Goal: Task Accomplishment & Management: Manage account settings

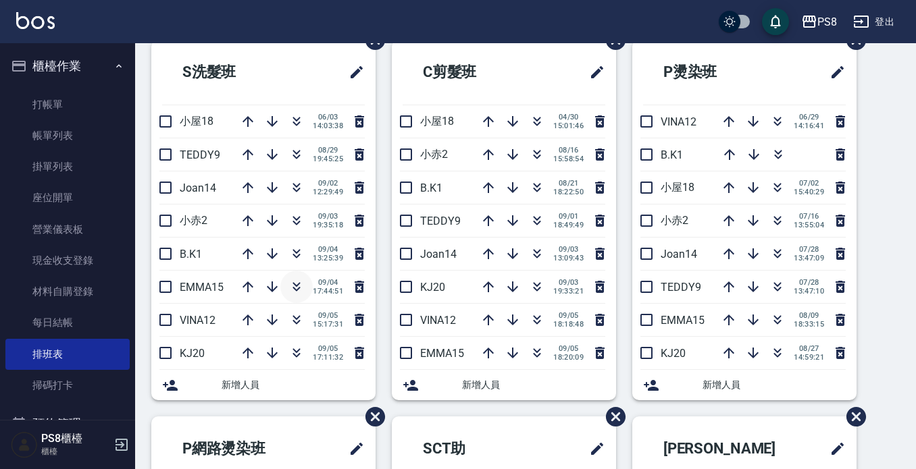
scroll to position [68, 0]
click at [297, 287] on icon "button" at bounding box center [296, 287] width 16 height 16
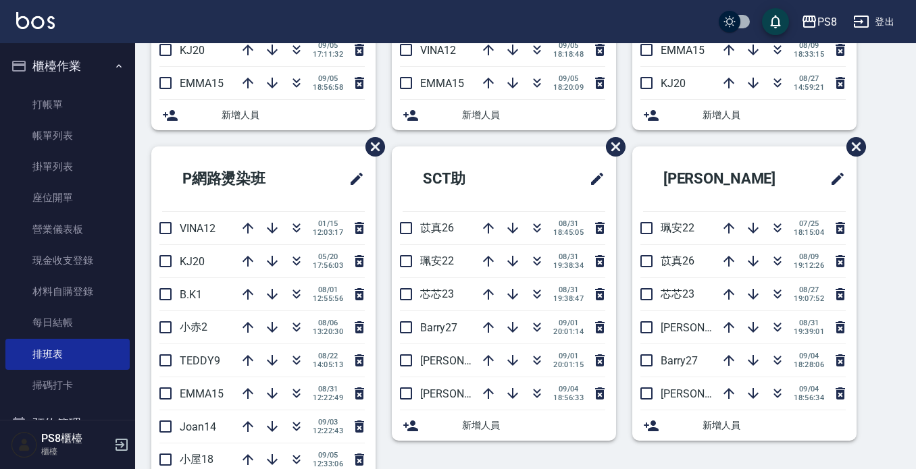
scroll to position [405, 0]
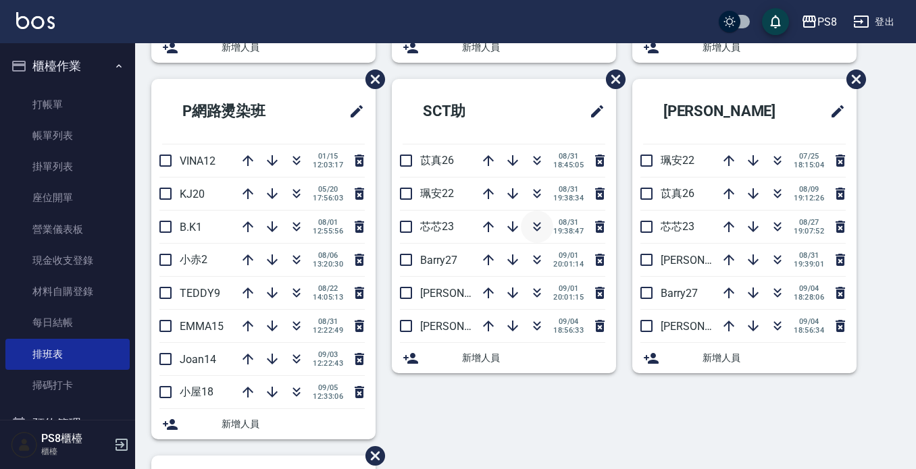
click at [533, 225] on icon "button" at bounding box center [536, 224] width 7 height 5
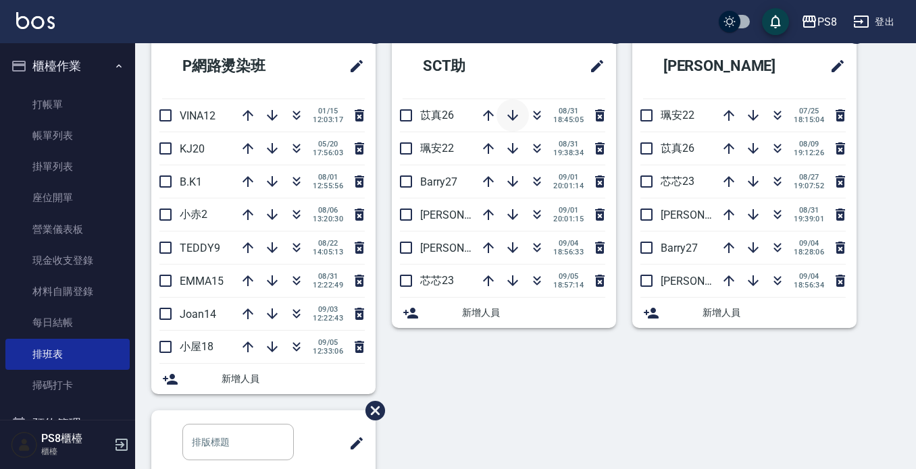
scroll to position [375, 0]
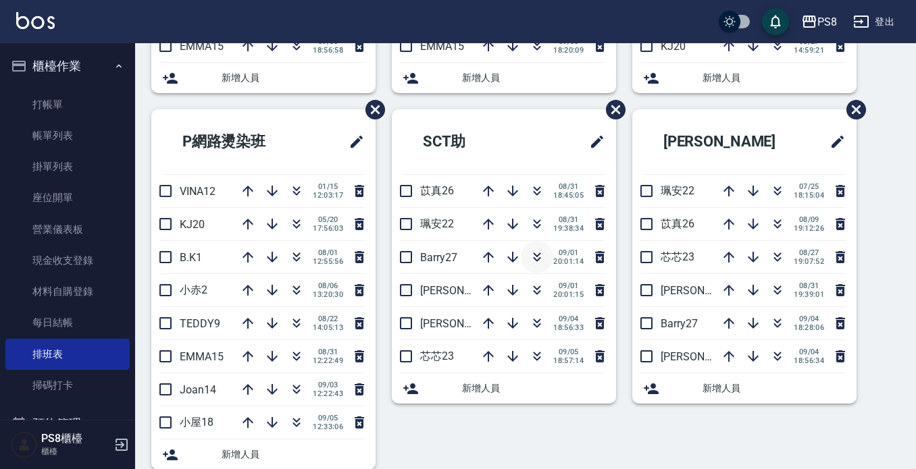
click at [529, 257] on icon "button" at bounding box center [537, 257] width 16 height 16
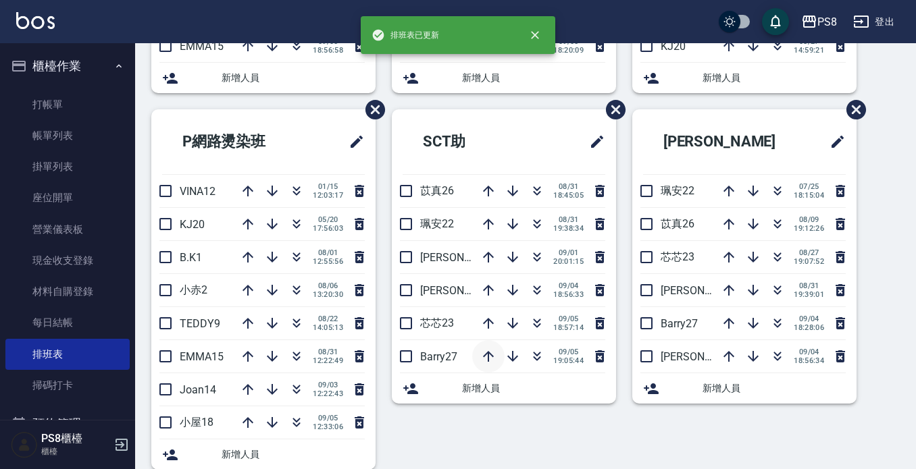
click at [480, 358] on icon "button" at bounding box center [488, 356] width 16 height 16
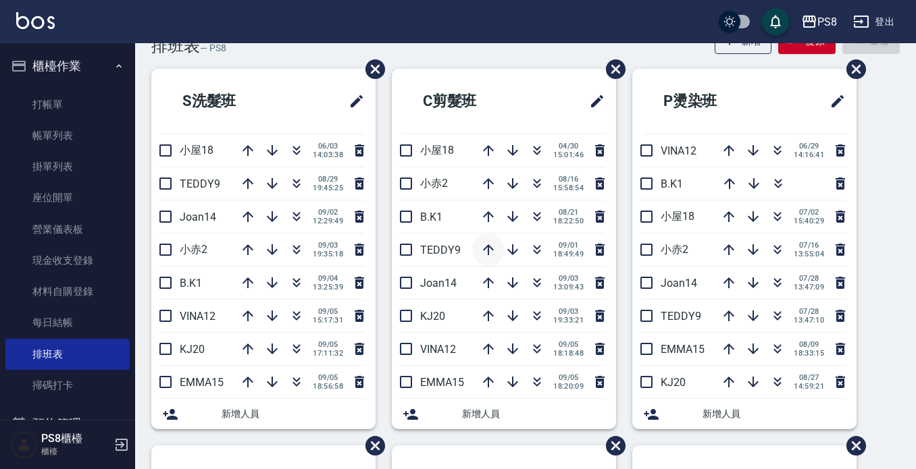
scroll to position [37, 0]
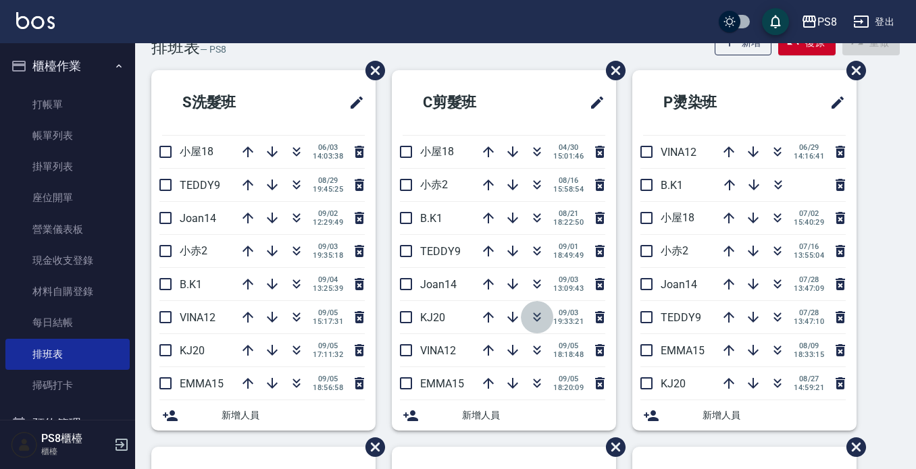
click at [536, 313] on icon "button" at bounding box center [536, 315] width 7 height 5
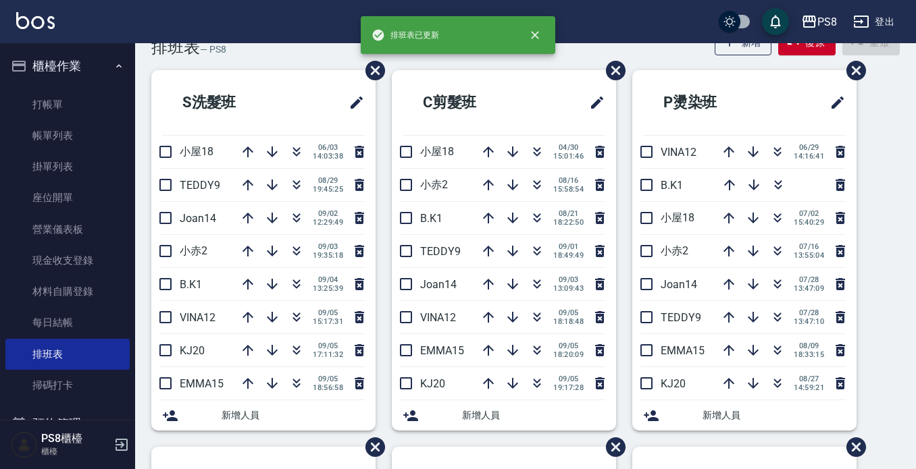
scroll to position [0, 0]
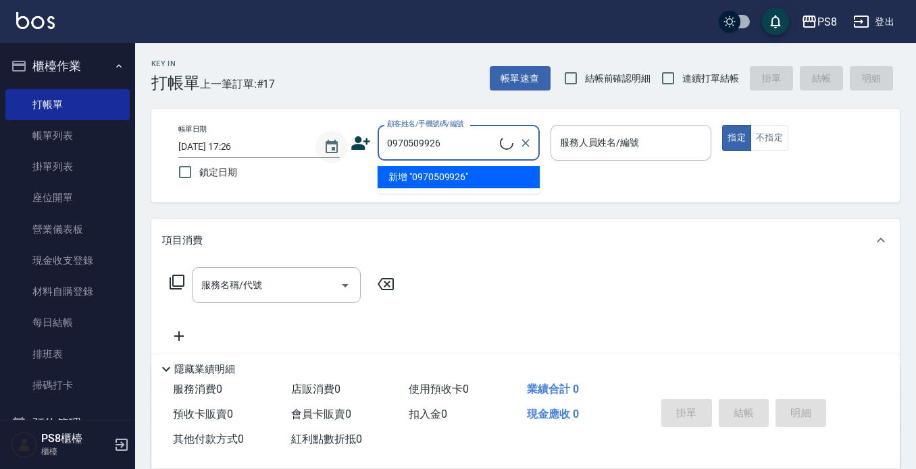
drag, startPoint x: 465, startPoint y: 145, endPoint x: 334, endPoint y: 150, distance: 131.1
click at [334, 150] on div "帳單日期 [DATE] 17:26 鎖定日期 顧客姓名/手機號碼/編號 0970509926 顧客姓名/手機號碼/編號 服務人員姓名/編號 服務人員姓名/編號…" at bounding box center [525, 155] width 716 height 61
type input "0970509926"
click at [366, 149] on icon at bounding box center [360, 143] width 20 height 20
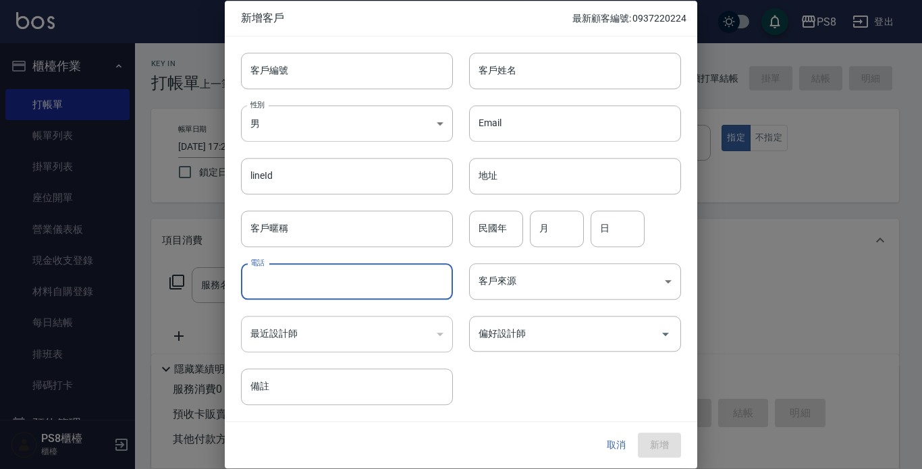
paste input "0970509926"
type input "0970509926"
click at [304, 115] on body "PS8 登出 櫃檯作業 打帳單 帳單列表 掛單列表 座位開單 營業儀表板 現金收支登錄 材料自購登錄 每日結帳 排班表 掃碼打卡 預約管理 預約管理 單日預約…" at bounding box center [461, 329] width 922 height 658
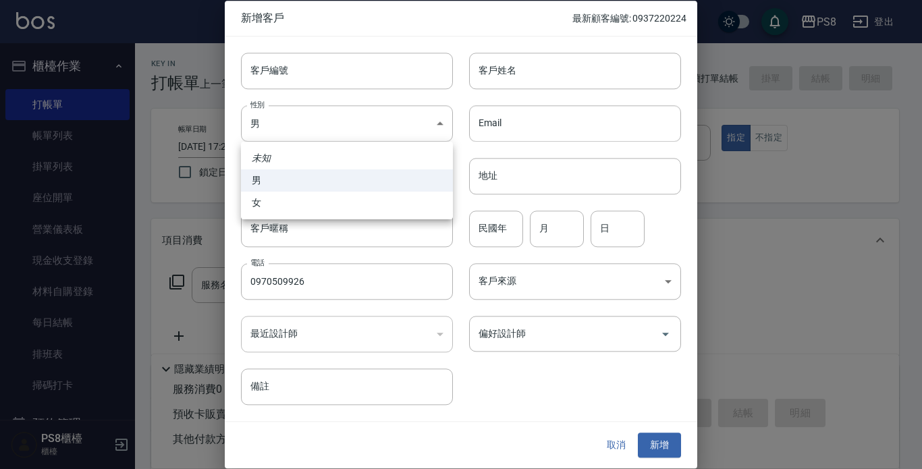
click at [294, 209] on li "女" at bounding box center [347, 203] width 212 height 22
type input "FEMALE"
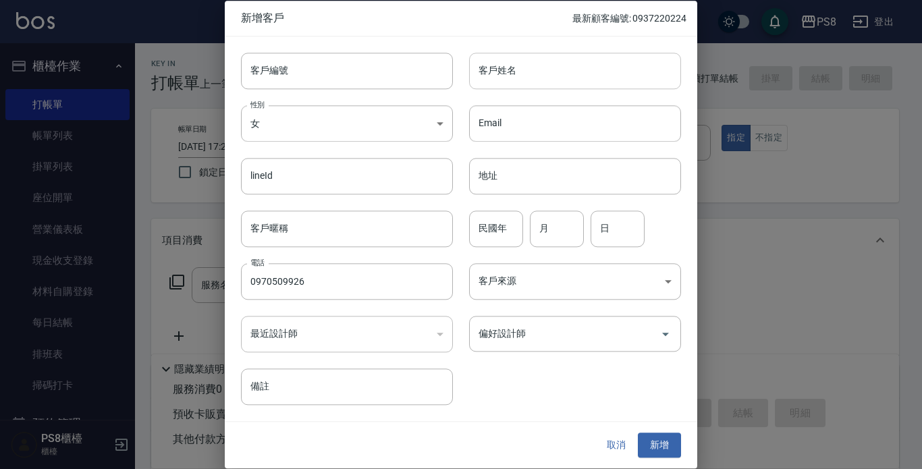
click at [496, 78] on input "客戶姓名" at bounding box center [575, 71] width 212 height 36
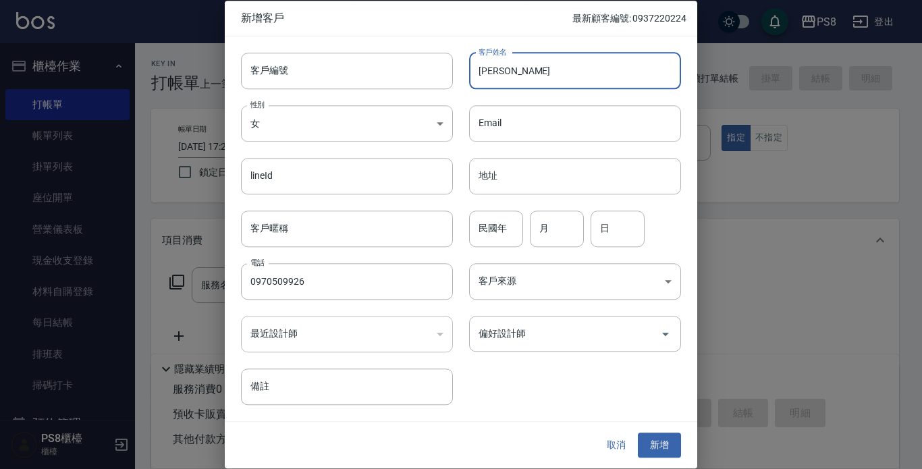
type input "劉姿昀"
click at [498, 226] on input "民國年" at bounding box center [496, 229] width 54 height 36
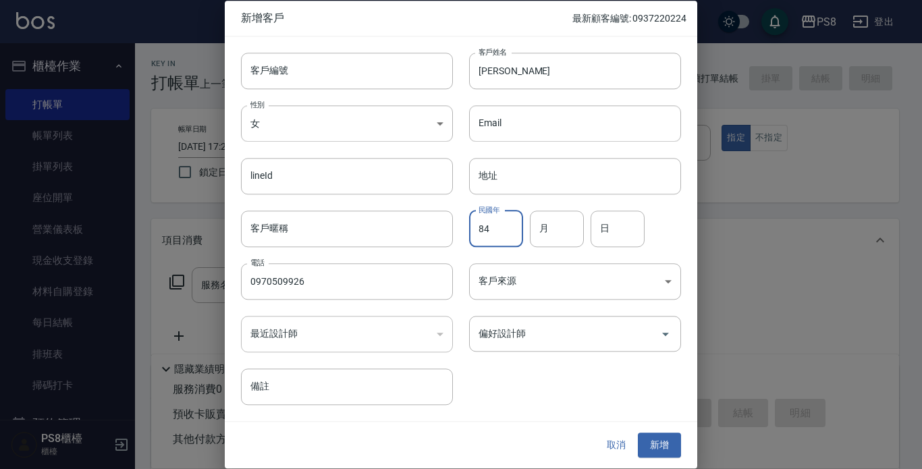
type input "84"
type input "03"
type input "20"
drag, startPoint x: 662, startPoint y: 441, endPoint x: 643, endPoint y: 427, distance: 23.8
click at [661, 440] on button "新增" at bounding box center [659, 446] width 43 height 25
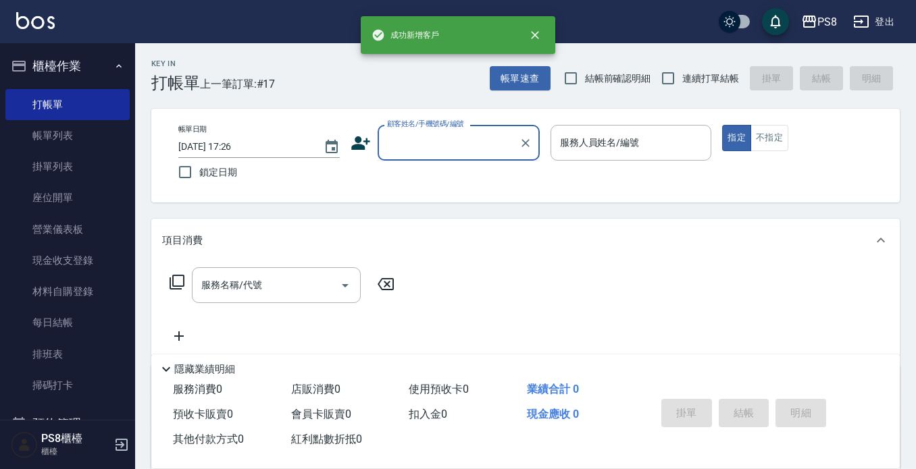
click at [427, 151] on input "顧客姓名/手機號碼/編號" at bounding box center [449, 143] width 130 height 24
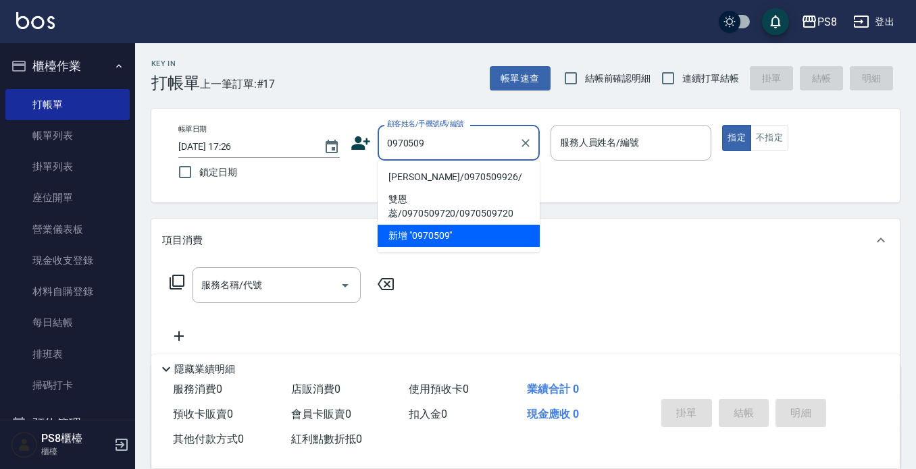
click at [427, 171] on li "劉姿昀/0970509926/" at bounding box center [458, 177] width 162 height 22
type input "劉姿昀/0970509926/"
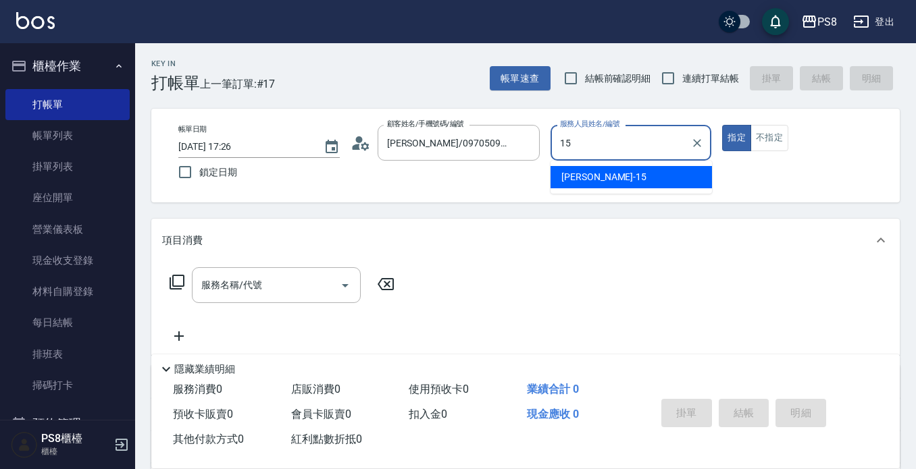
type input "EMMA-15"
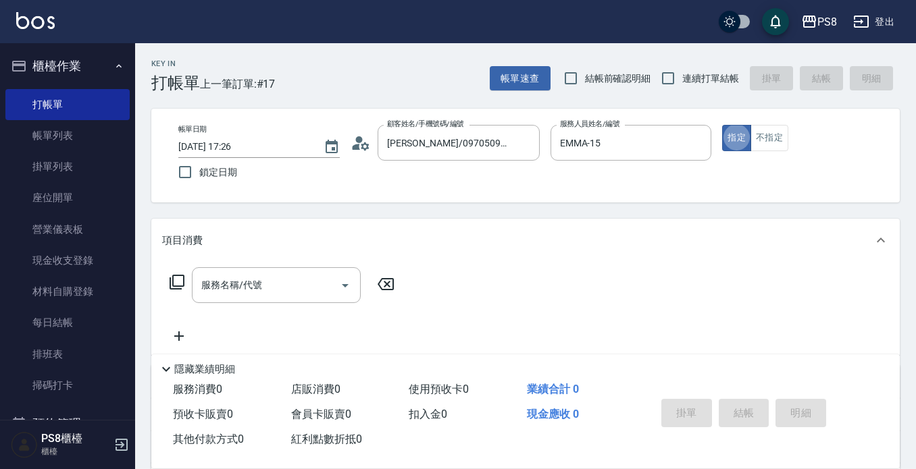
type button "true"
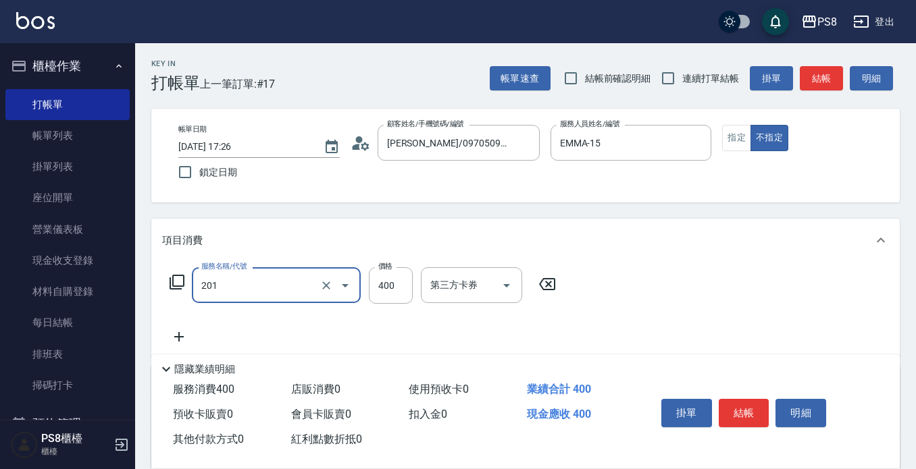
type input "洗剪400(201)"
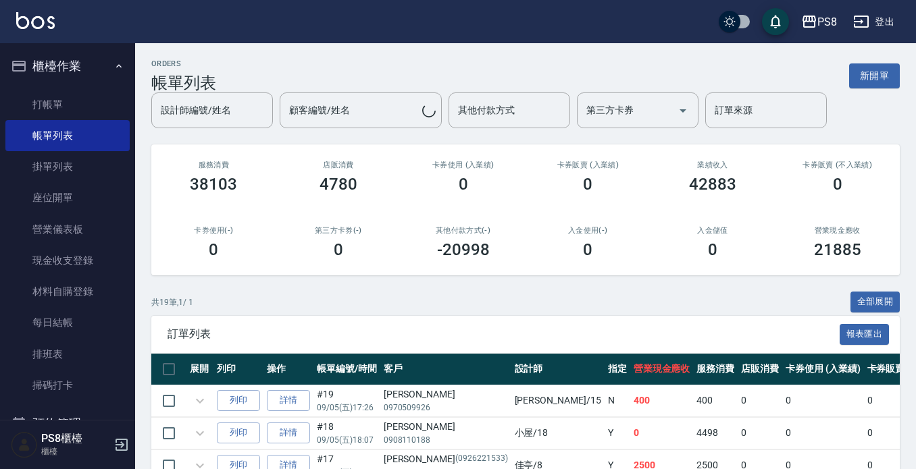
click at [97, 111] on link "打帳單" at bounding box center [67, 104] width 124 height 31
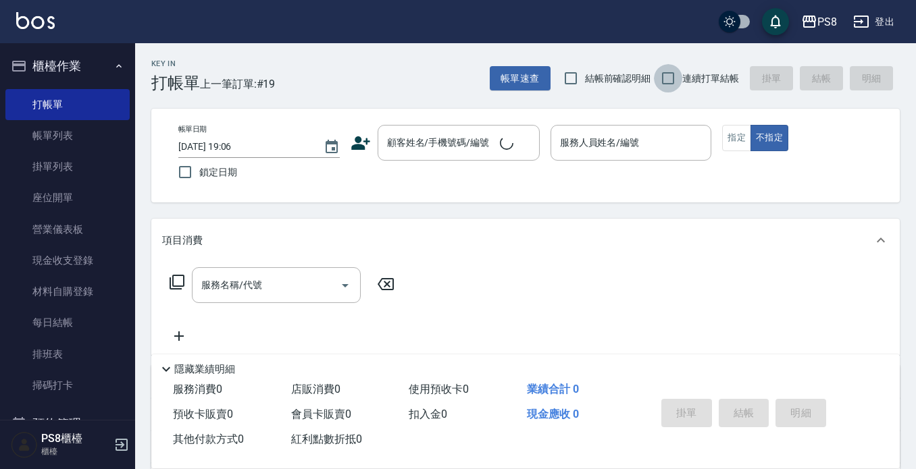
click at [681, 78] on input "連續打單結帳" at bounding box center [668, 78] width 28 height 28
checkbox input "true"
click at [491, 137] on input "顧客姓名/手機號碼/編號" at bounding box center [449, 143] width 130 height 24
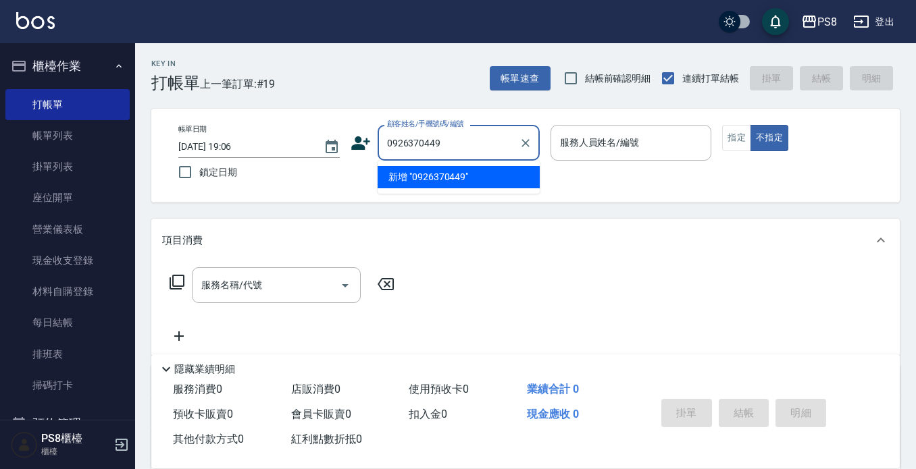
drag, startPoint x: 477, startPoint y: 147, endPoint x: 345, endPoint y: 133, distance: 132.4
click at [345, 133] on div "帳單日期 2025/09/05 19:06 鎖定日期 顧客姓名/手機號碼/編號 0926370449 顧客姓名/手機號碼/編號 服務人員姓名/編號 服務人員姓…" at bounding box center [525, 155] width 716 height 61
type input "0926370449"
click at [363, 143] on icon at bounding box center [360, 143] width 20 height 20
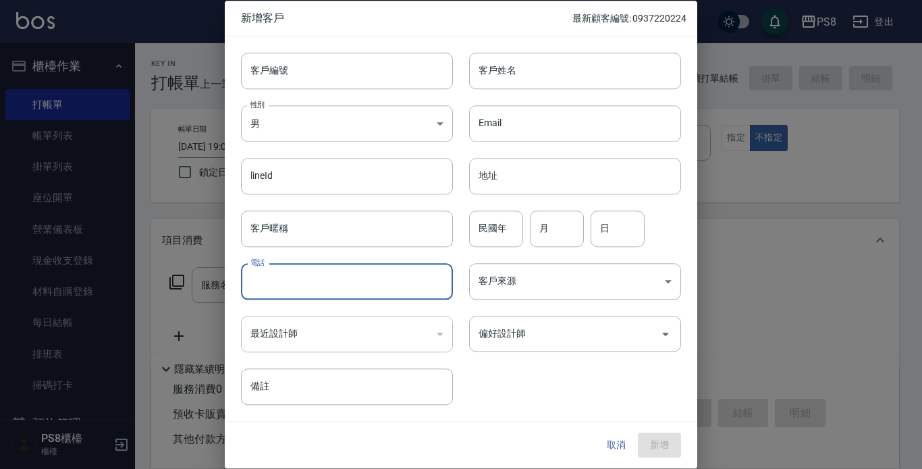
click at [307, 295] on input "電話" at bounding box center [347, 281] width 212 height 36
paste input "0926370449"
type input "0926370449"
click at [320, 132] on body "PS8 登出 櫃檯作業 打帳單 帳單列表 掛單列表 座位開單 營業儀表板 現金收支登錄 材料自購登錄 每日結帳 排班表 掃碼打卡 預約管理 預約管理 單日預約…" at bounding box center [461, 329] width 922 height 658
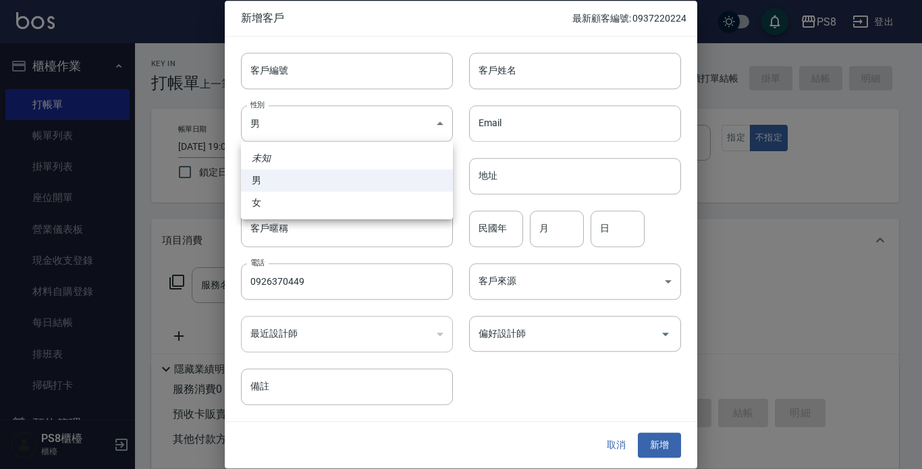
click at [332, 209] on li "女" at bounding box center [347, 203] width 212 height 22
type input "FEMALE"
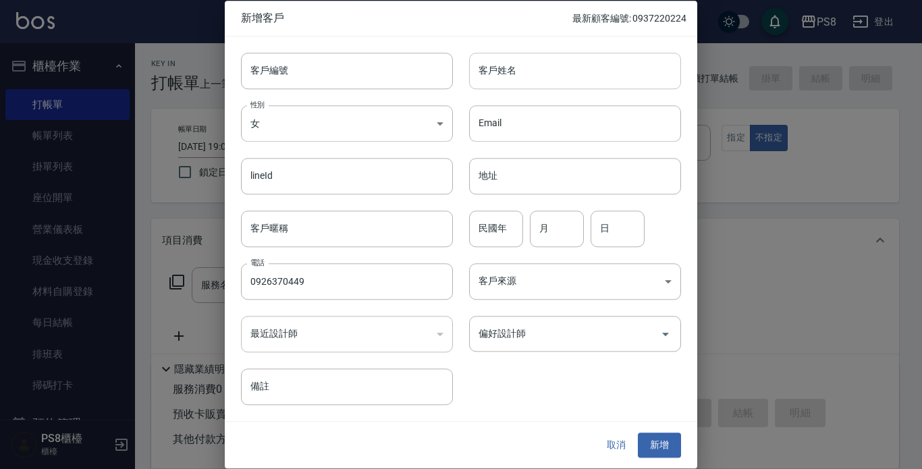
click at [515, 68] on input "客戶姓名" at bounding box center [575, 71] width 212 height 36
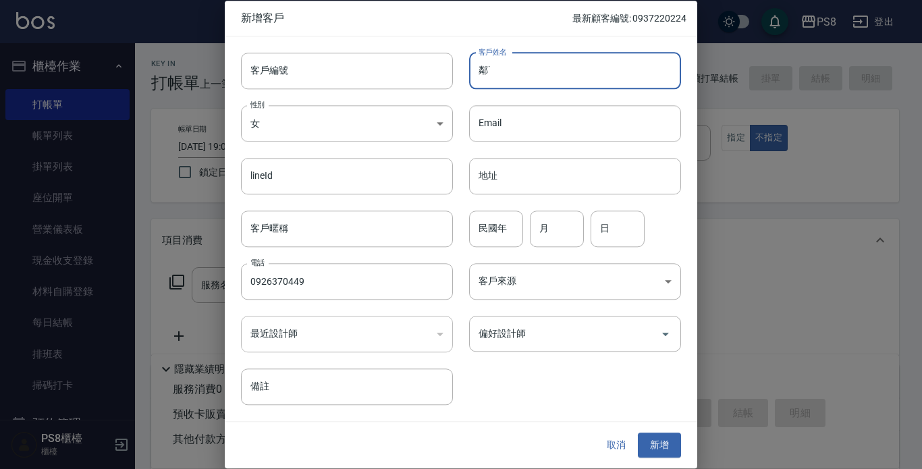
type input "鄰"
type input "林正葵"
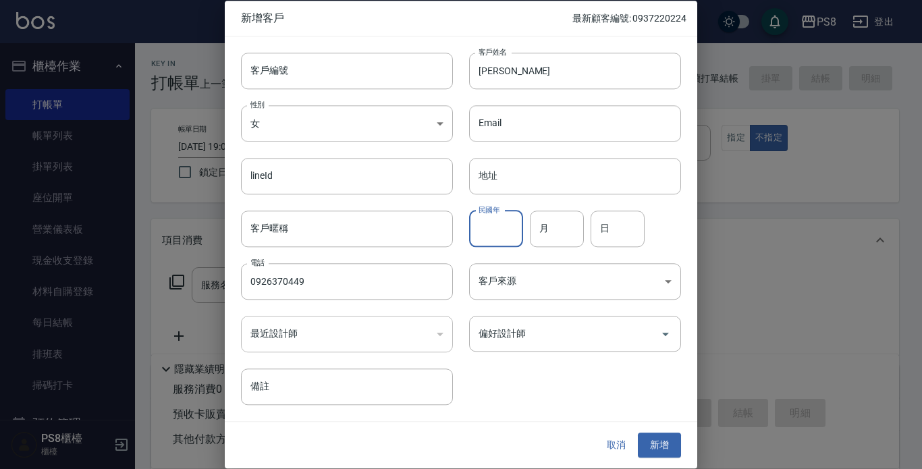
click at [519, 231] on input "民國年" at bounding box center [496, 229] width 54 height 36
type input "84"
type input "08"
type input "12"
click at [652, 449] on button "新增" at bounding box center [659, 446] width 43 height 25
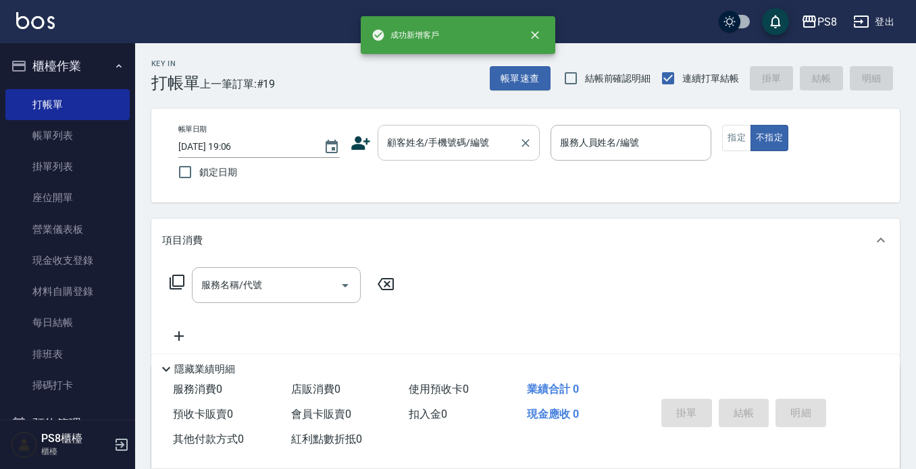
click at [452, 128] on div "顧客姓名/手機號碼/編號" at bounding box center [458, 143] width 162 height 36
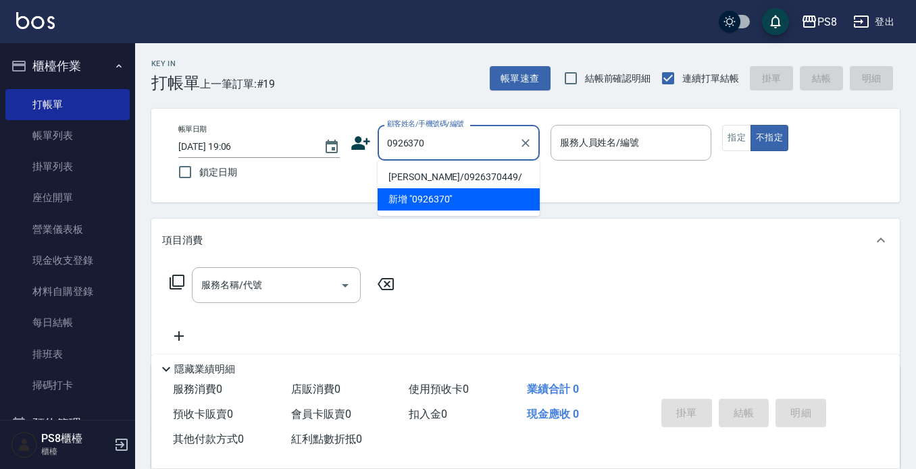
click at [445, 165] on ul "林正葵/0926370449/ 新增 "0926370"" at bounding box center [458, 188] width 162 height 55
click at [497, 181] on li "林正葵/0926370449/" at bounding box center [458, 177] width 162 height 22
type input "林正葵/0926370449/"
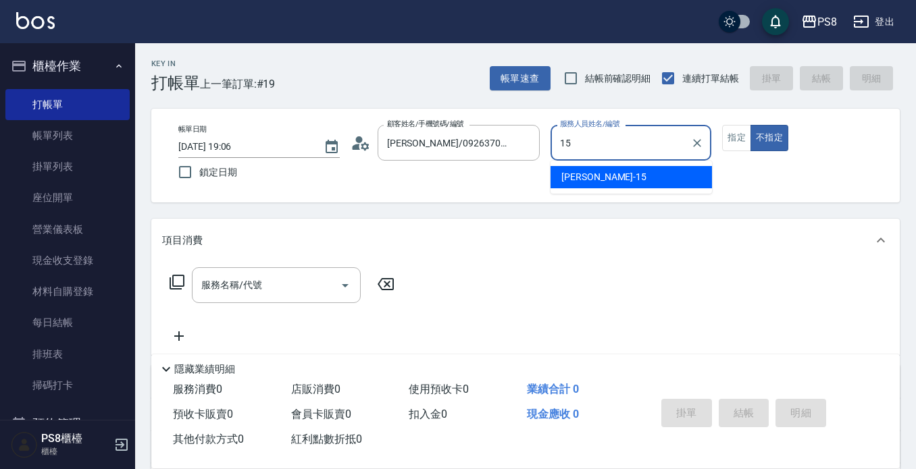
type input "EMMA-15"
type button "false"
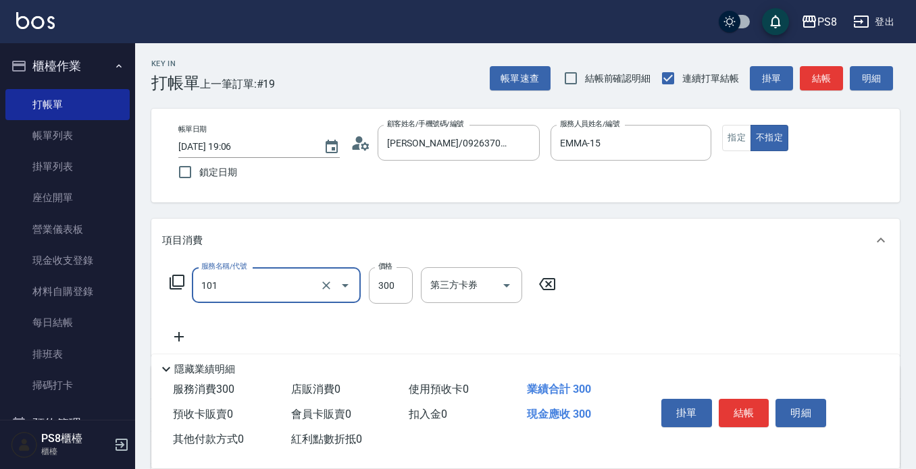
type input "洗髮(101)"
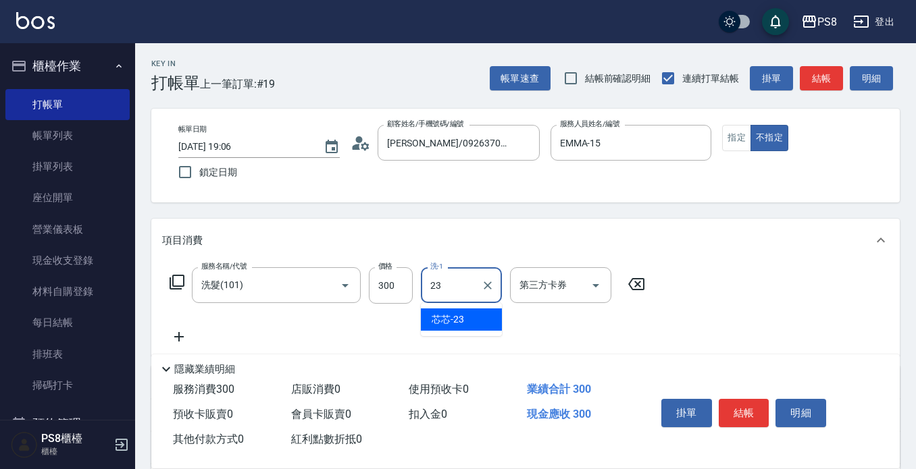
type input "芯芯-23"
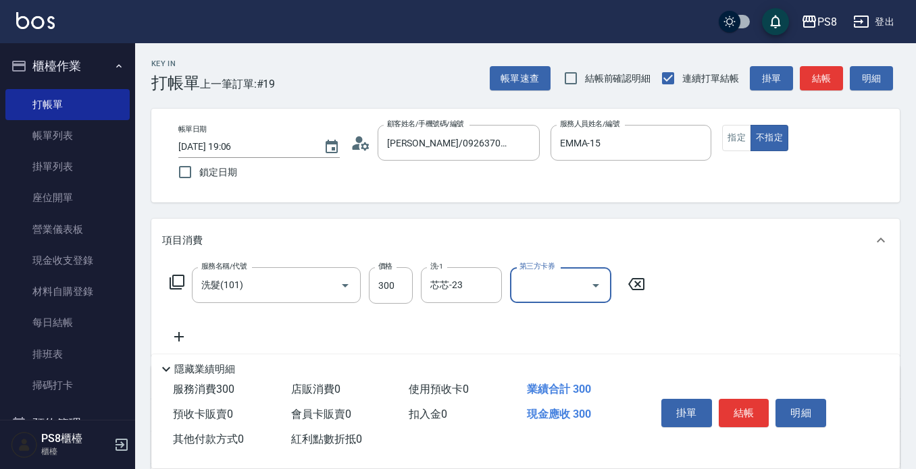
drag, startPoint x: 758, startPoint y: 412, endPoint x: 748, endPoint y: 408, distance: 10.9
click at [757, 412] on button "結帳" at bounding box center [743, 413] width 51 height 28
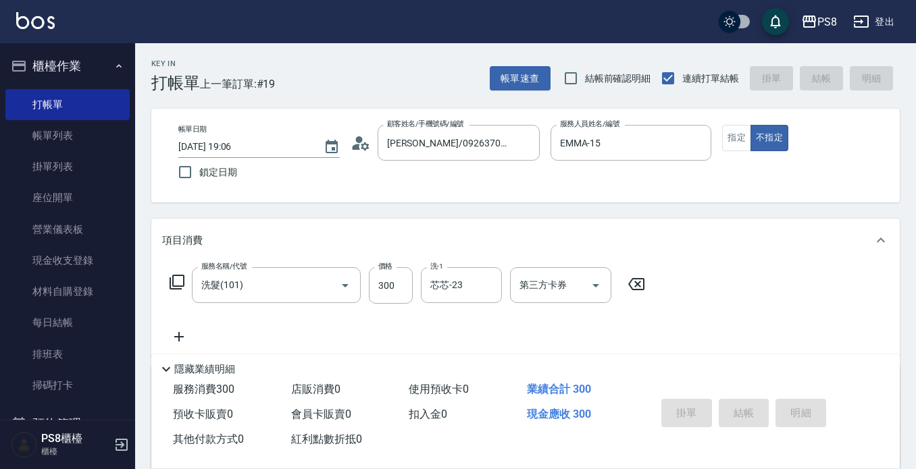
type input "2025/09/05 19:07"
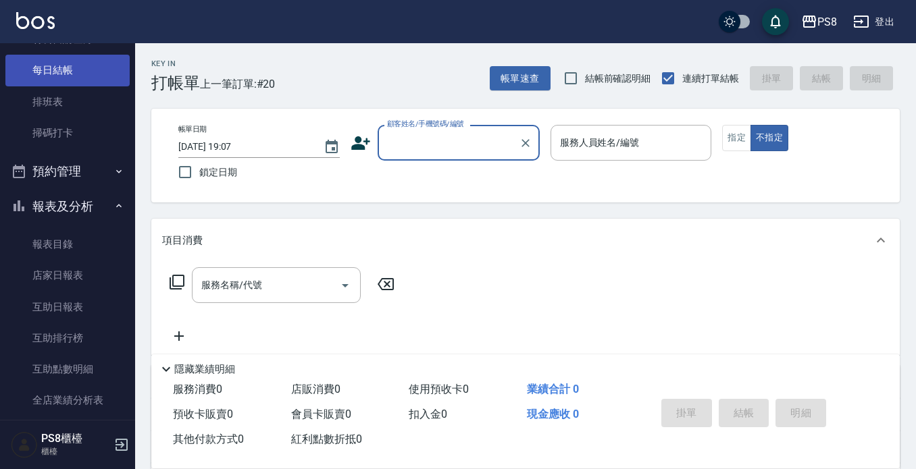
scroll to position [338, 0]
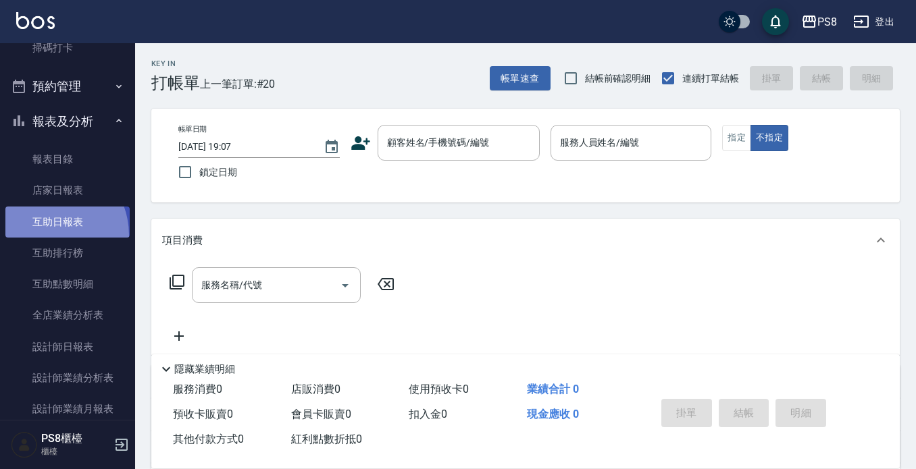
click at [44, 235] on link "互助日報表" at bounding box center [67, 222] width 124 height 31
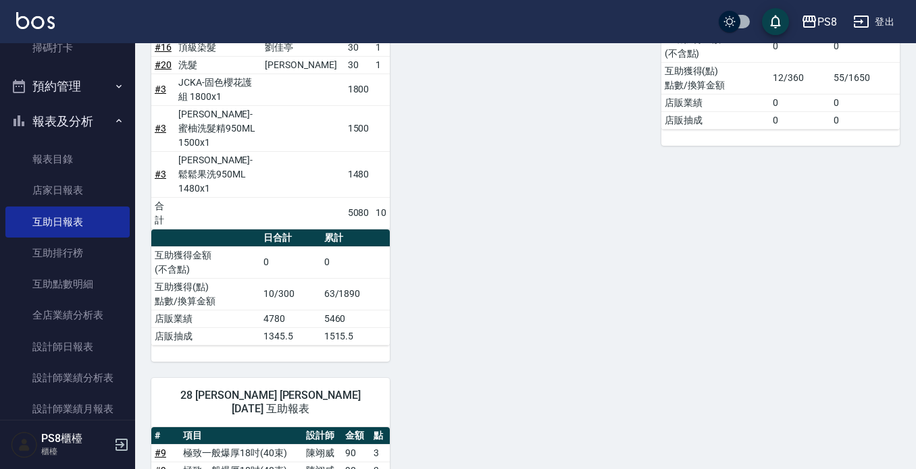
scroll to position [173, 0]
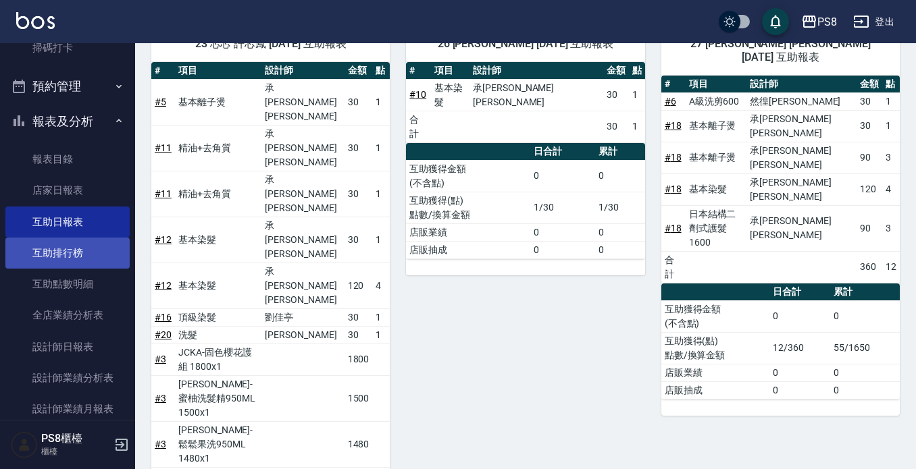
click at [87, 258] on link "互助排行榜" at bounding box center [67, 253] width 124 height 31
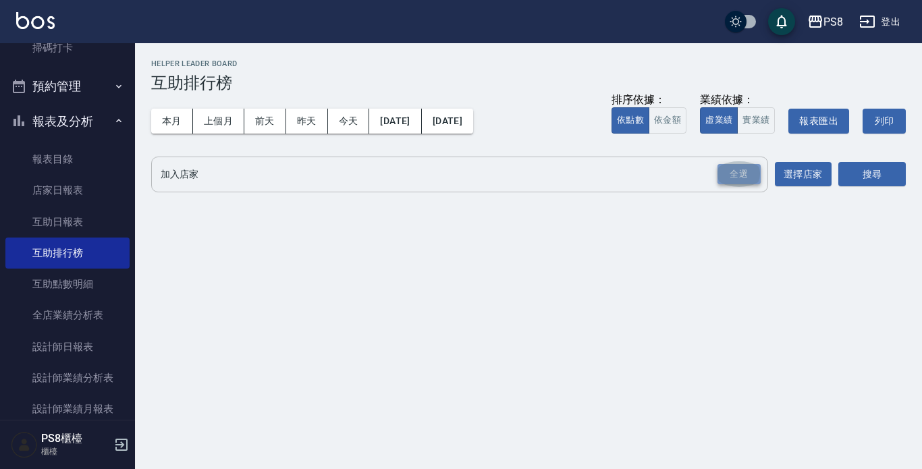
click at [735, 167] on div "全選" at bounding box center [739, 174] width 43 height 21
drag, startPoint x: 879, startPoint y: 174, endPoint x: 869, endPoint y: 174, distance: 10.1
click at [879, 174] on button "搜尋" at bounding box center [873, 175] width 68 height 25
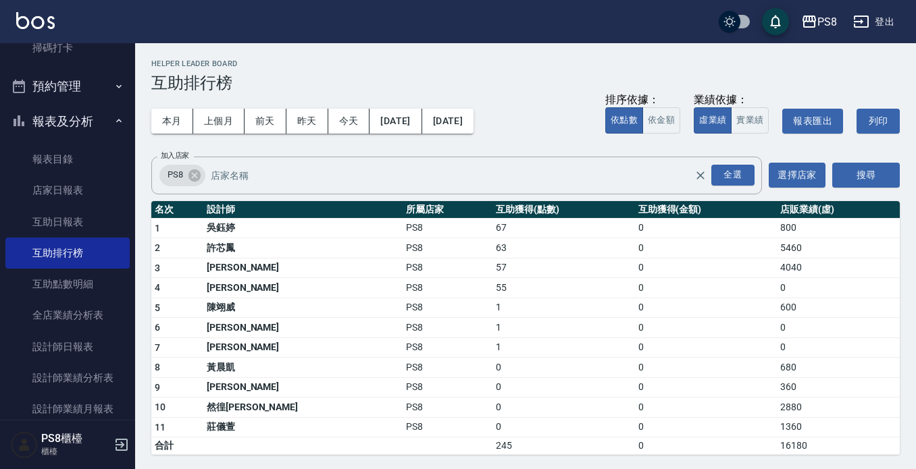
click at [37, 112] on button "報表及分析" at bounding box center [67, 121] width 124 height 35
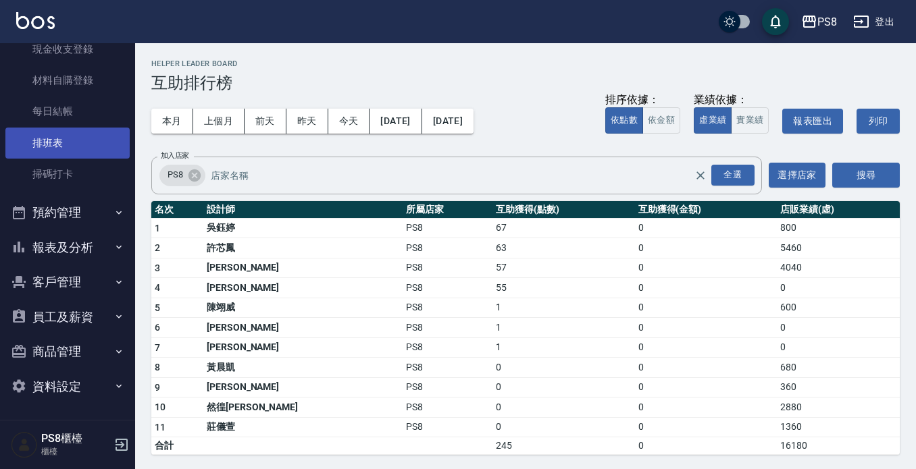
scroll to position [211, 0]
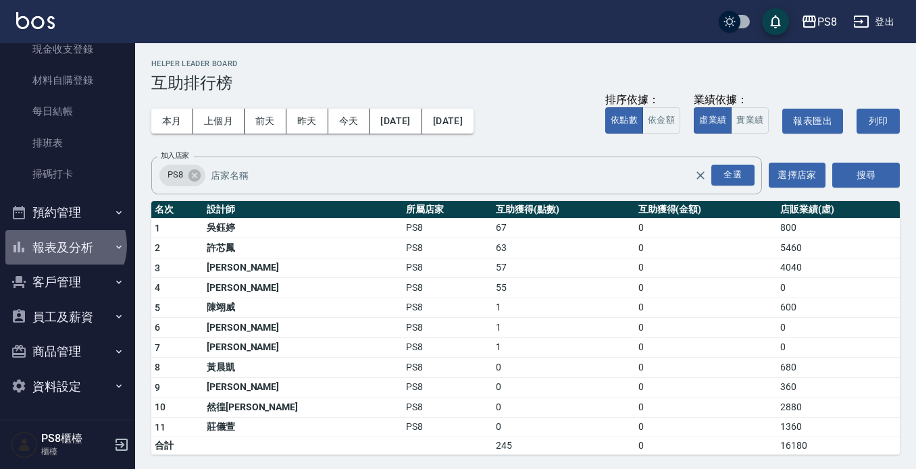
click at [63, 246] on button "報表及分析" at bounding box center [67, 247] width 124 height 35
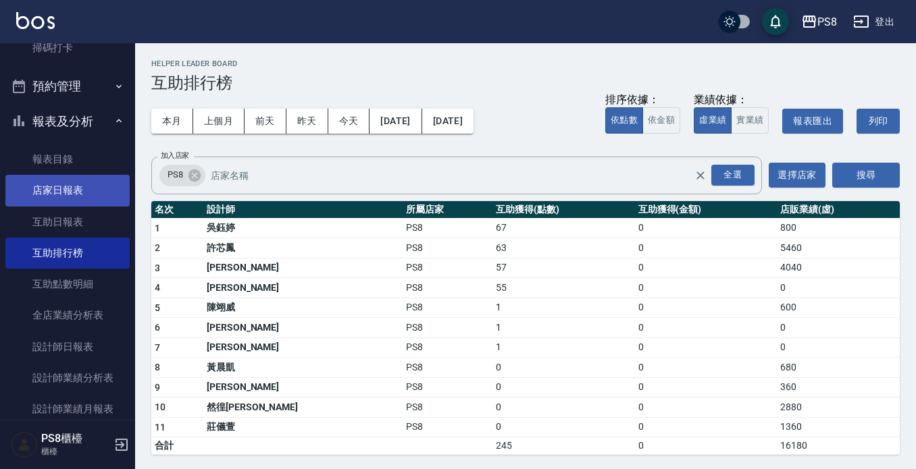
drag, startPoint x: 74, startPoint y: 207, endPoint x: 86, endPoint y: 205, distance: 13.0
click at [74, 209] on link "互助日報表" at bounding box center [67, 222] width 124 height 31
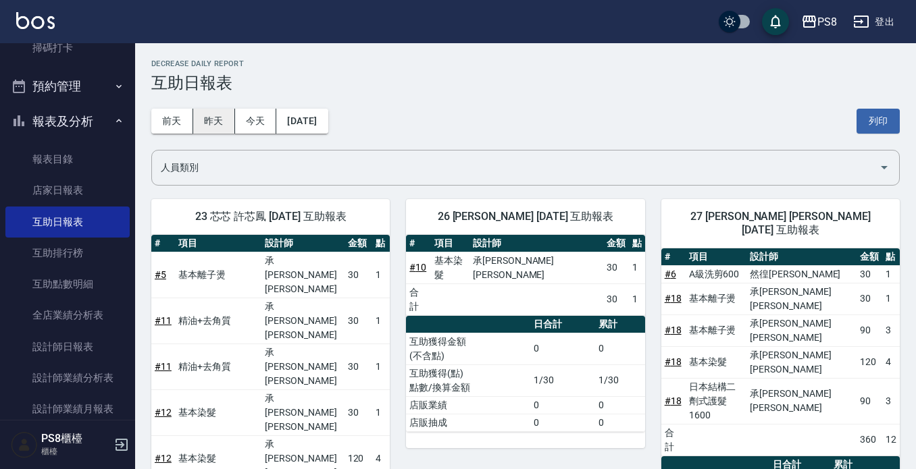
click at [215, 126] on button "昨天" at bounding box center [214, 121] width 42 height 25
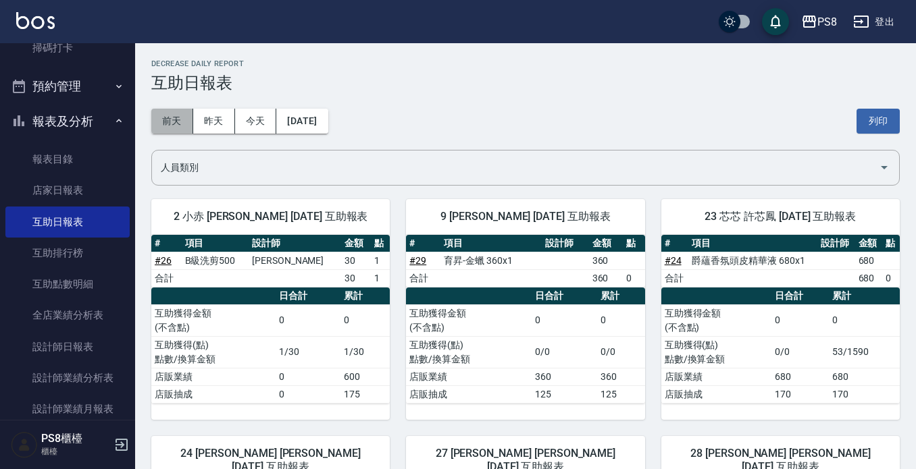
click at [183, 112] on button "前天" at bounding box center [172, 121] width 42 height 25
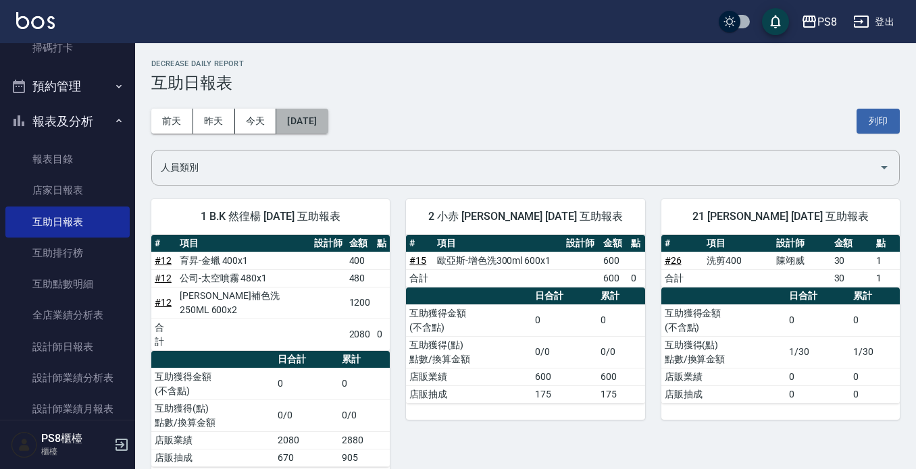
click at [322, 122] on button "2025/09/03" at bounding box center [301, 121] width 51 height 25
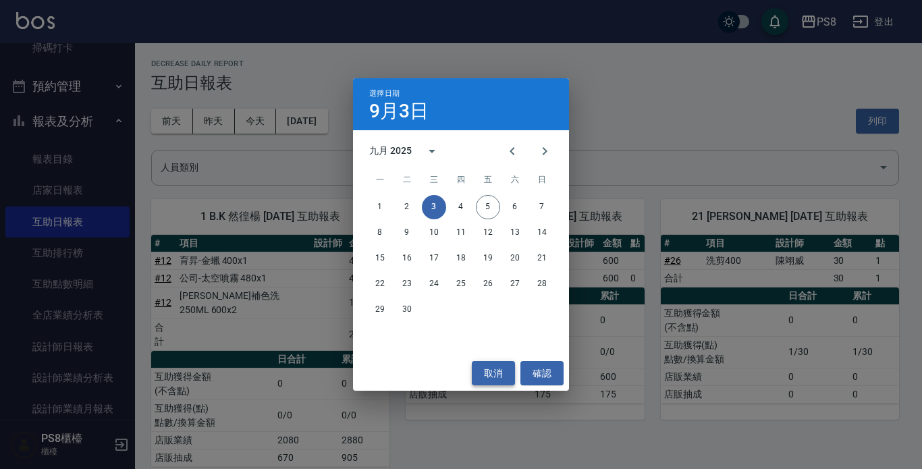
click at [483, 378] on button "取消" at bounding box center [493, 373] width 43 height 25
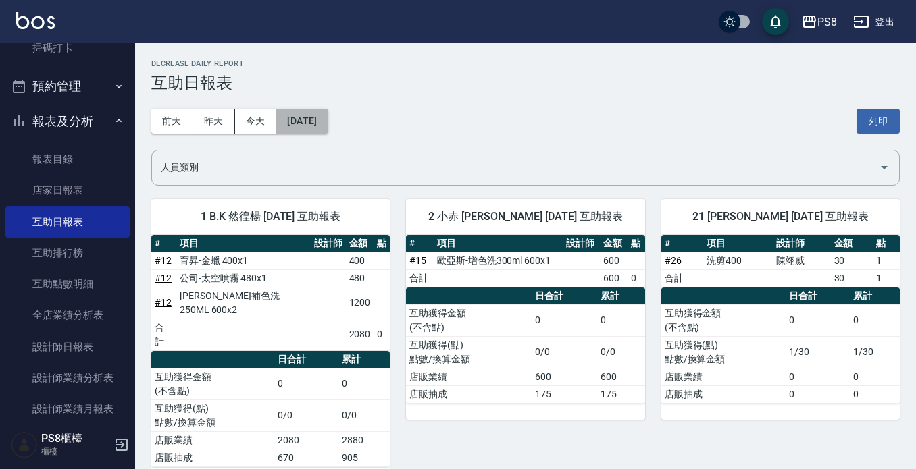
click at [292, 111] on button "2025/09/03" at bounding box center [301, 121] width 51 height 25
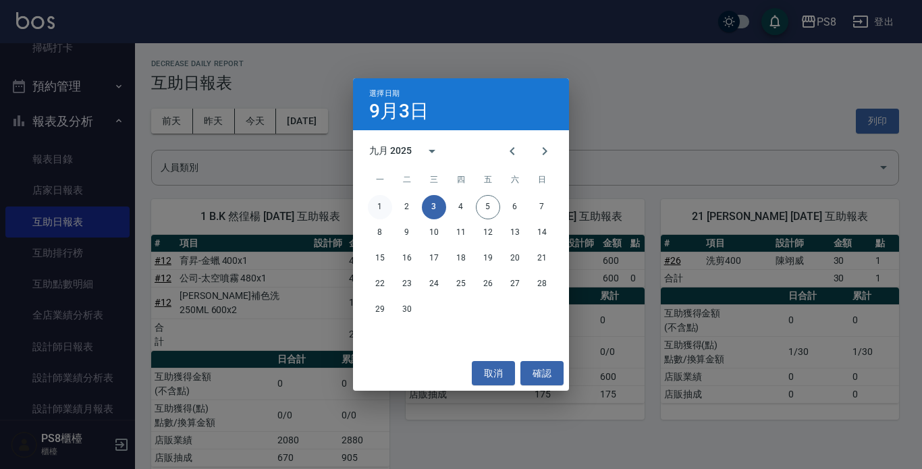
click at [370, 214] on button "1" at bounding box center [380, 207] width 24 height 24
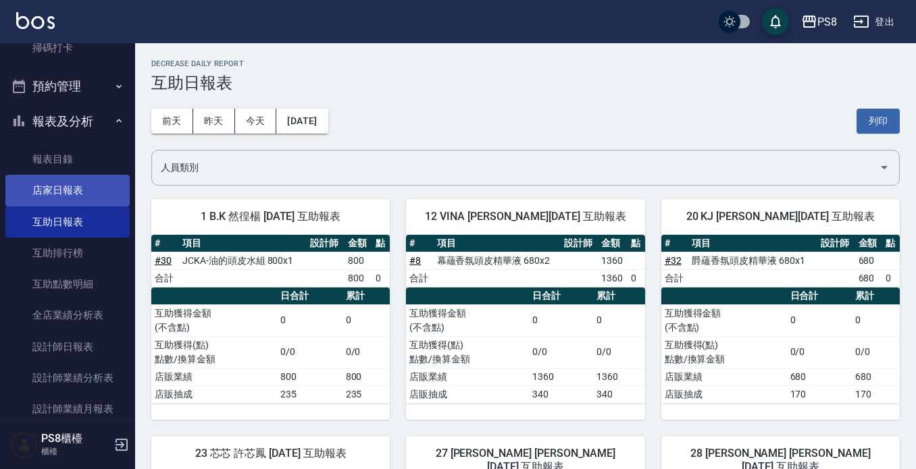
click at [74, 194] on link "店家日報表" at bounding box center [67, 190] width 124 height 31
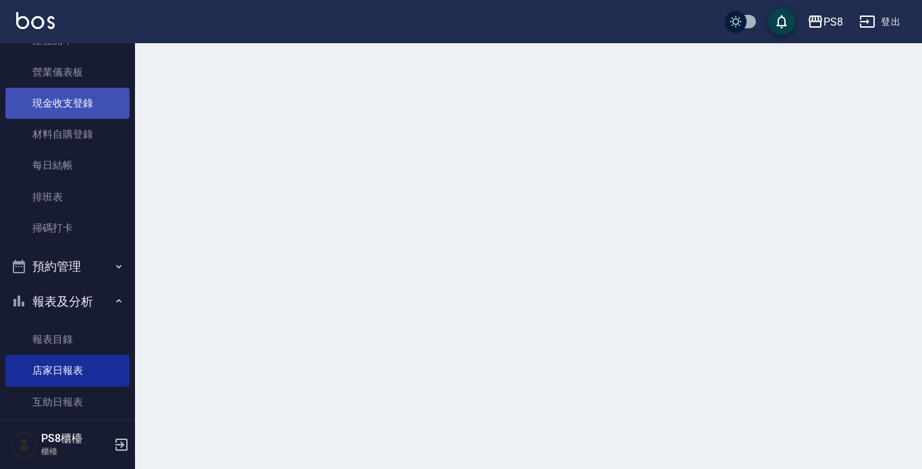
scroll to position [68, 0]
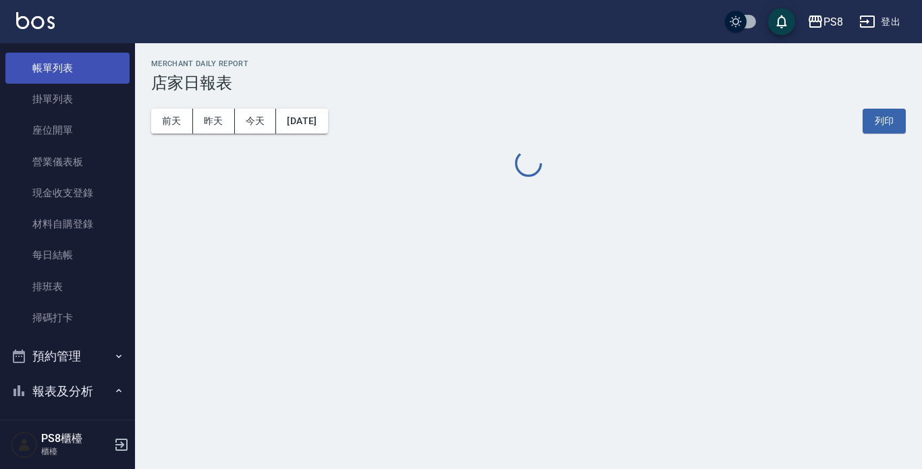
click at [82, 66] on link "帳單列表" at bounding box center [67, 68] width 124 height 31
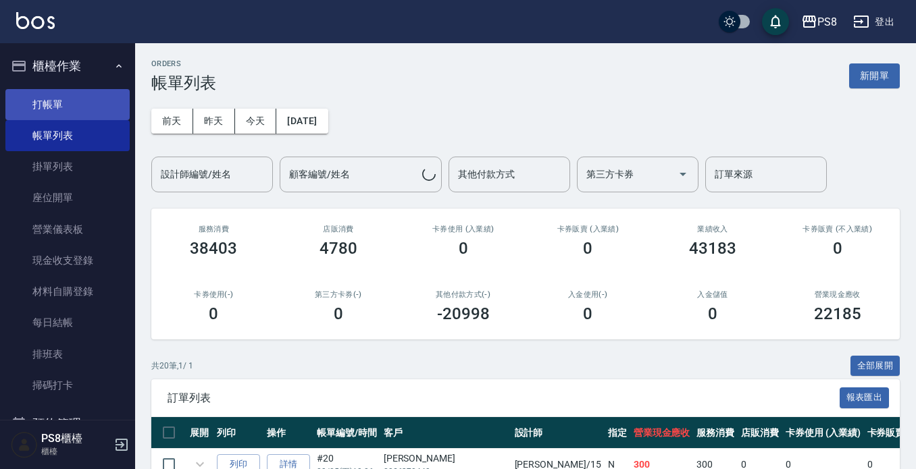
click at [73, 103] on link "打帳單" at bounding box center [67, 104] width 124 height 31
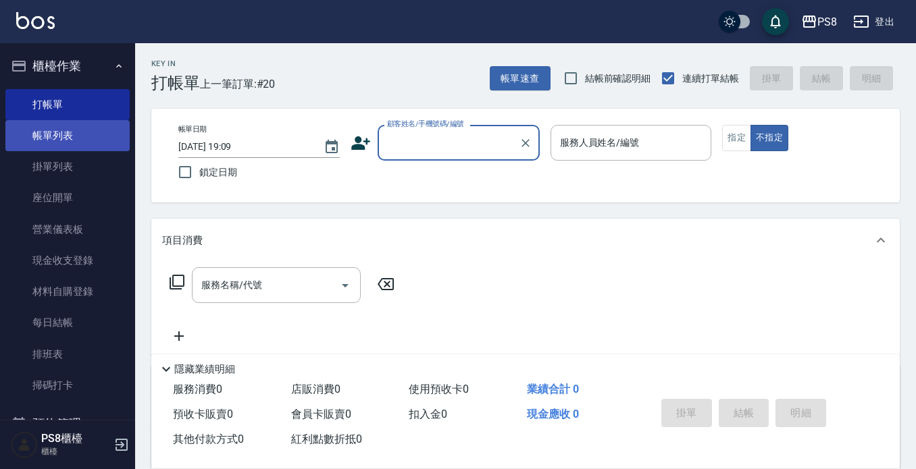
click at [95, 132] on link "帳單列表" at bounding box center [67, 135] width 124 height 31
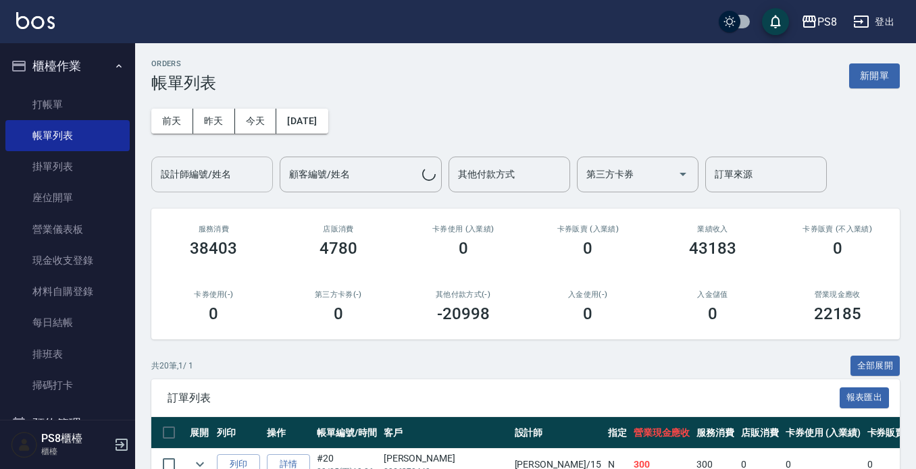
click at [236, 178] on input "設計師編號/姓名" at bounding box center [211, 175] width 109 height 24
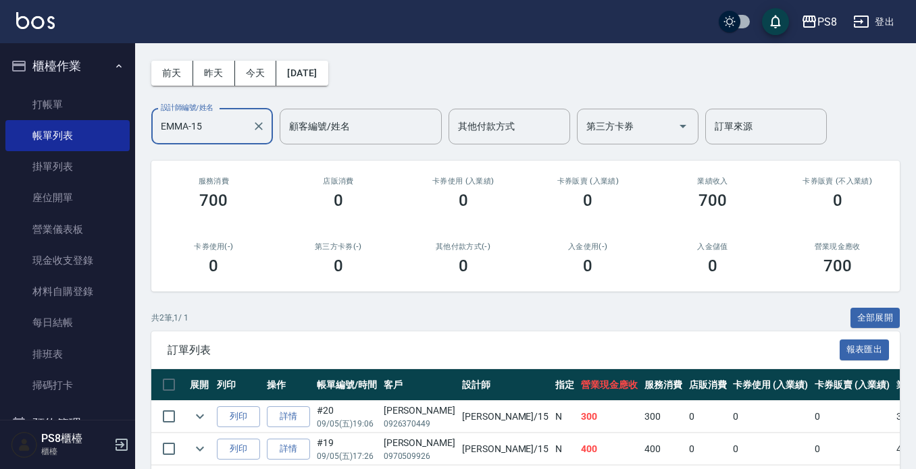
scroll to position [109, 0]
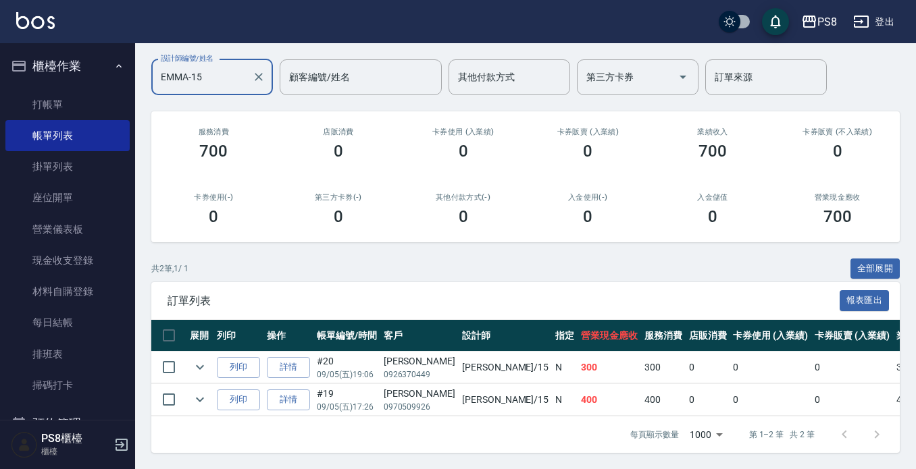
type input "EMMA-15"
click at [32, 63] on button "櫃檯作業" at bounding box center [67, 66] width 124 height 35
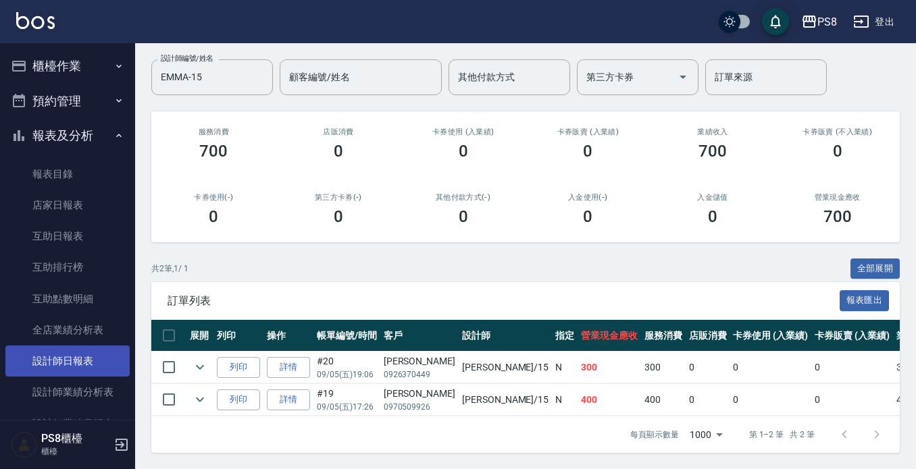
click at [78, 351] on link "設計師日報表" at bounding box center [67, 361] width 124 height 31
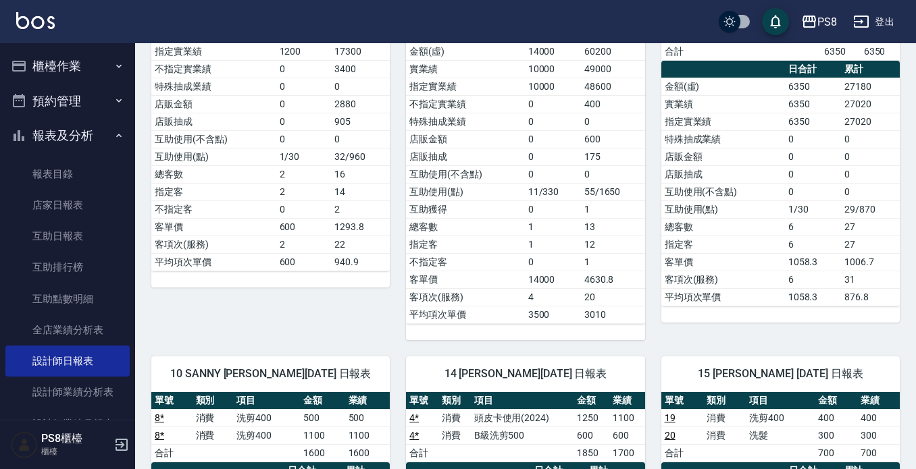
scroll to position [540, 0]
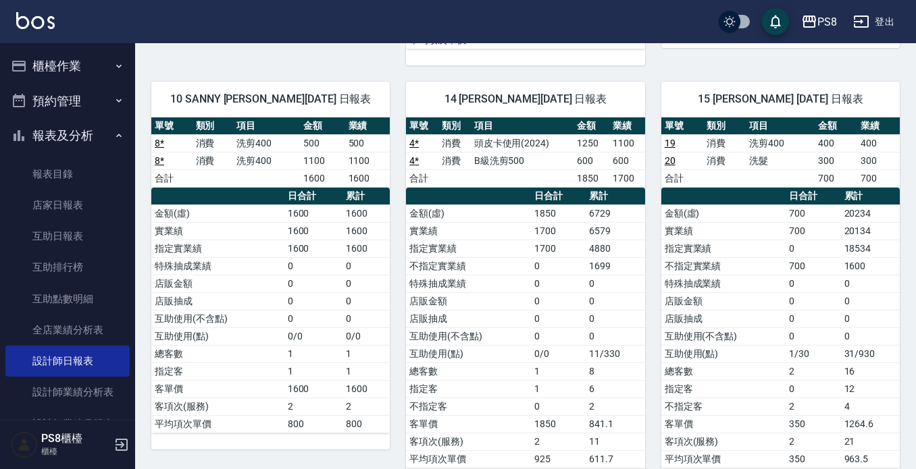
drag, startPoint x: 92, startPoint y: 127, endPoint x: 95, endPoint y: 117, distance: 10.0
click at [92, 128] on button "報表及分析" at bounding box center [67, 135] width 124 height 35
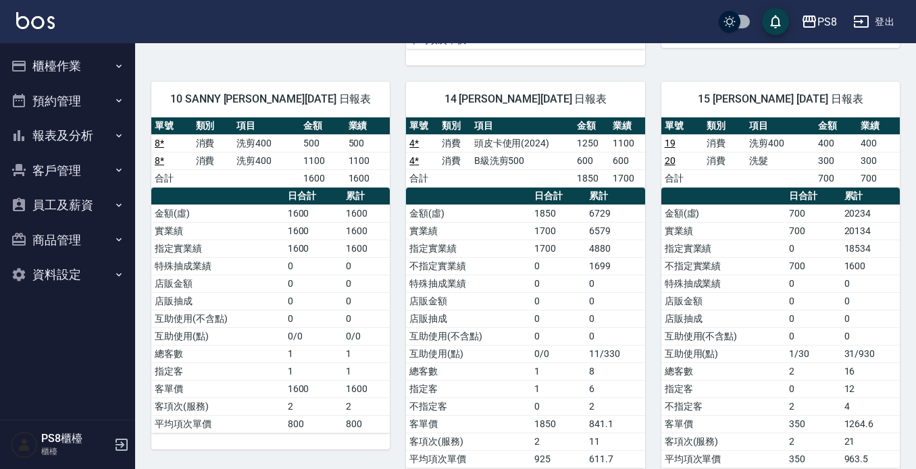
click at [97, 61] on button "櫃檯作業" at bounding box center [67, 66] width 124 height 35
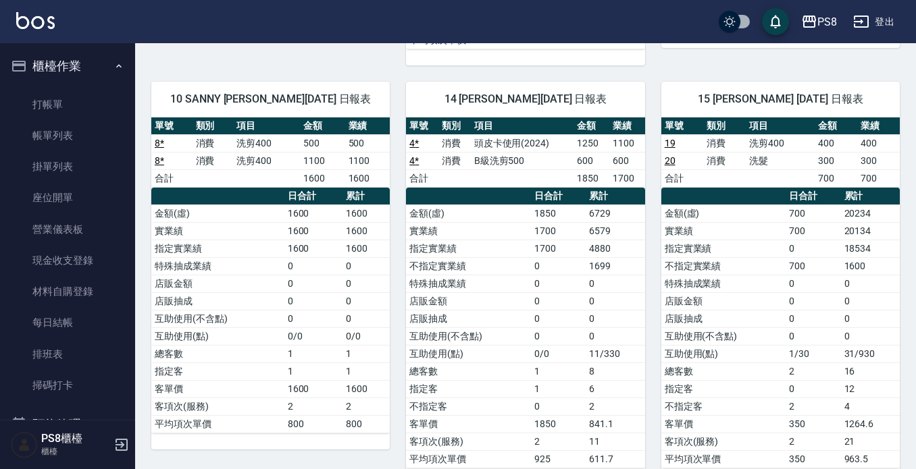
click at [92, 84] on ul "打帳單 帳單列表 掛單列表 座位開單 營業儀表板 現金收支登錄 材料自購登錄 每日結帳 排班表 掃碼打卡" at bounding box center [67, 245] width 124 height 323
click at [91, 94] on link "打帳單" at bounding box center [67, 104] width 124 height 31
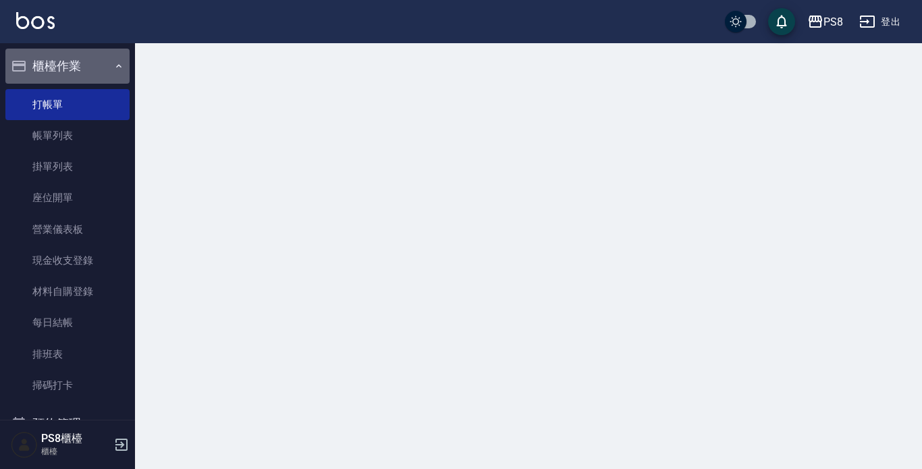
click at [83, 67] on button "櫃檯作業" at bounding box center [67, 66] width 124 height 35
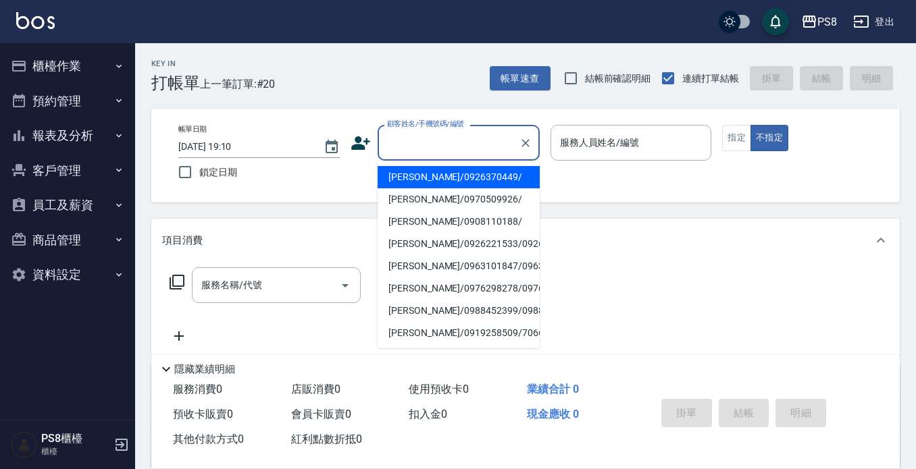
click at [460, 154] on input "顧客姓名/手機號碼/編號" at bounding box center [449, 143] width 130 height 24
click at [469, 143] on input "097969" at bounding box center [449, 143] width 130 height 24
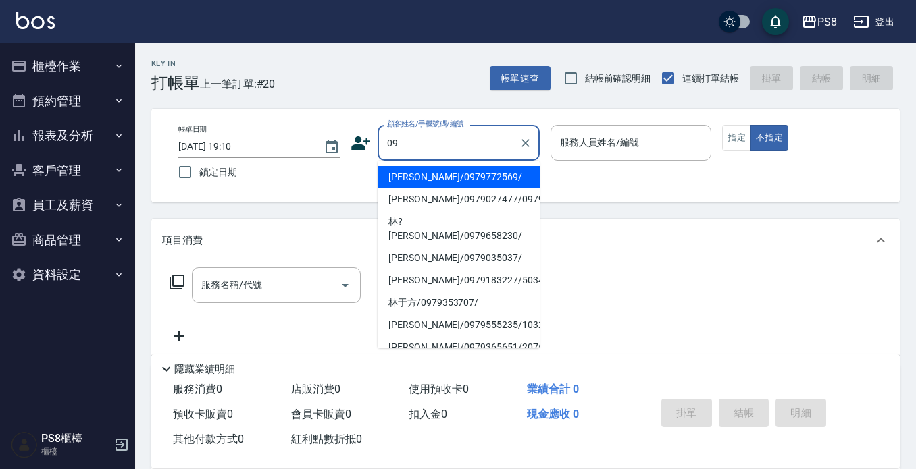
type input "0"
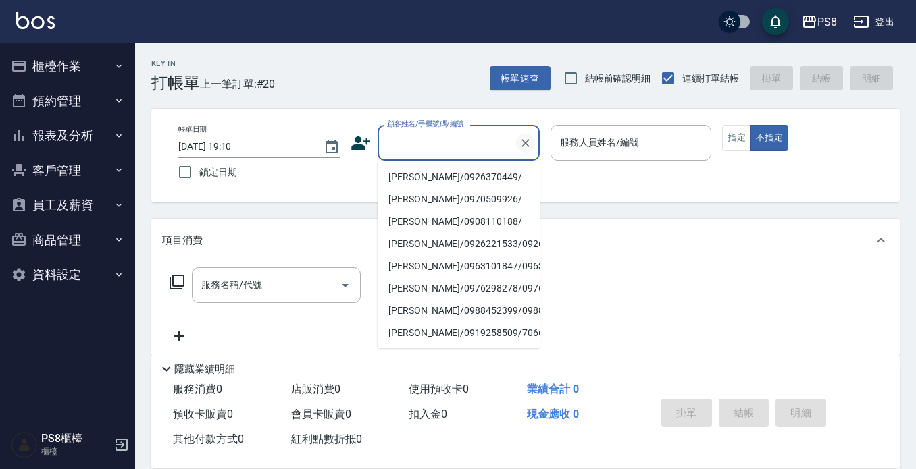
click at [526, 140] on icon "Clear" at bounding box center [526, 143] width 14 height 14
drag, startPoint x: 526, startPoint y: 140, endPoint x: 666, endPoint y: 195, distance: 150.1
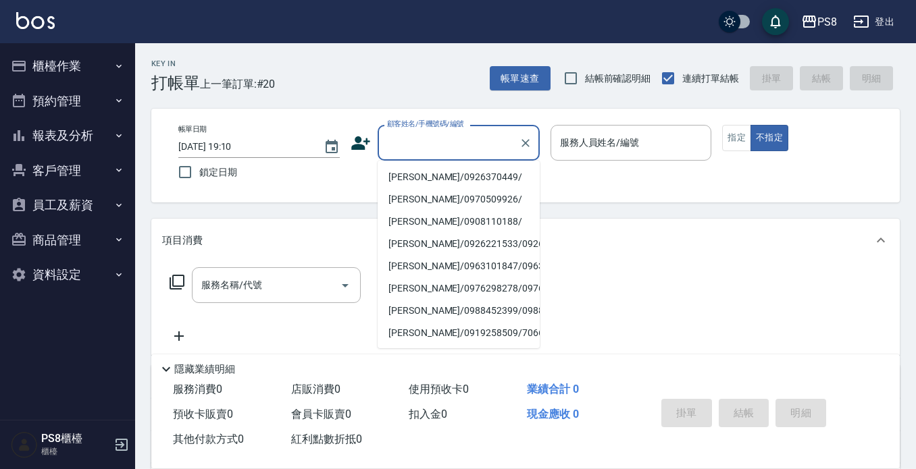
click at [527, 140] on icon "Clear" at bounding box center [526, 143] width 14 height 14
click at [725, 222] on div "項目消費" at bounding box center [525, 240] width 748 height 43
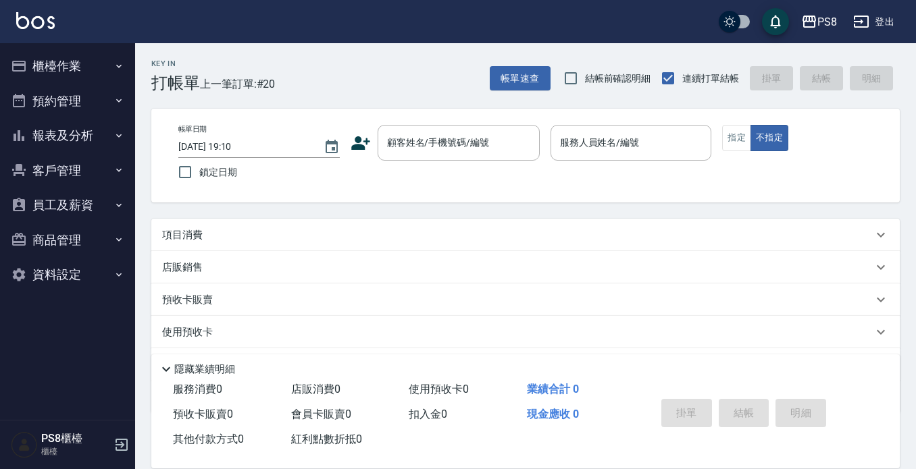
click at [725, 222] on div "項目消費" at bounding box center [525, 235] width 748 height 32
click at [493, 137] on input "顧客姓名/手機號碼/編號" at bounding box center [449, 143] width 130 height 24
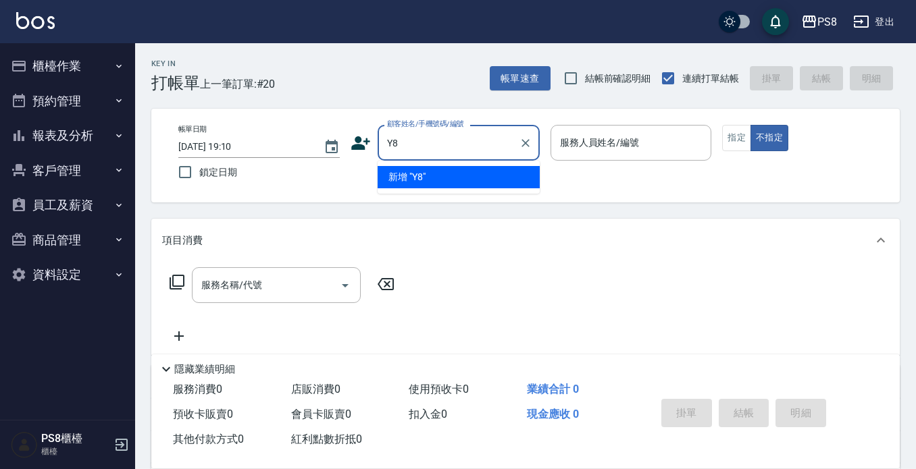
type input "Y"
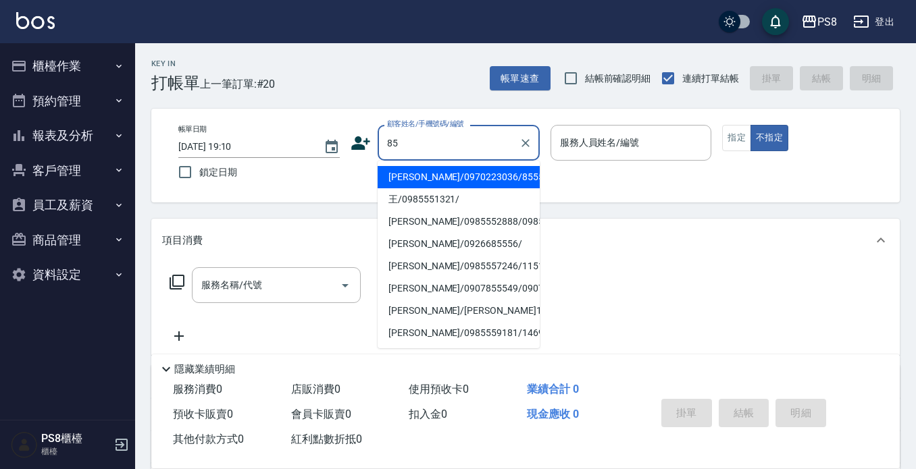
type input "8"
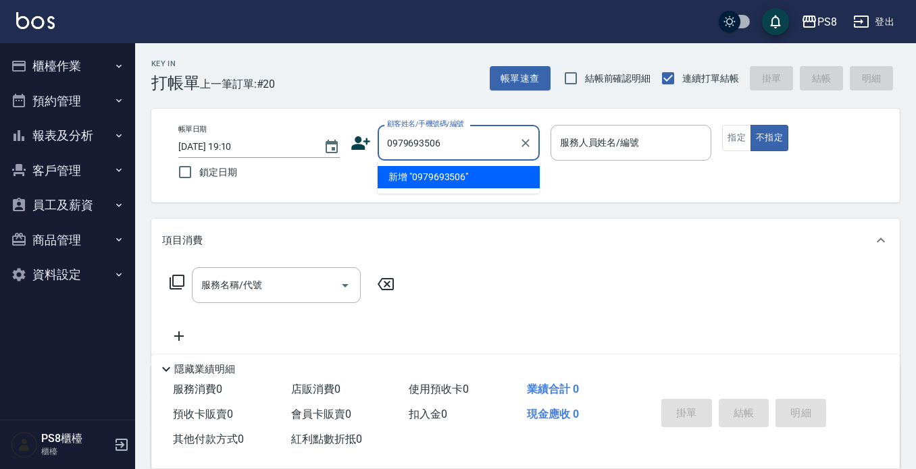
click at [418, 141] on input "0979693506" at bounding box center [449, 143] width 130 height 24
click at [464, 140] on input "09796933506" at bounding box center [449, 143] width 130 height 24
type input "0"
type input "ㄩ˙"
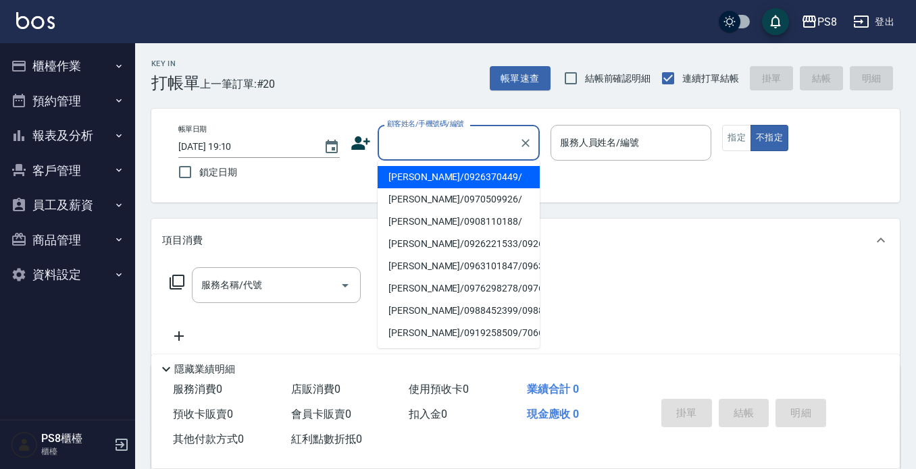
type input "ˊ"
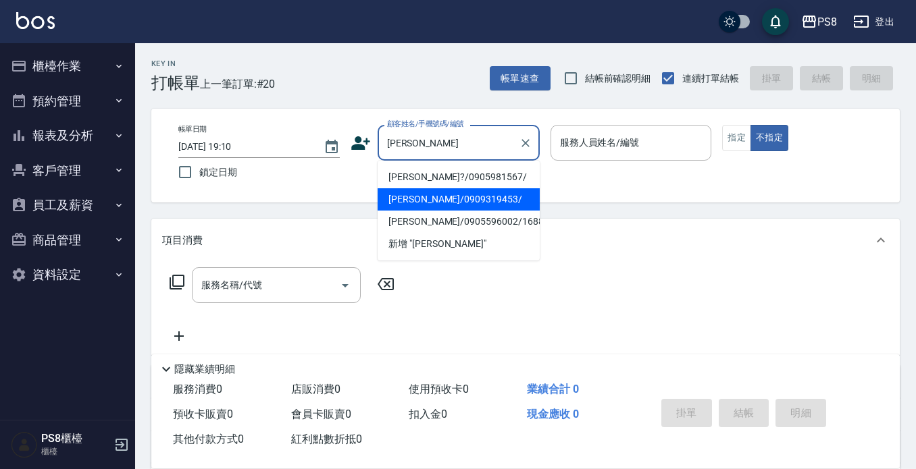
click at [480, 188] on li "余俊毅/0909319453/" at bounding box center [458, 199] width 162 height 22
type input "余俊毅/0909319453/"
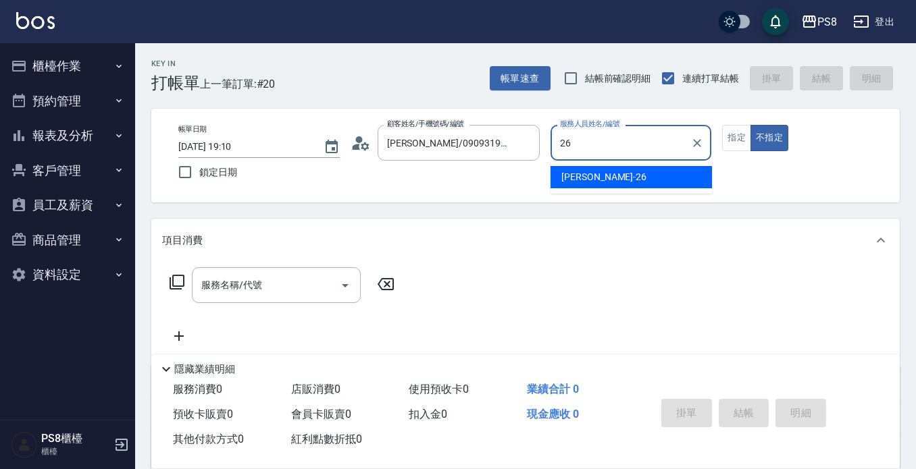
click at [606, 174] on div "苡真 -26" at bounding box center [630, 177] width 161 height 22
type input "苡真-26"
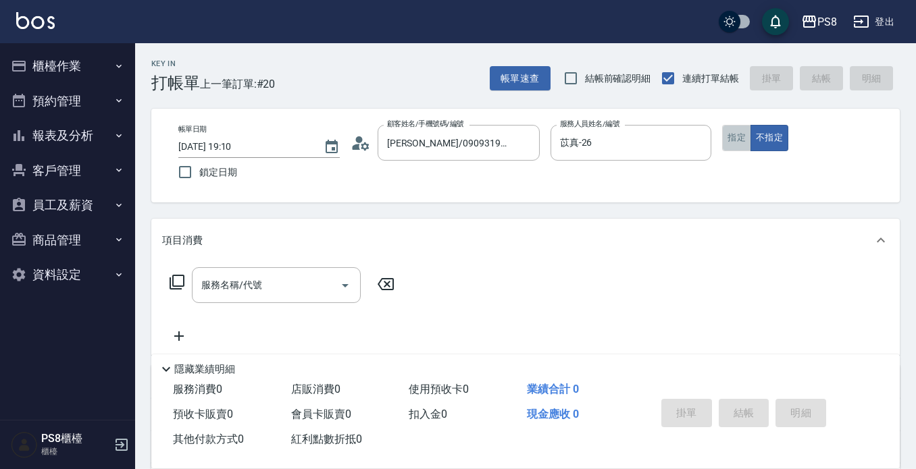
click at [745, 142] on button "指定" at bounding box center [736, 138] width 29 height 26
click at [266, 272] on div "服務名稱/代號" at bounding box center [276, 285] width 169 height 36
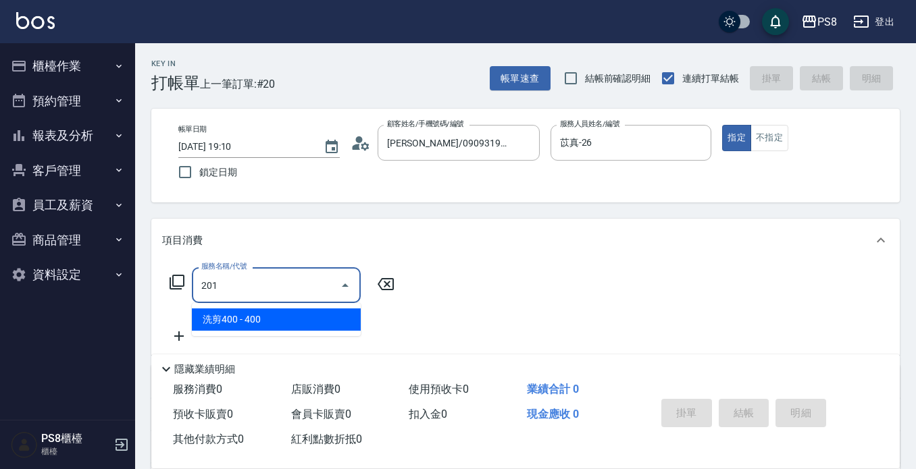
click at [274, 317] on span "洗剪400 - 400" at bounding box center [276, 320] width 169 height 22
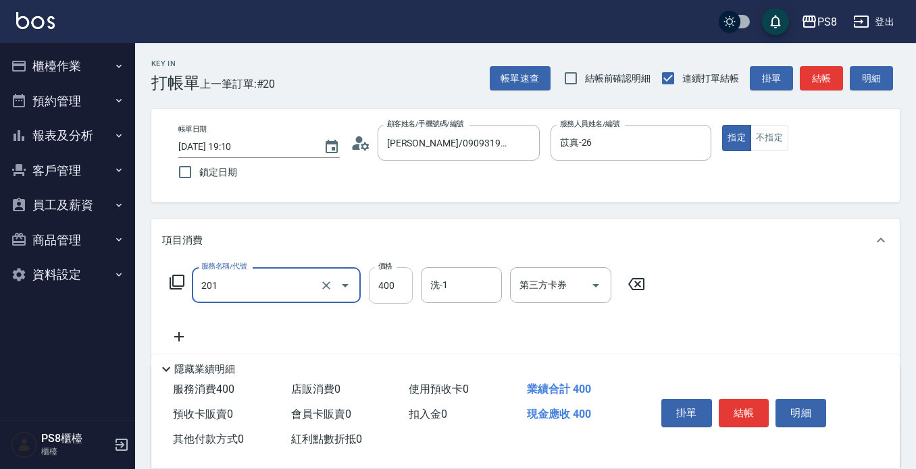
type input "洗剪400(201)"
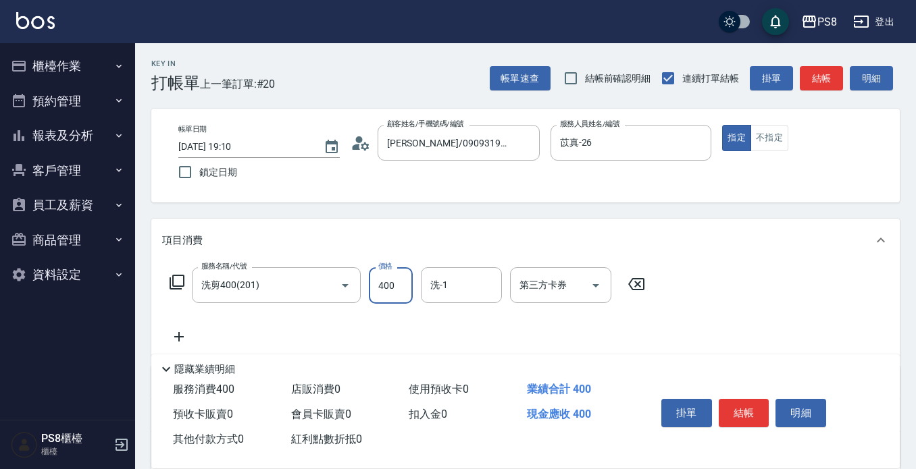
click at [377, 286] on input "400" at bounding box center [391, 285] width 44 height 36
type input "300"
click at [746, 411] on button "結帳" at bounding box center [743, 413] width 51 height 28
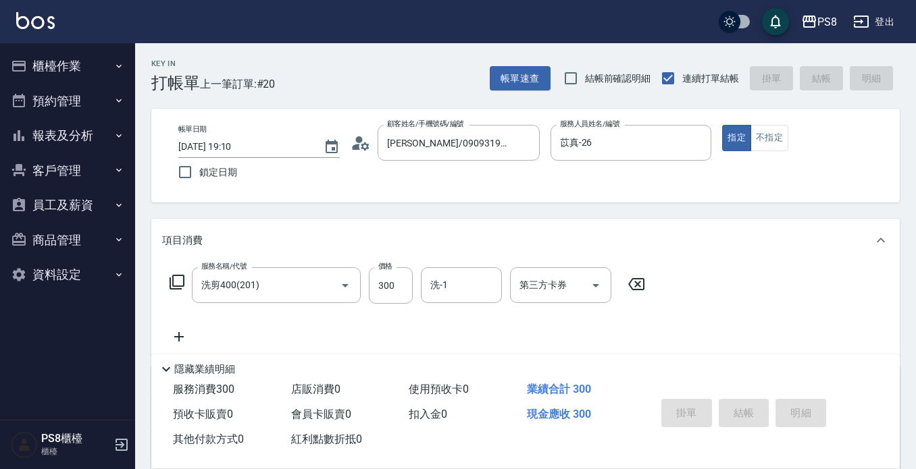
type input "2025/09/05 19:15"
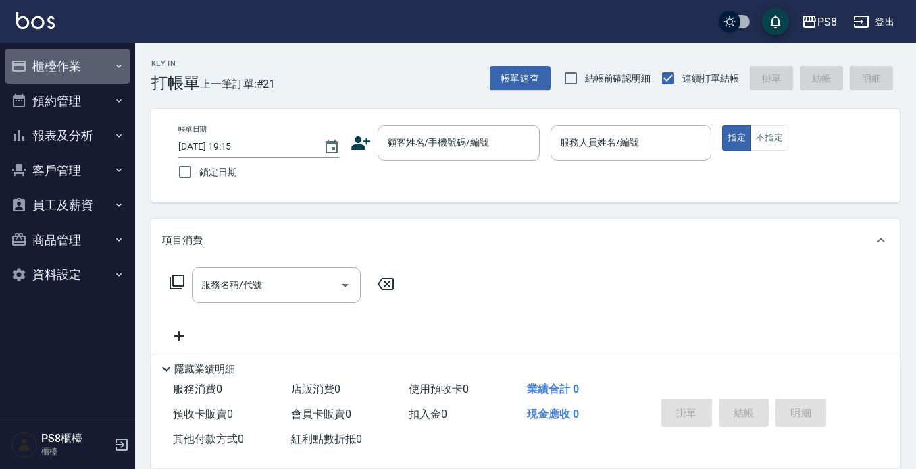
click at [31, 61] on button "櫃檯作業" at bounding box center [67, 66] width 124 height 35
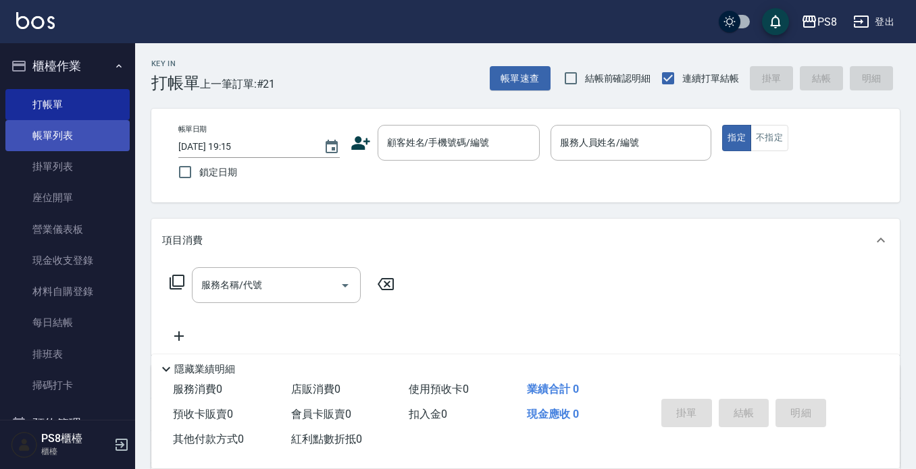
click at [53, 148] on link "帳單列表" at bounding box center [67, 135] width 124 height 31
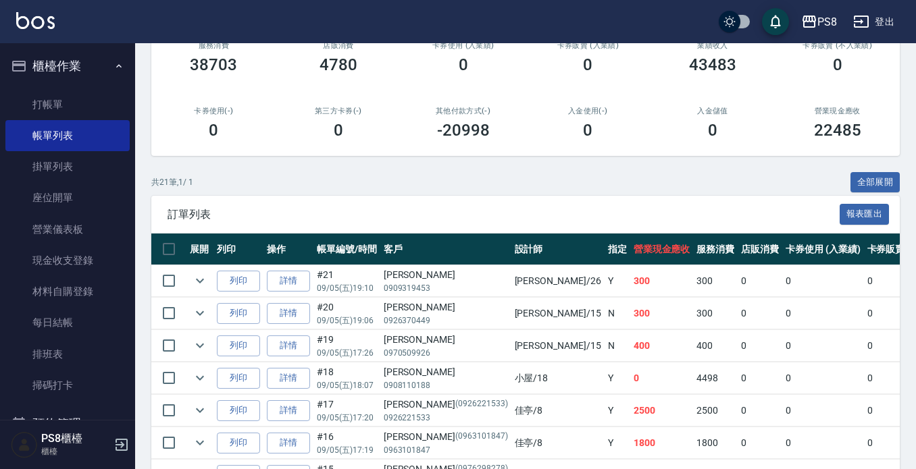
scroll to position [270, 0]
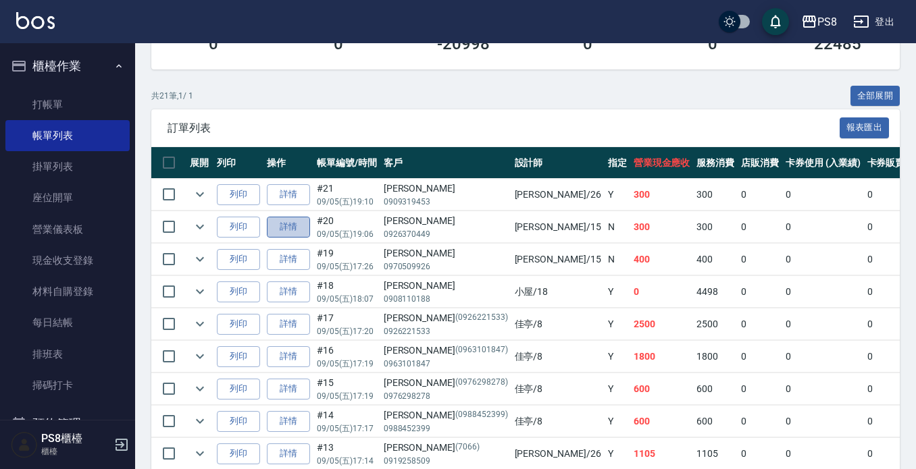
click at [296, 231] on link "詳情" at bounding box center [288, 227] width 43 height 21
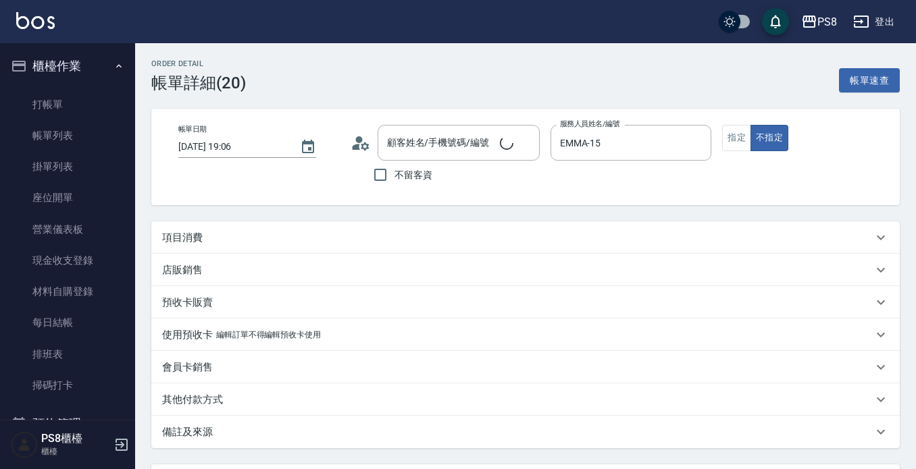
type input "2025/09/05 19:06"
type input "EMMA-15"
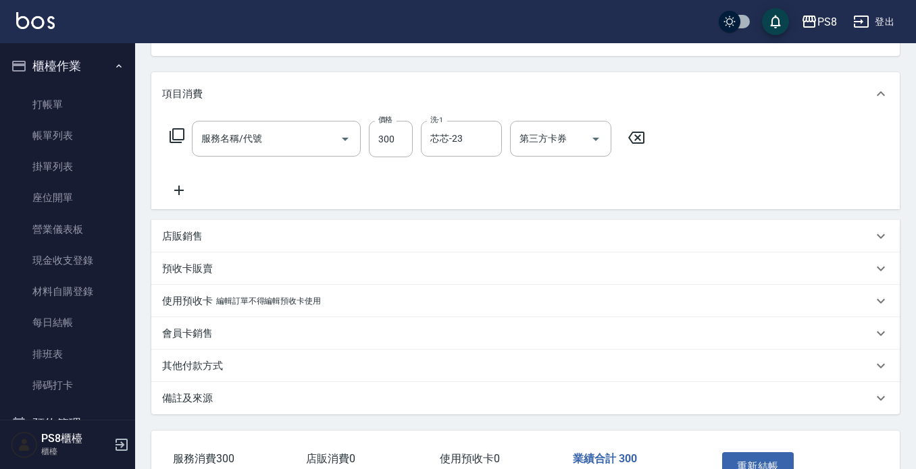
type input "林正葵/0926370449/"
type input "洗髮(101)"
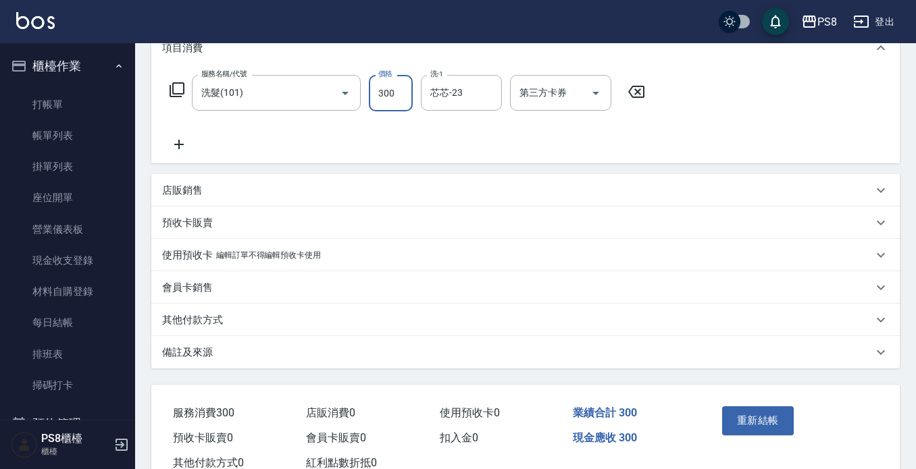
click at [382, 99] on input "300" at bounding box center [391, 93] width 44 height 36
type input "400"
click at [523, 124] on div "服務名稱/代號 洗髮(101) 服務名稱/代號 價格 400 價格 洗-1 芯芯-23 洗-1 第三方卡券 第三方卡券" at bounding box center [407, 114] width 491 height 78
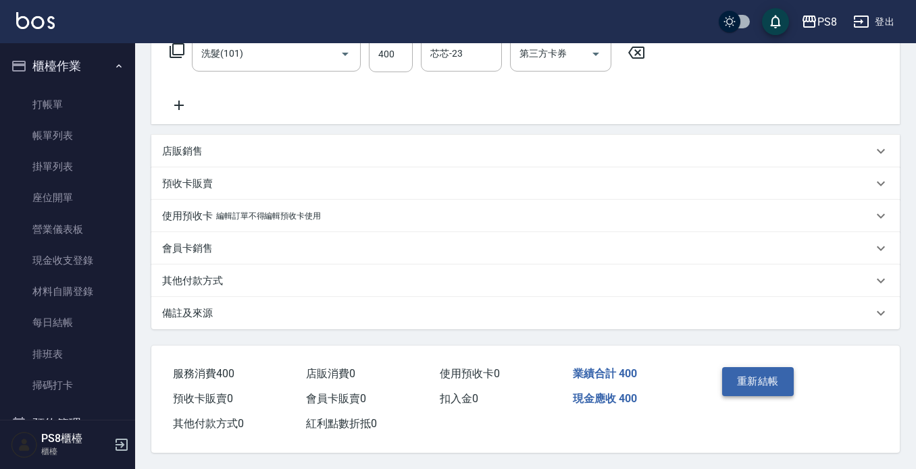
click at [779, 385] on button "重新結帳" at bounding box center [758, 381] width 72 height 28
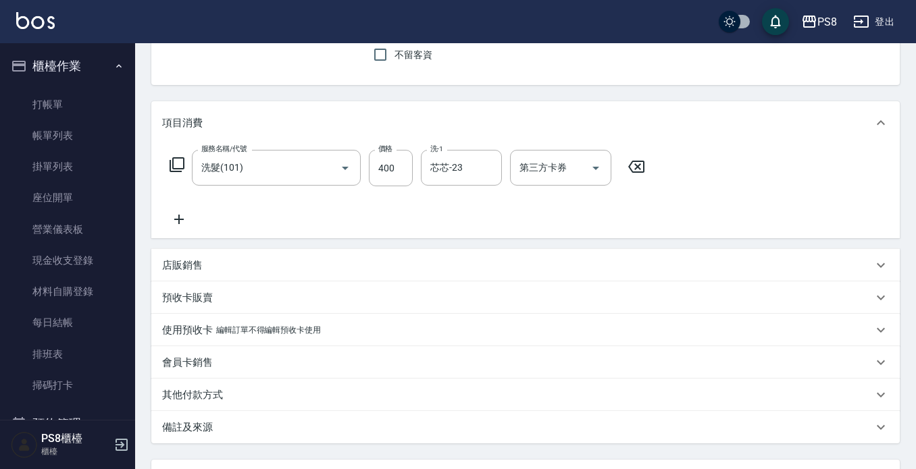
scroll to position [0, 0]
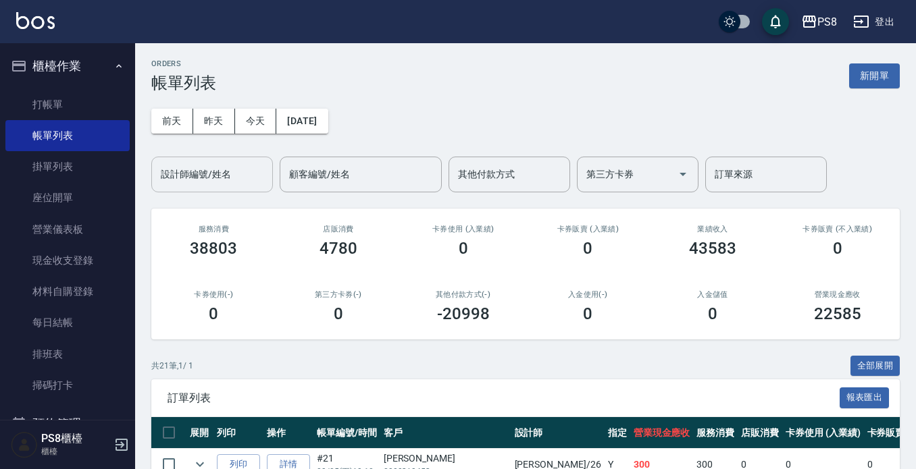
click at [257, 188] on div "設計師編號/姓名" at bounding box center [212, 175] width 122 height 36
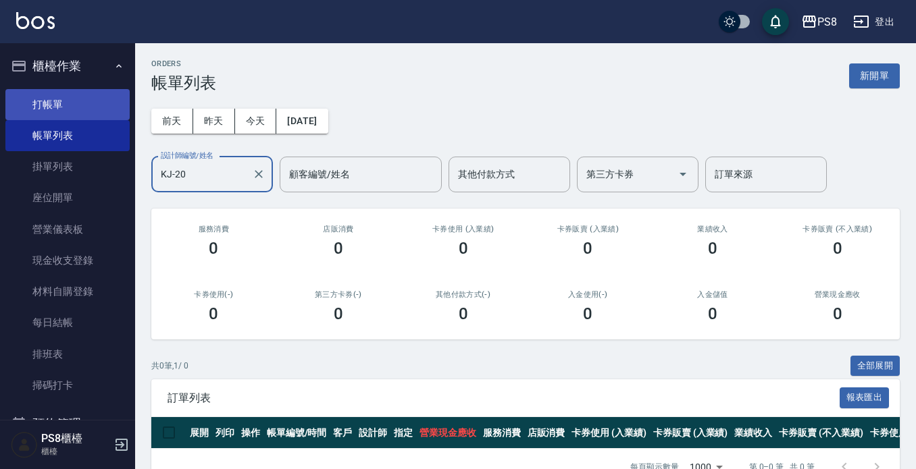
type input "KJ-20"
click at [62, 106] on link "打帳單" at bounding box center [67, 104] width 124 height 31
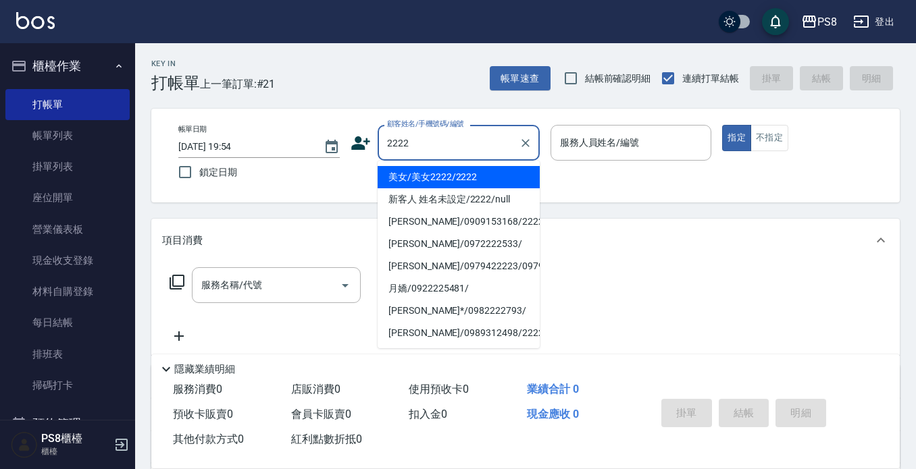
click at [436, 172] on li "美女/美女2222/2222" at bounding box center [458, 177] width 162 height 22
type input "美女/美女2222/2222"
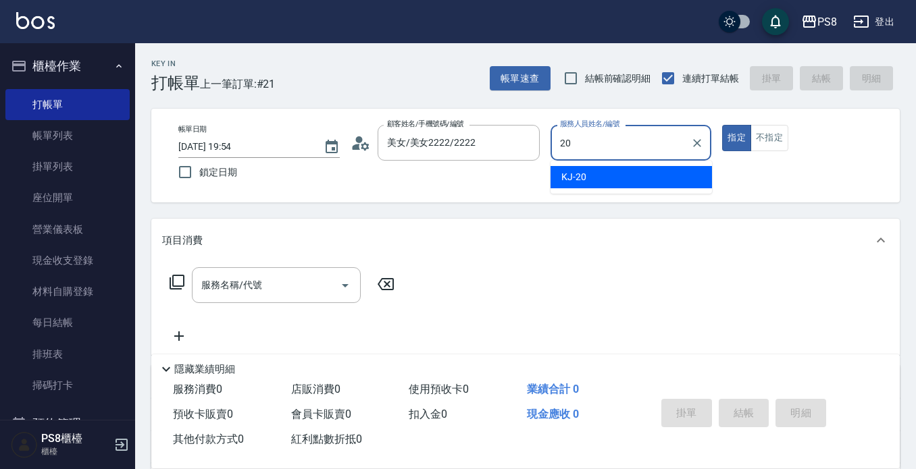
type input "KJ-20"
type button "true"
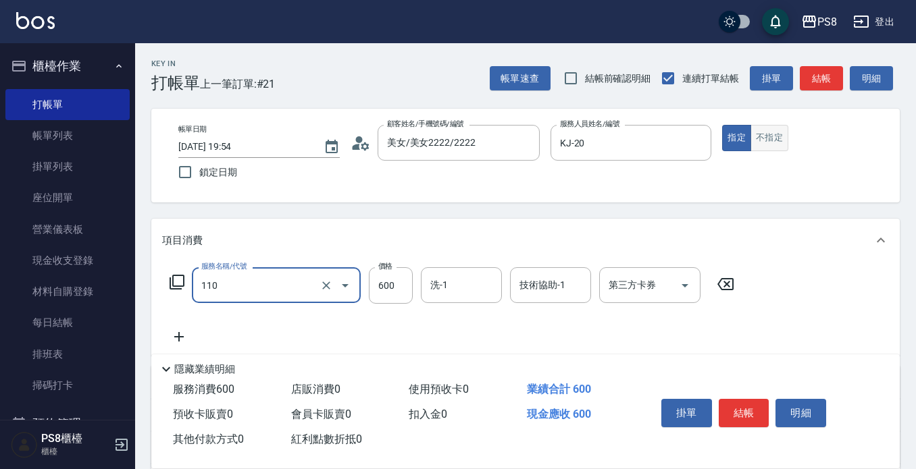
type input "精油+去角質(110)"
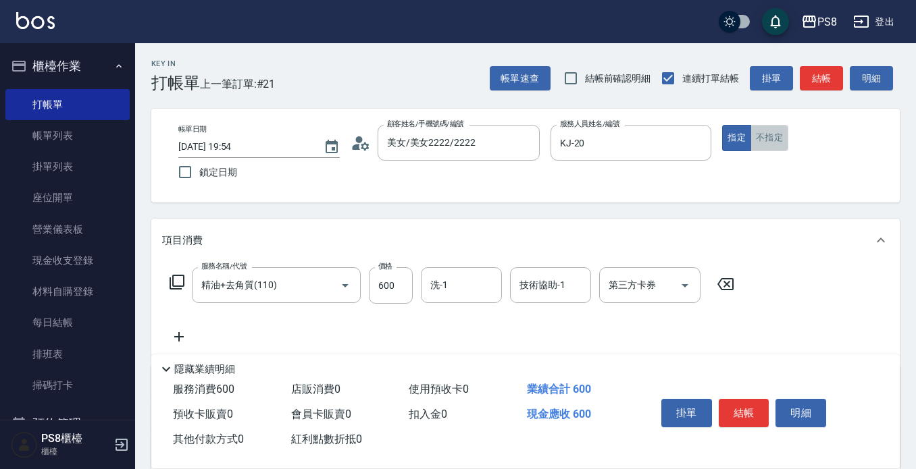
click at [775, 138] on button "不指定" at bounding box center [769, 138] width 38 height 26
click at [740, 407] on button "結帳" at bounding box center [743, 413] width 51 height 28
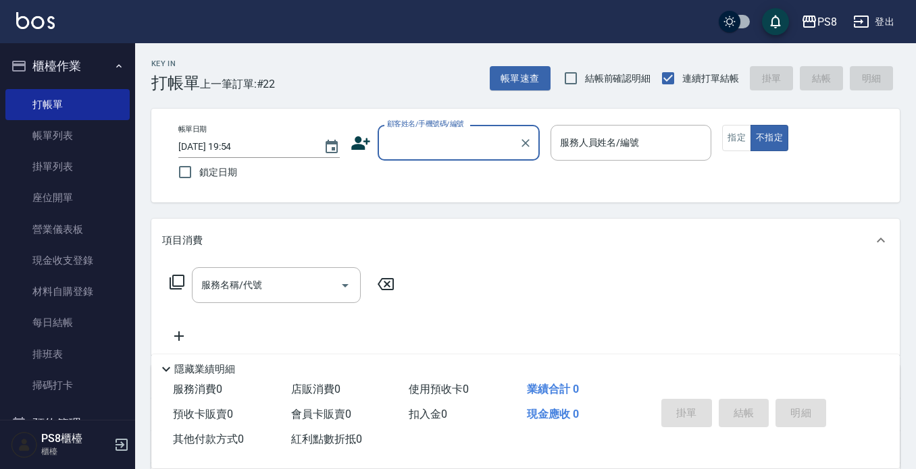
click at [427, 145] on input "顧客姓名/手機號碼/編號" at bounding box center [449, 143] width 130 height 24
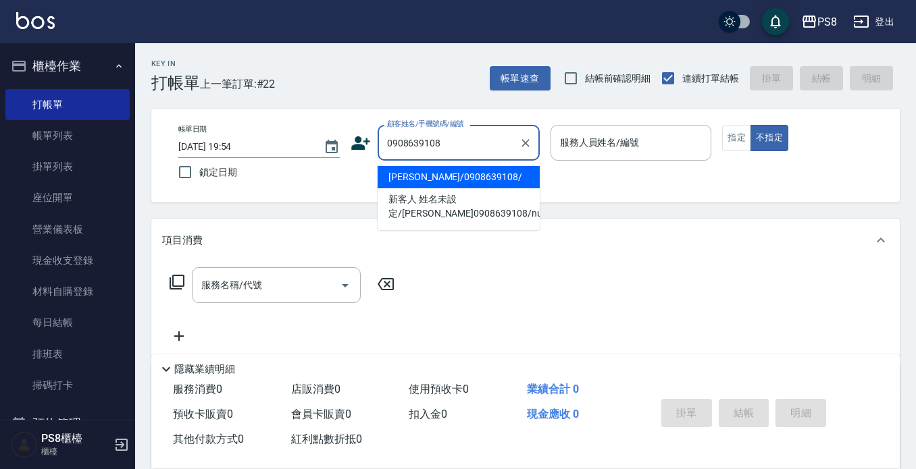
click at [437, 175] on li "陳冠綸/0908639108/" at bounding box center [458, 177] width 162 height 22
type input "陳冠綸/0908639108/"
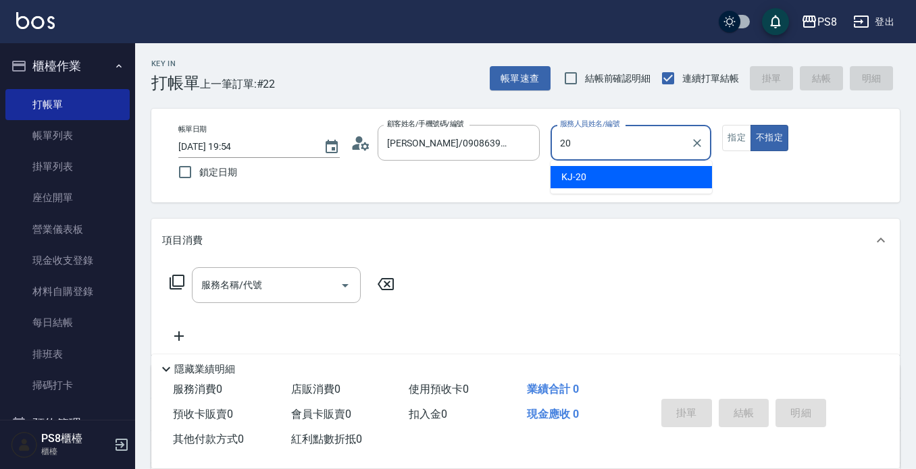
type input "KJ-20"
type button "false"
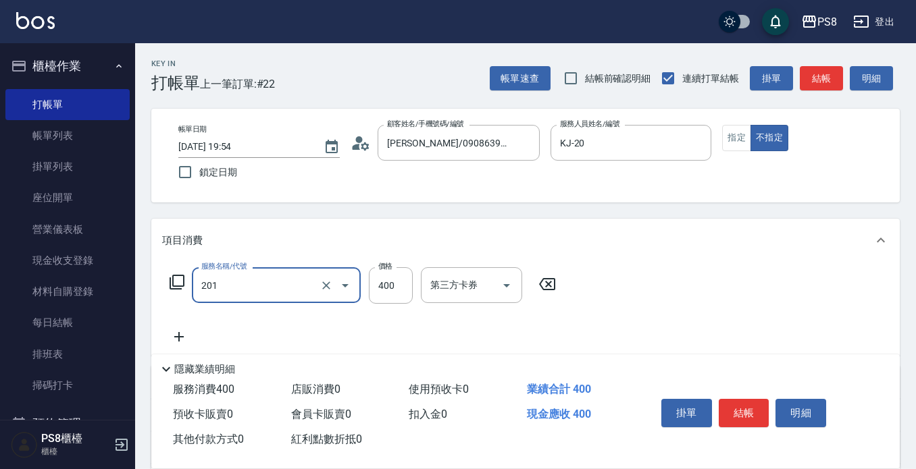
type input "洗剪400(201)"
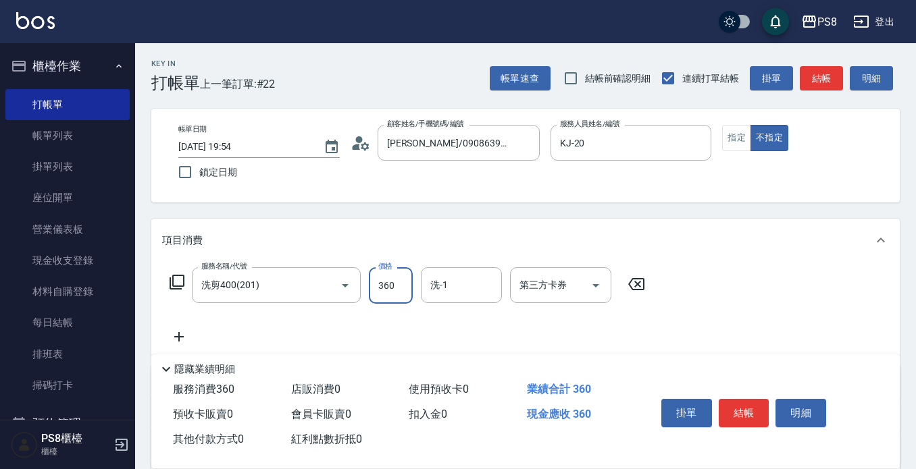
type input "360"
click at [759, 410] on button "結帳" at bounding box center [743, 413] width 51 height 28
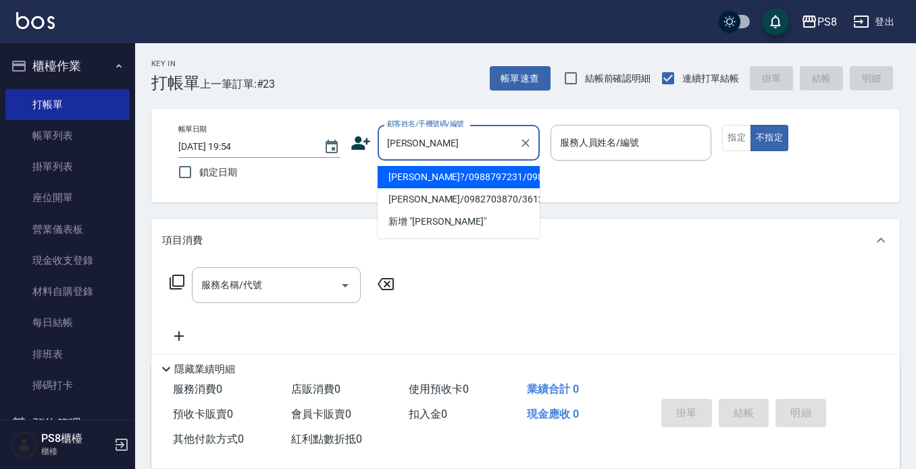
click at [488, 172] on li "莊苡?/0988797231/0988797231" at bounding box center [458, 177] width 162 height 22
type input "莊苡?/0988797231/0988797231"
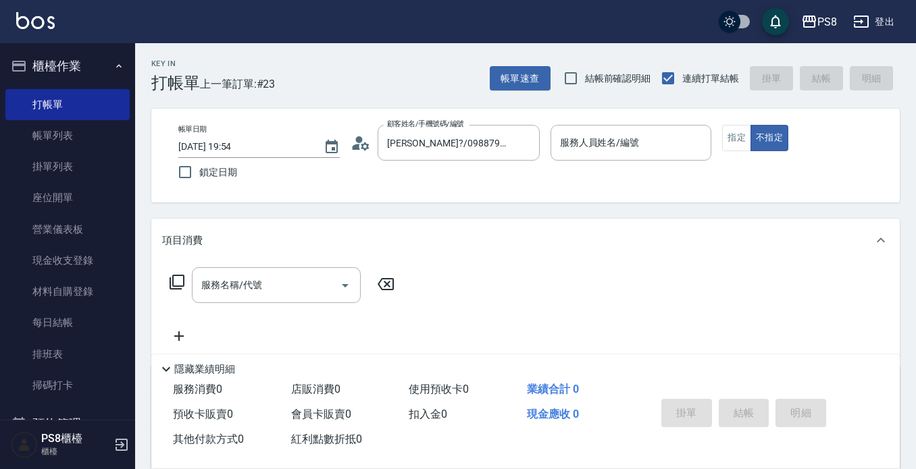
click at [363, 142] on icon at bounding box center [360, 143] width 20 height 20
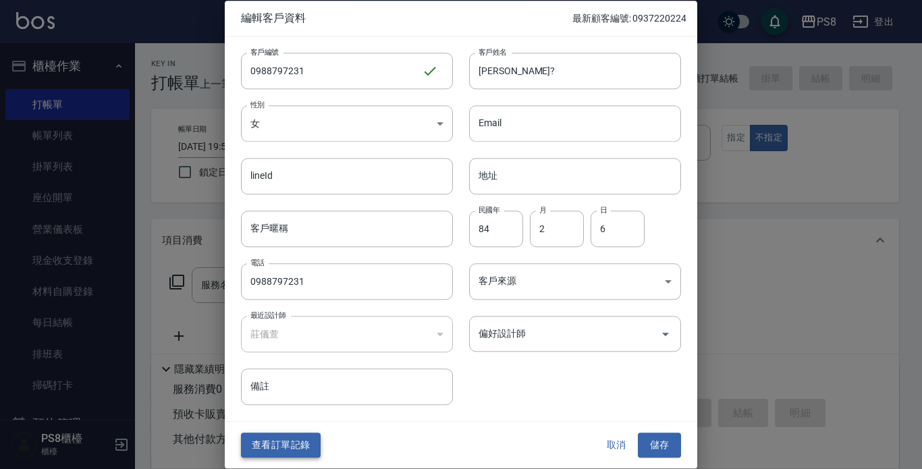
click at [294, 438] on button "查看訂單記錄" at bounding box center [281, 446] width 80 height 25
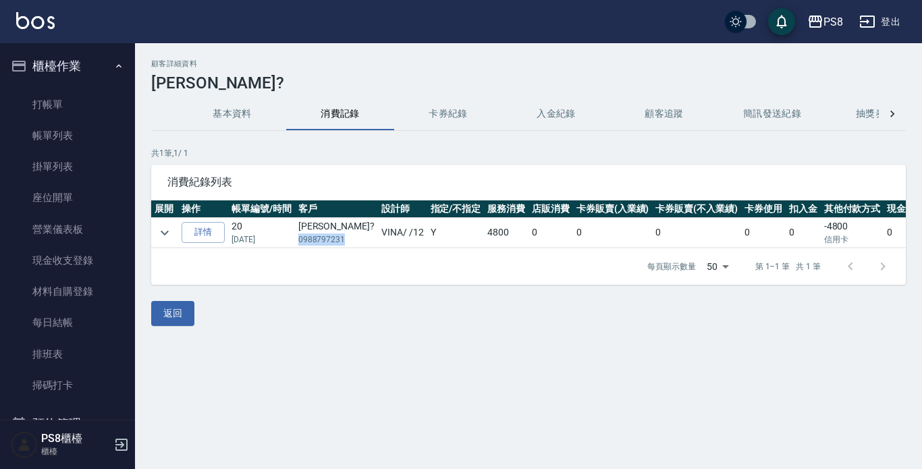
drag, startPoint x: 345, startPoint y: 238, endPoint x: 294, endPoint y: 238, distance: 51.3
click at [294, 238] on tr "詳情 20 09/02/2025 莊苡? 0988797231 VINA / /12 Y 4800 0 0 0 0 0 -4800 信用卡 0" at bounding box center [556, 233] width 810 height 30
click at [378, 233] on td "VINA / /12" at bounding box center [402, 233] width 49 height 30
drag, startPoint x: 345, startPoint y: 238, endPoint x: 296, endPoint y: 237, distance: 48.6
click at [296, 237] on td "莊苡? 0988797231" at bounding box center [336, 233] width 83 height 30
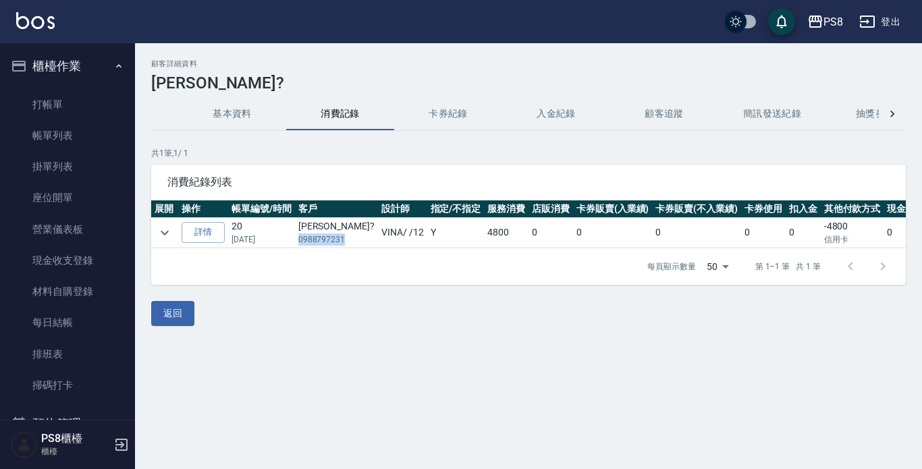
copy p "0988797231"
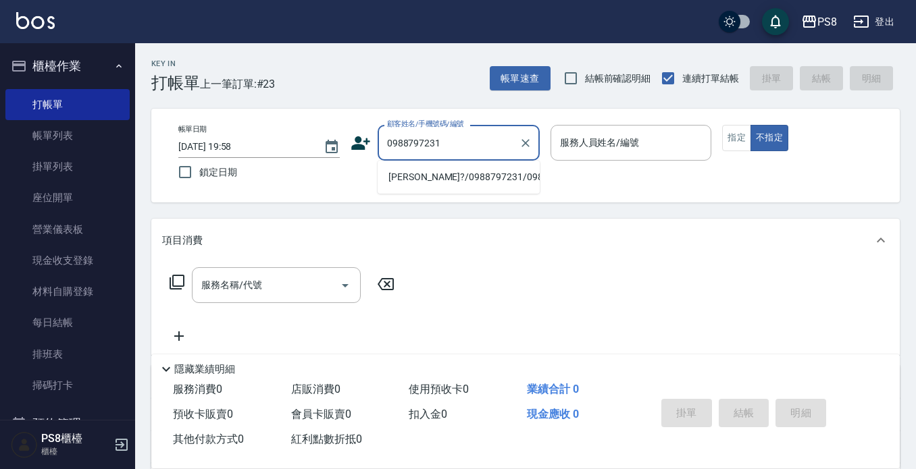
click at [411, 177] on li "莊苡?/0988797231/0988797231" at bounding box center [458, 177] width 162 height 22
type input "莊苡?/0988797231/0988797231"
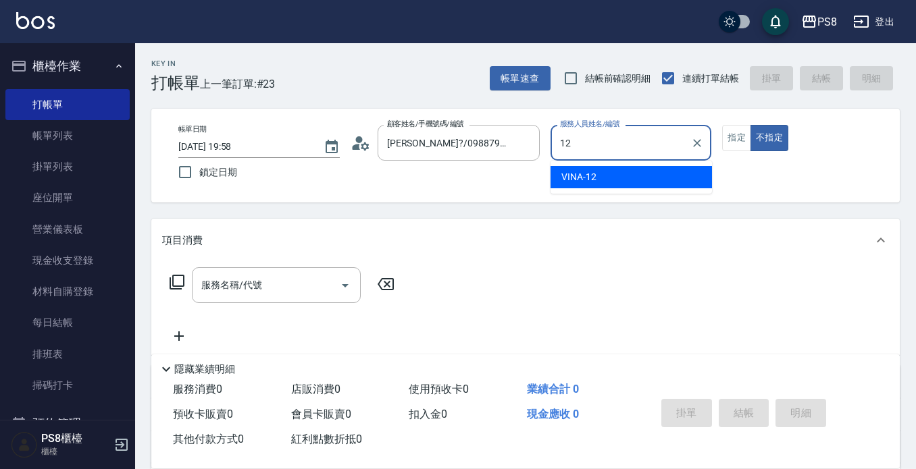
type input "VINA-12"
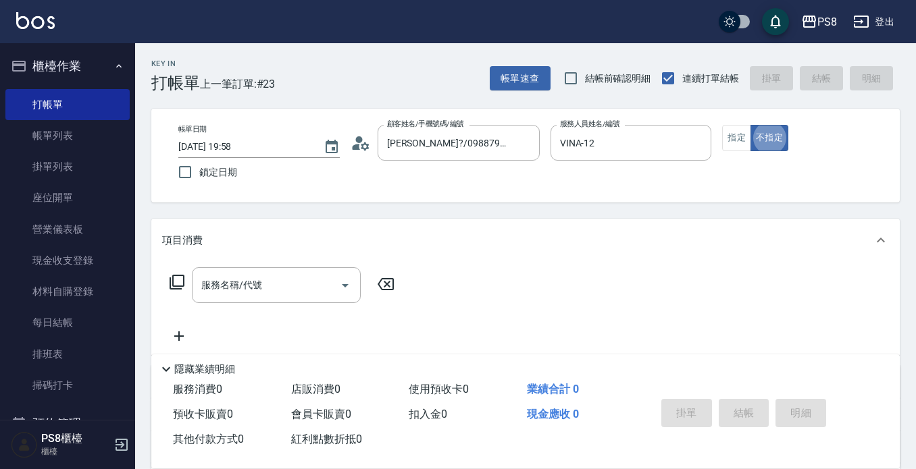
type button "false"
click at [733, 128] on button "指定" at bounding box center [736, 138] width 29 height 26
click at [281, 271] on div "服務名稱/代號" at bounding box center [276, 285] width 169 height 36
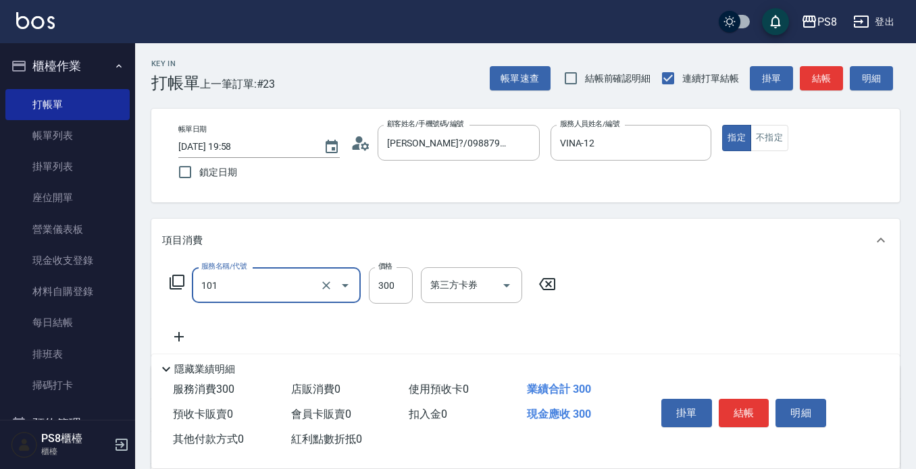
type input "洗髮(101)"
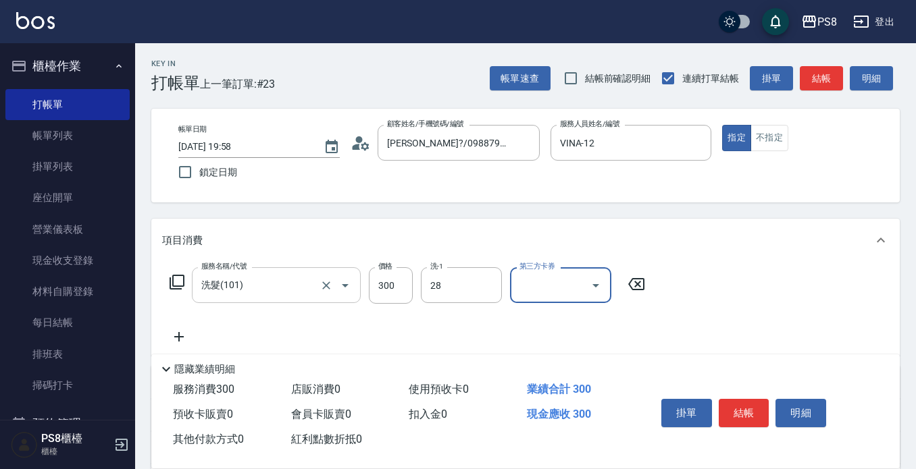
type input "姵蓁-28"
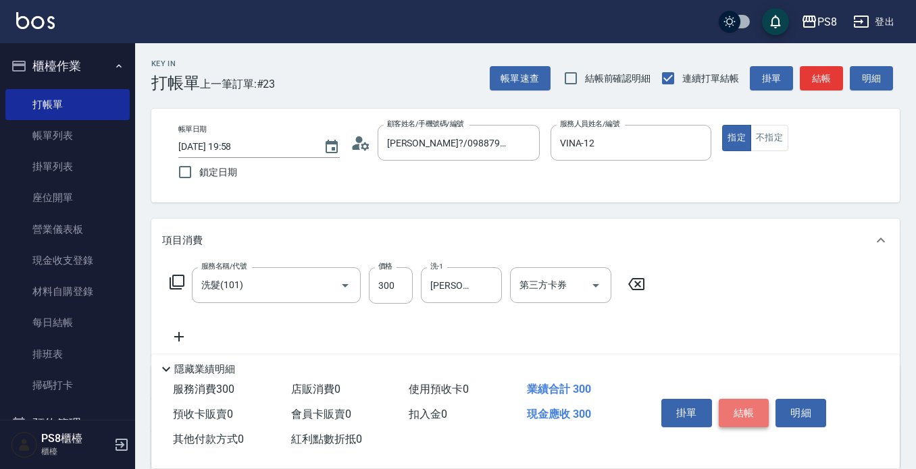
click at [740, 408] on button "結帳" at bounding box center [743, 413] width 51 height 28
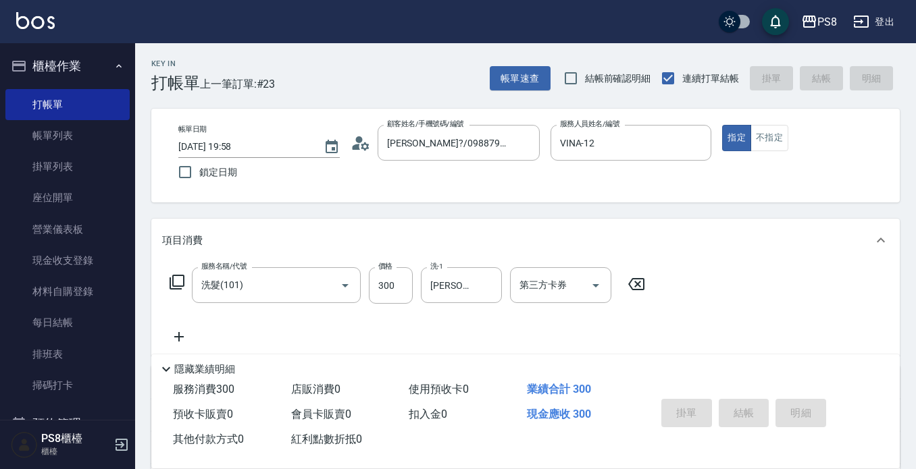
type input "2025/09/05 19:59"
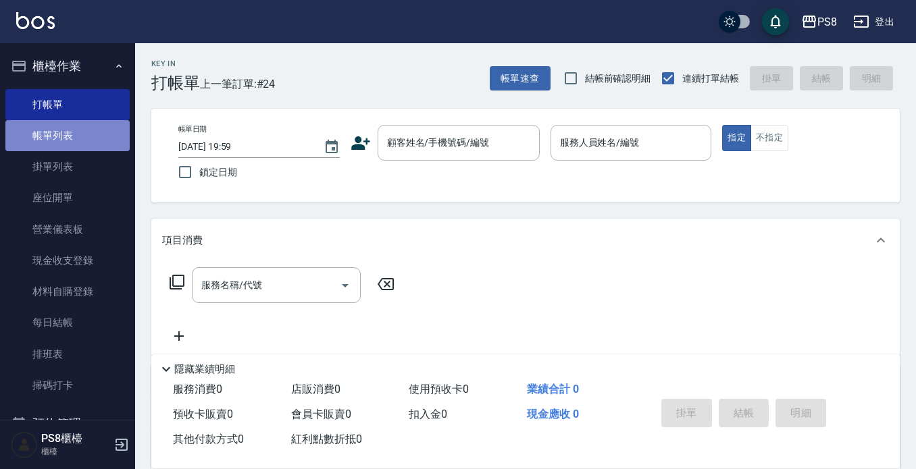
click at [80, 137] on link "帳單列表" at bounding box center [67, 135] width 124 height 31
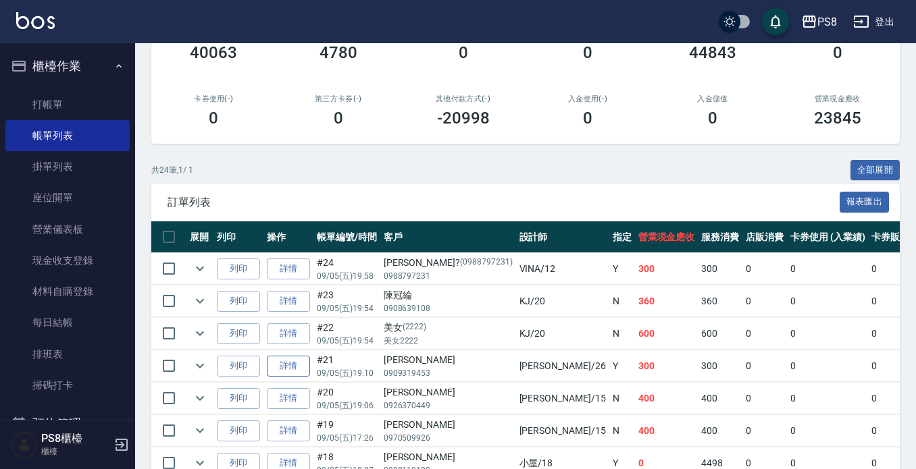
scroll to position [203, 0]
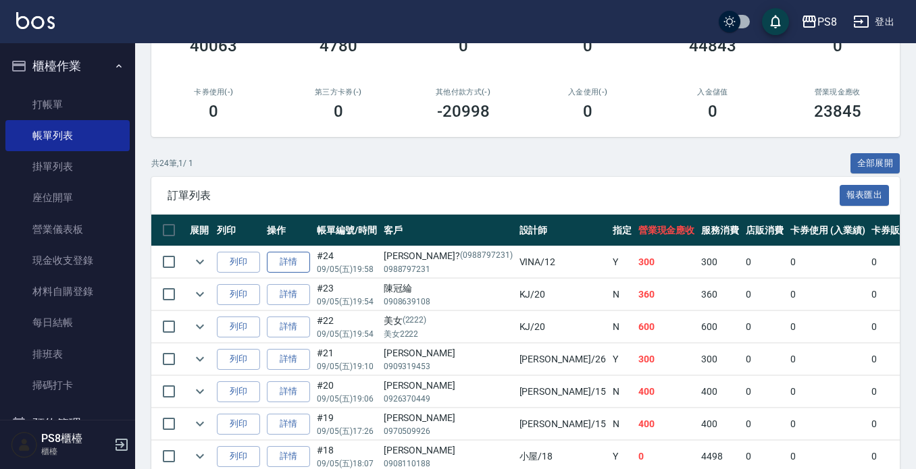
click at [299, 266] on link "詳情" at bounding box center [288, 262] width 43 height 21
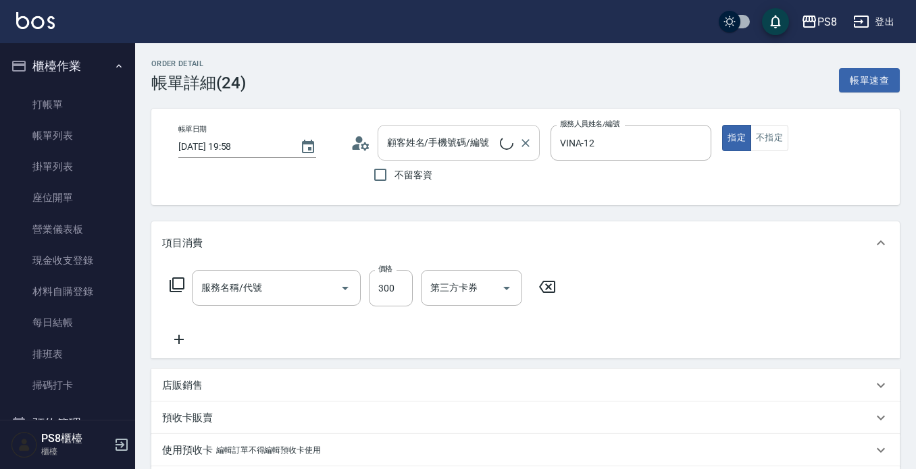
type input "2025/09/05 19:58"
type input "VINA-12"
type input "洗髮(101)"
type input "莊苡?/0988797231/0988797231"
click at [524, 140] on icon "Clear" at bounding box center [526, 143] width 14 height 14
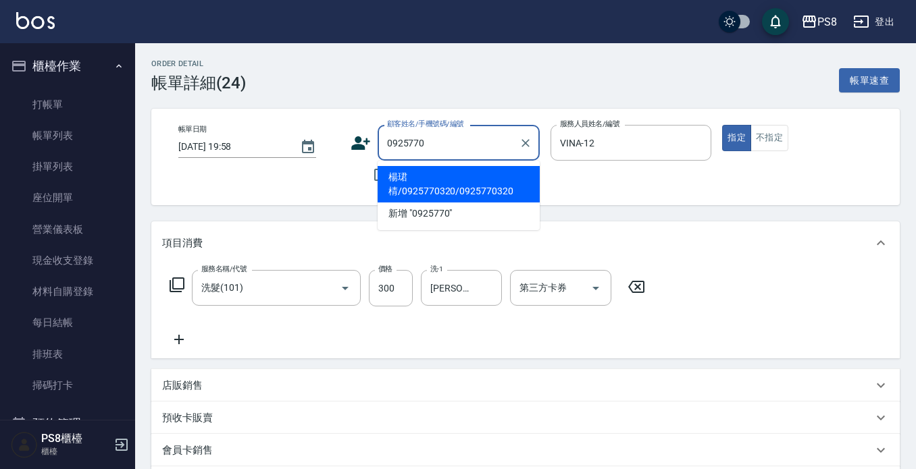
click at [439, 187] on li "楊珺棈/0925770320/0925770320" at bounding box center [458, 184] width 162 height 36
type input "楊珺棈/0925770320/0925770320"
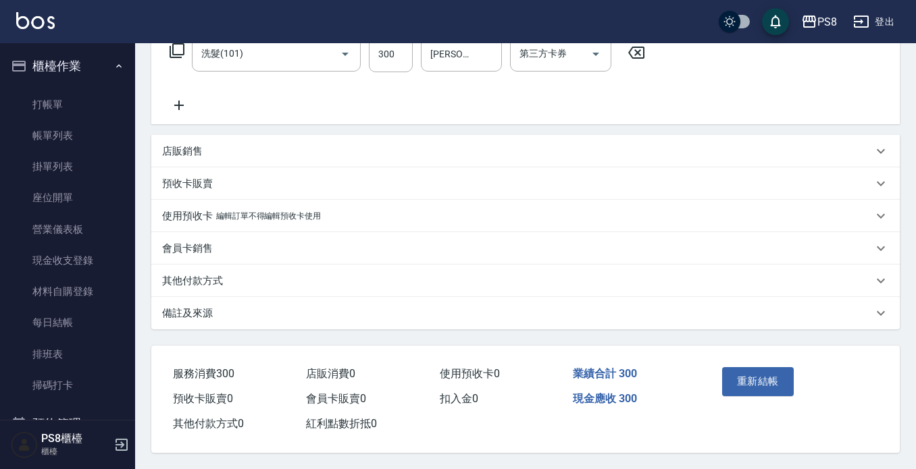
scroll to position [240, 0]
click at [752, 380] on button "重新結帳" at bounding box center [758, 381] width 72 height 28
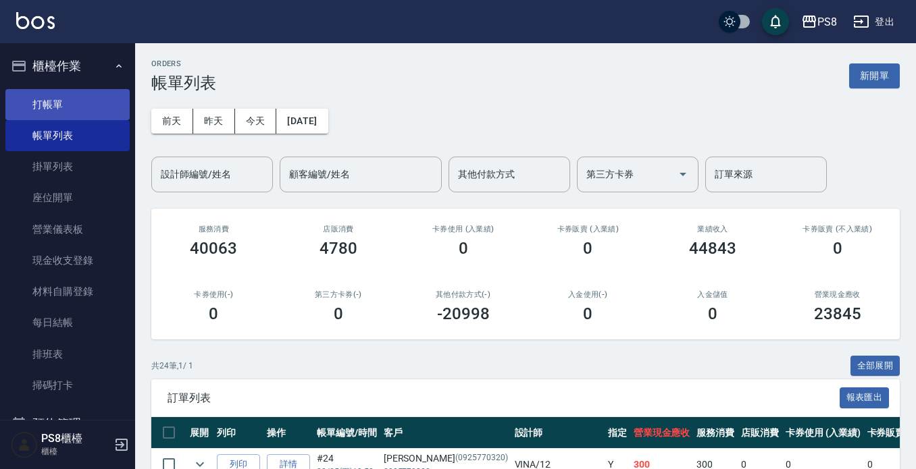
click at [97, 105] on link "打帳單" at bounding box center [67, 104] width 124 height 31
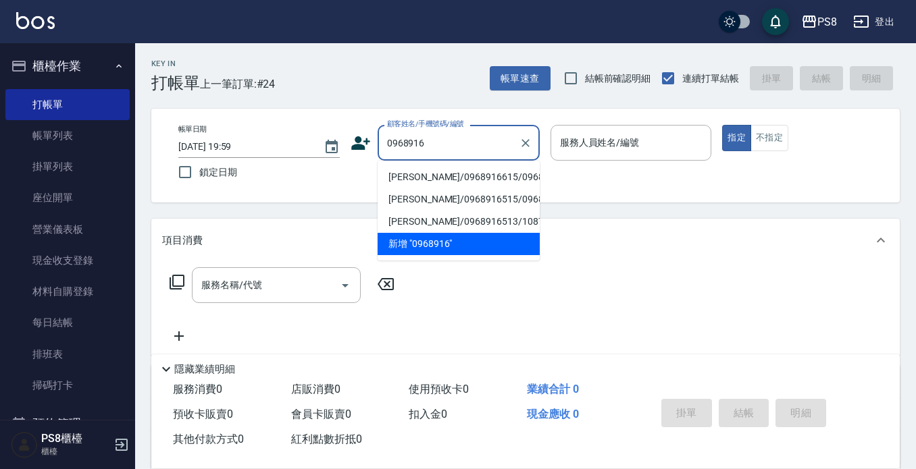
click at [431, 188] on li "林昱辰/0968916615/0968916615" at bounding box center [458, 177] width 162 height 22
type input "林昱辰/0968916615/0968916615"
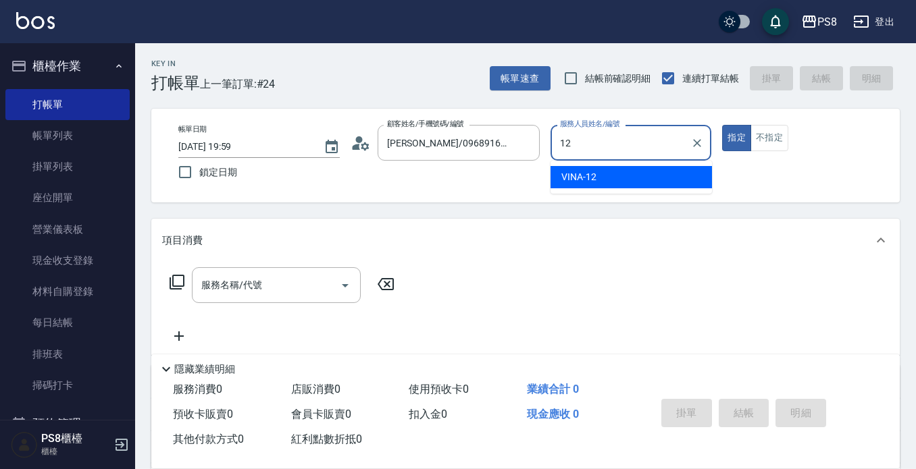
type input "VINA-12"
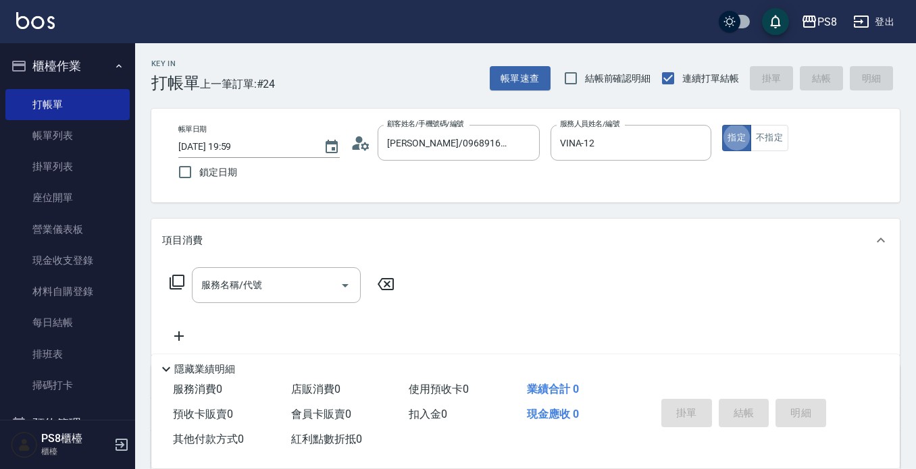
type button "true"
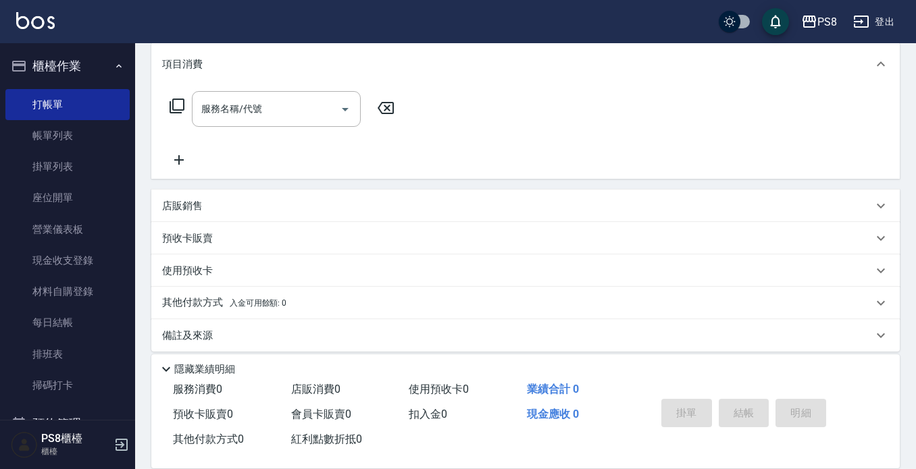
scroll to position [188, 0]
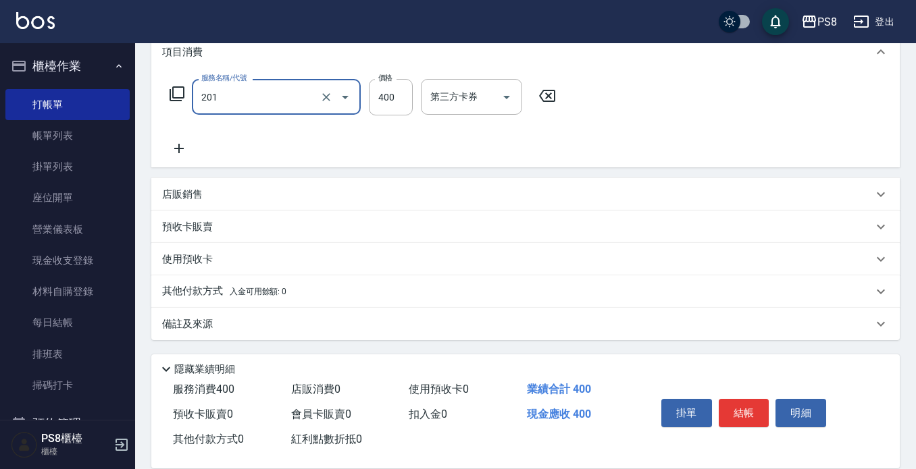
type input "洗剪400(201)"
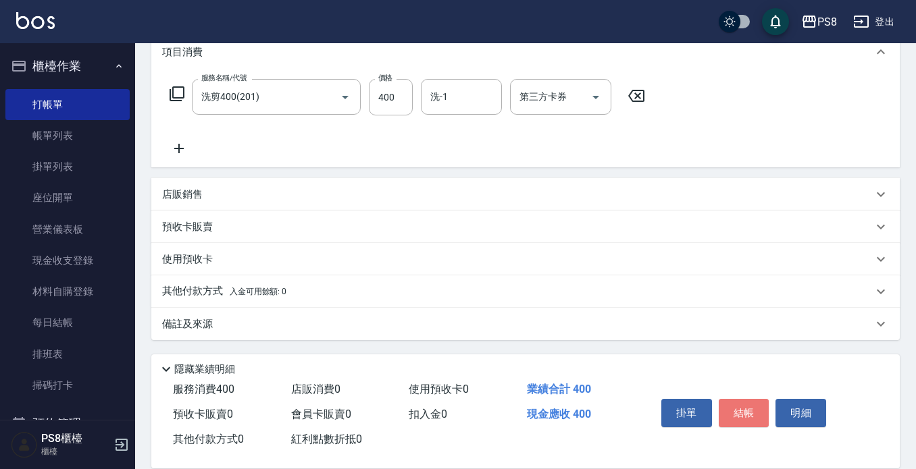
click at [754, 409] on button "結帳" at bounding box center [743, 413] width 51 height 28
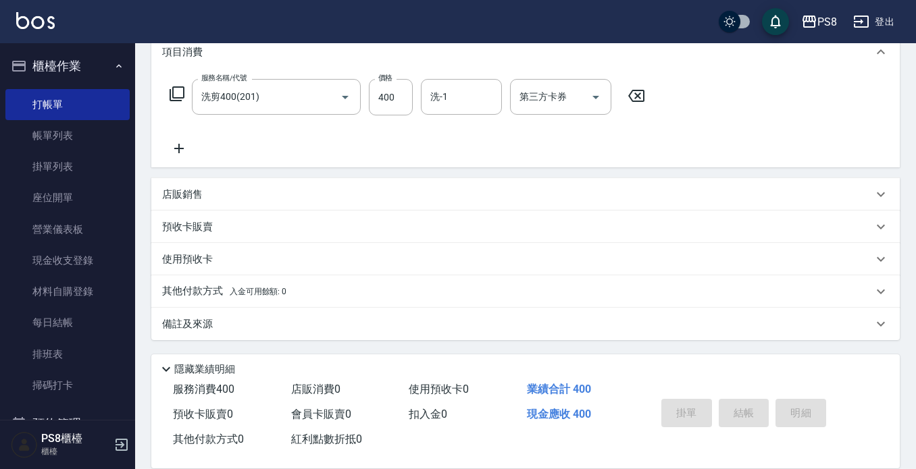
type input "2025/09/05 20:00"
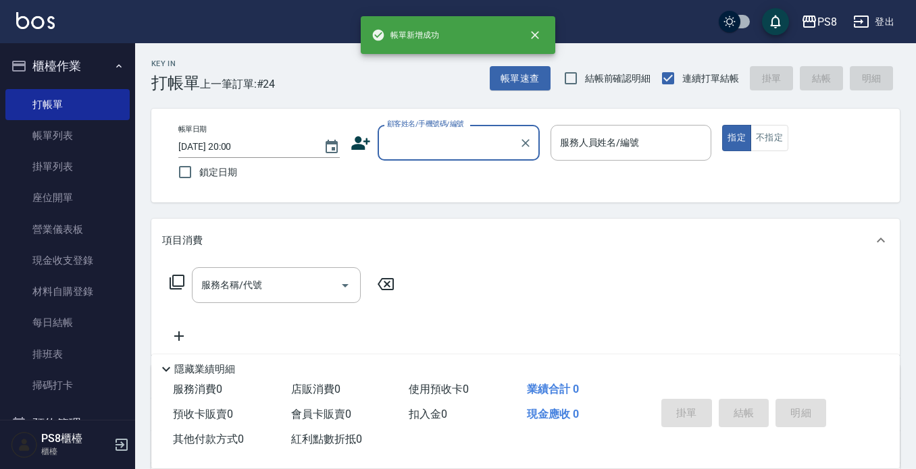
scroll to position [0, 0]
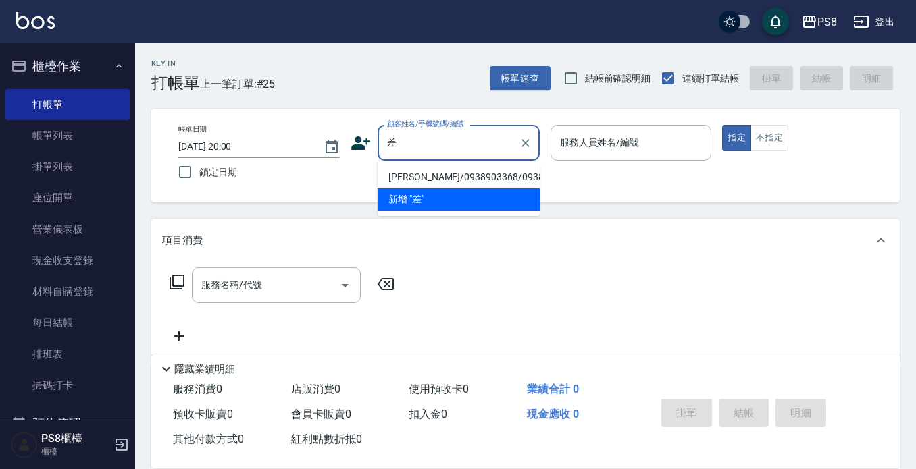
type input "嗏"
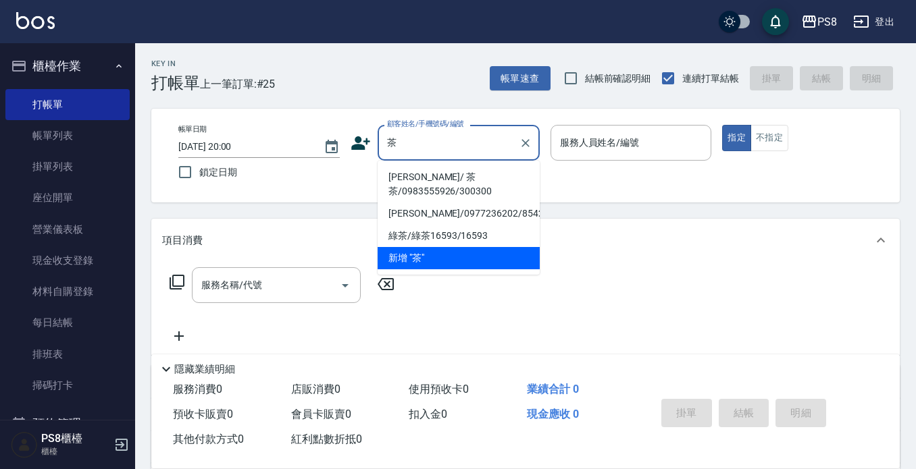
click at [471, 186] on li "曾曉凌 / 茶茶/0983555926/300300" at bounding box center [458, 184] width 162 height 36
type input "曾曉凌 / 茶茶/0983555926/300300"
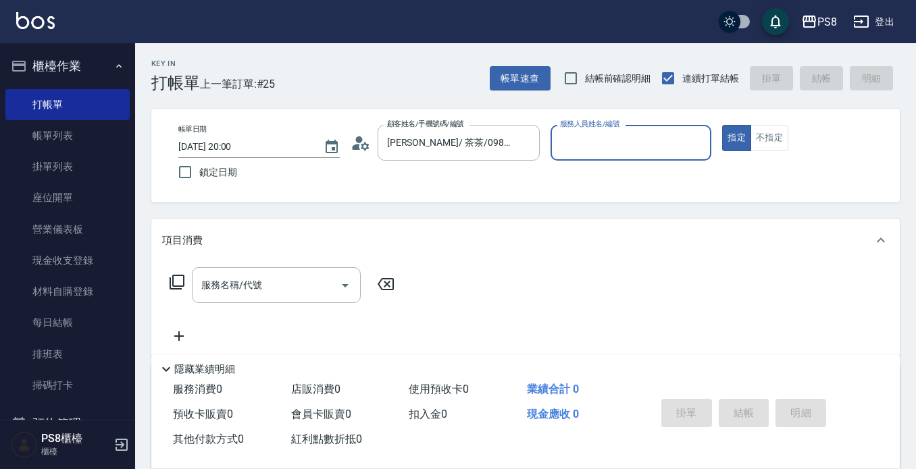
type input "VINA-12"
click at [722, 125] on button "指定" at bounding box center [736, 138] width 29 height 26
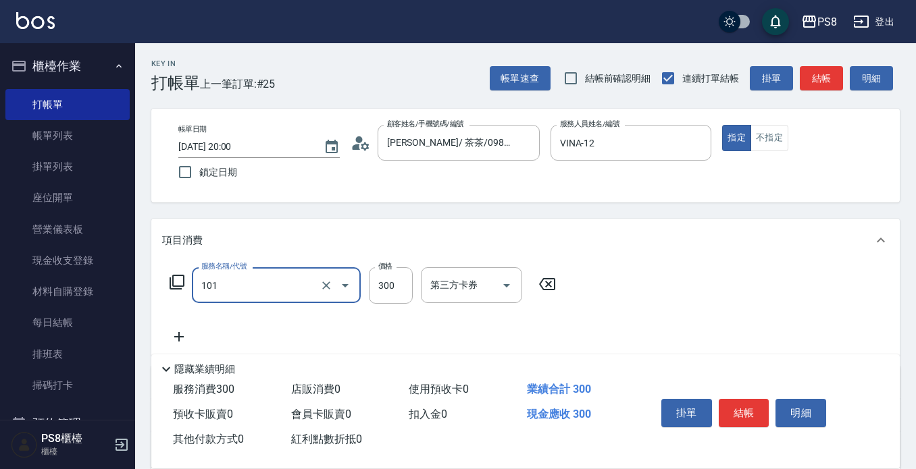
type input "洗髮(101)"
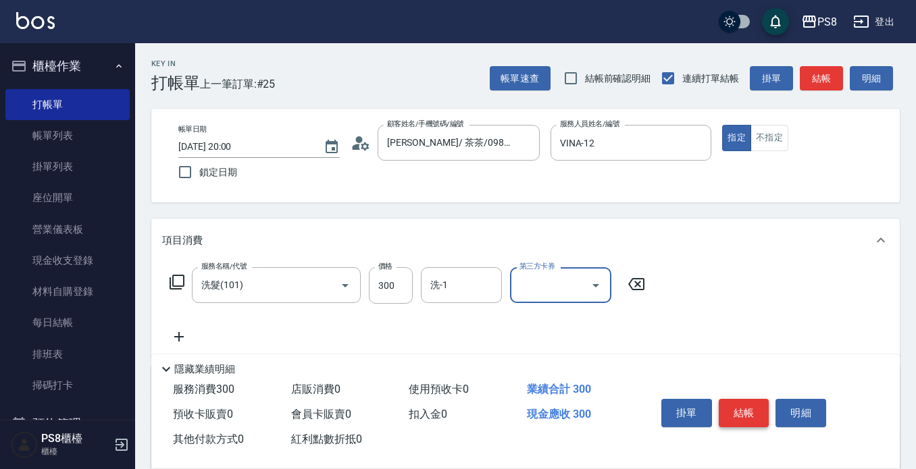
click at [744, 415] on button "結帳" at bounding box center [743, 413] width 51 height 28
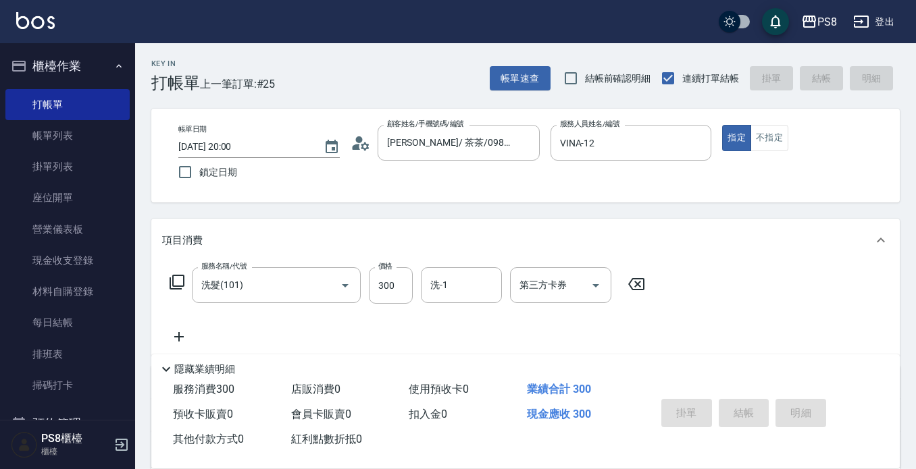
type input "2025/09/05 20:01"
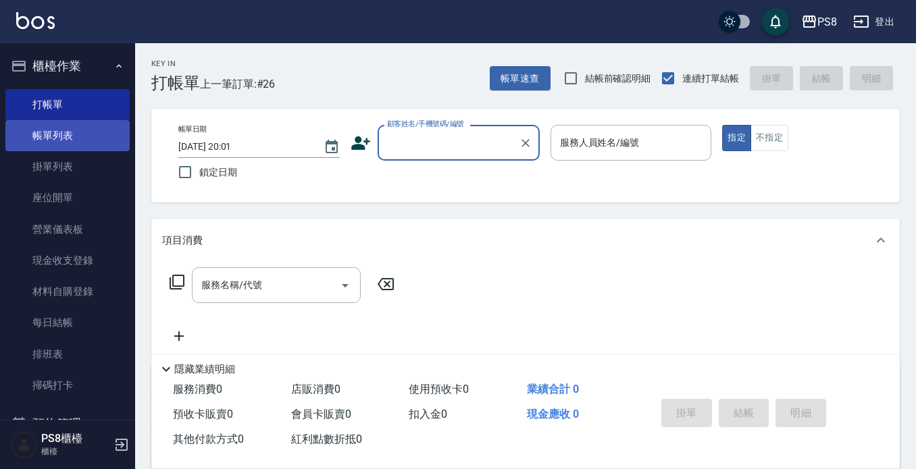
click at [70, 130] on link "帳單列表" at bounding box center [67, 135] width 124 height 31
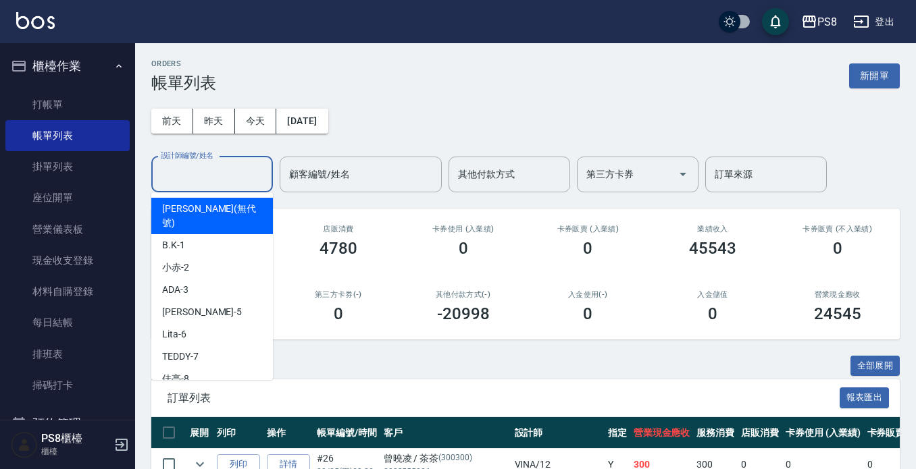
click at [252, 169] on input "設計師編號/姓名" at bounding box center [211, 175] width 109 height 24
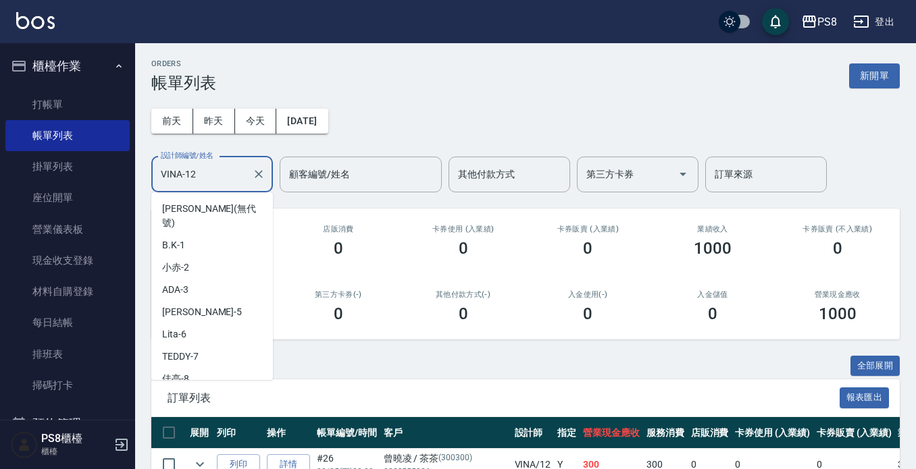
drag, startPoint x: 203, startPoint y: 167, endPoint x: 130, endPoint y: 165, distance: 73.0
click at [130, 165] on div "PS8 登出 櫃檯作業 打帳單 帳單列表 掛單列表 座位開單 營業儀表板 現金收支登錄 材料自購登錄 每日結帳 排班表 掃碼打卡 預約管理 預約管理 單日預約…" at bounding box center [458, 299] width 916 height 599
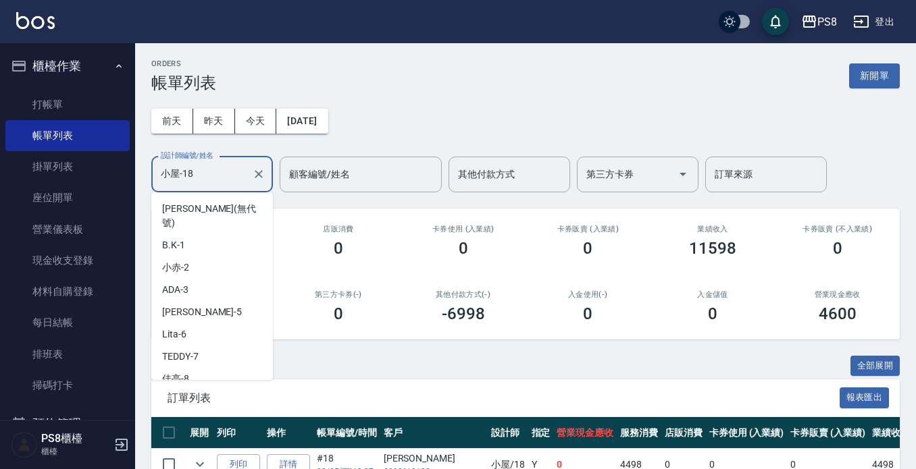
scroll to position [174, 0]
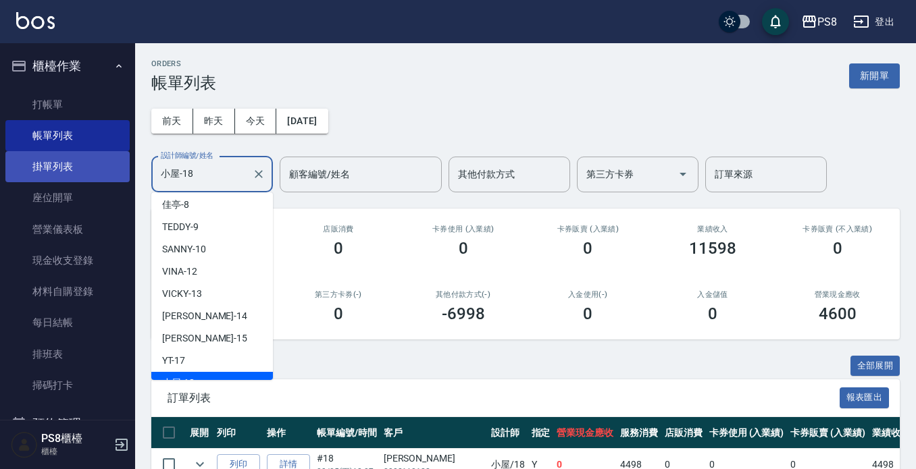
drag, startPoint x: 194, startPoint y: 178, endPoint x: 116, endPoint y: 180, distance: 78.4
click at [117, 182] on div "PS8 登出 櫃檯作業 打帳單 帳單列表 掛單列表 座位開單 營業儀表板 現金收支登錄 材料自購登錄 每日結帳 排班表 掃碼打卡 預約管理 預約管理 單日預約…" at bounding box center [458, 332] width 916 height 664
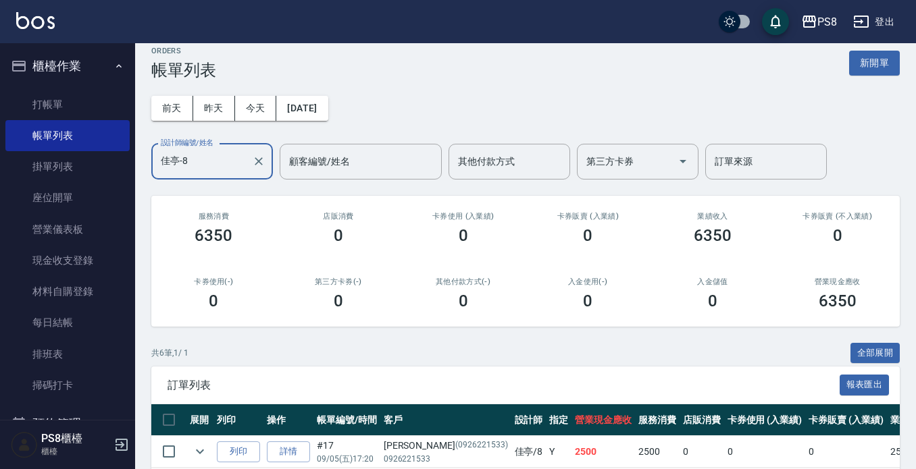
scroll to position [0, 0]
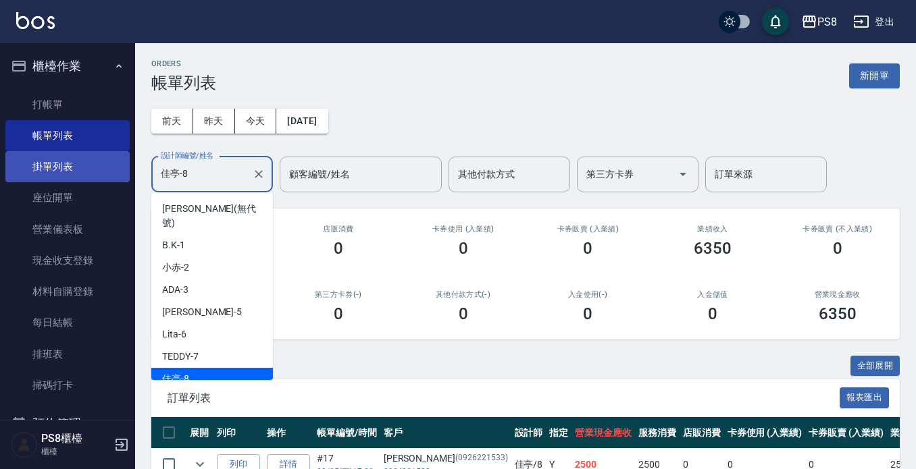
drag, startPoint x: 221, startPoint y: 180, endPoint x: 117, endPoint y: 170, distance: 104.4
click at [117, 172] on div "PS8 登出 櫃檯作業 打帳單 帳單列表 掛單列表 座位開單 營業儀表板 現金收支登錄 材料自購登錄 每日結帳 排班表 掃碼打卡 預約管理 預約管理 單日預約…" at bounding box center [458, 348] width 916 height 696
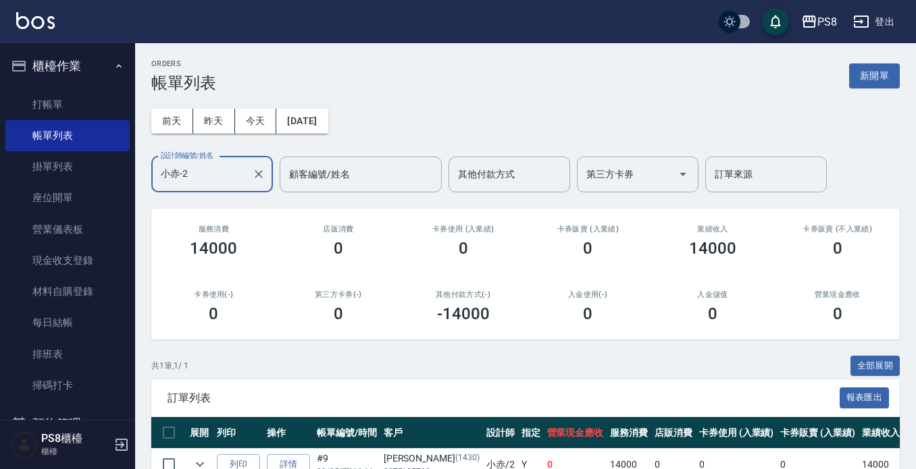
scroll to position [76, 0]
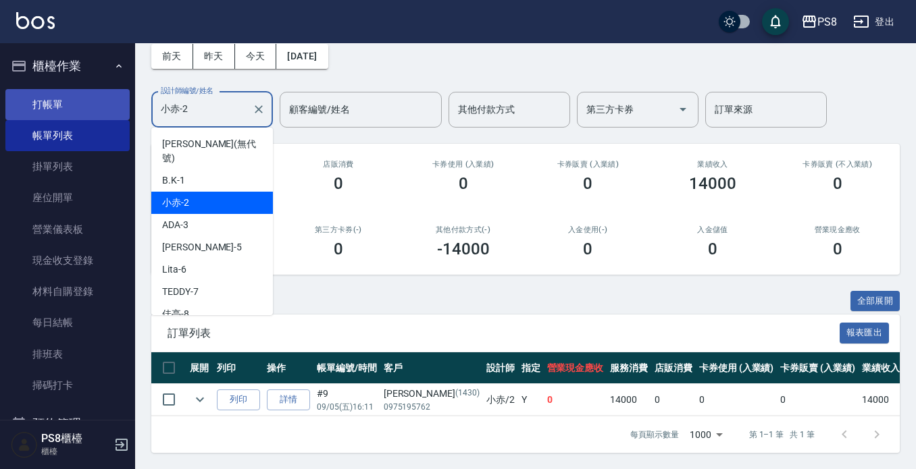
drag, startPoint x: 197, startPoint y: 101, endPoint x: 111, endPoint y: 103, distance: 85.8
click at [111, 103] on div "PS8 登出 櫃檯作業 打帳單 帳單列表 掛單列表 座位開單 營業儀表板 現金收支登錄 材料自購登錄 每日結帳 排班表 掃碼打卡 預約管理 預約管理 單日預約…" at bounding box center [458, 202] width 916 height 534
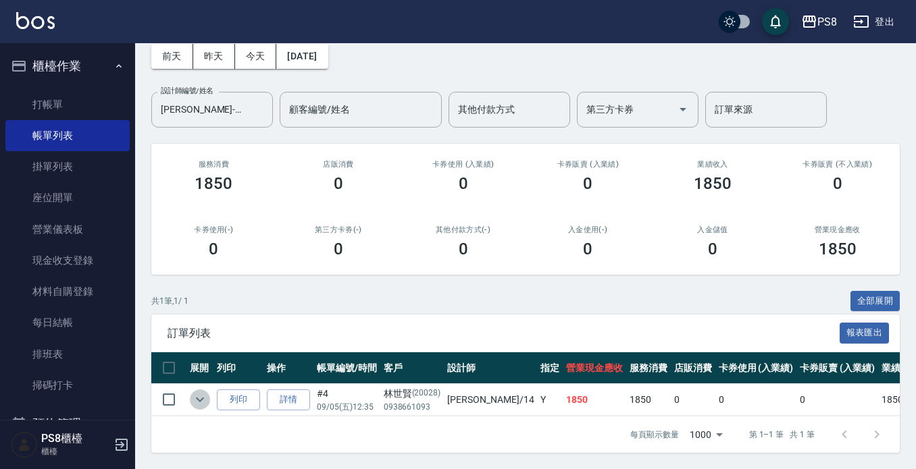
click at [209, 390] on button "expand row" at bounding box center [200, 400] width 20 height 20
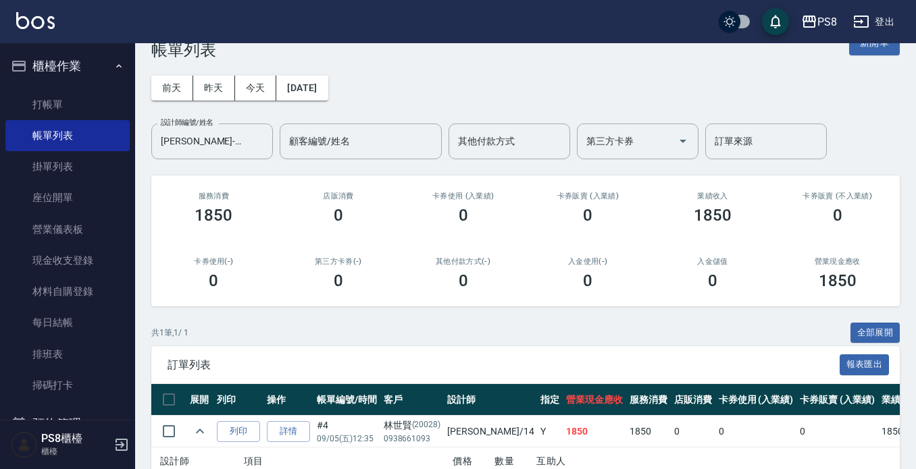
scroll to position [0, 0]
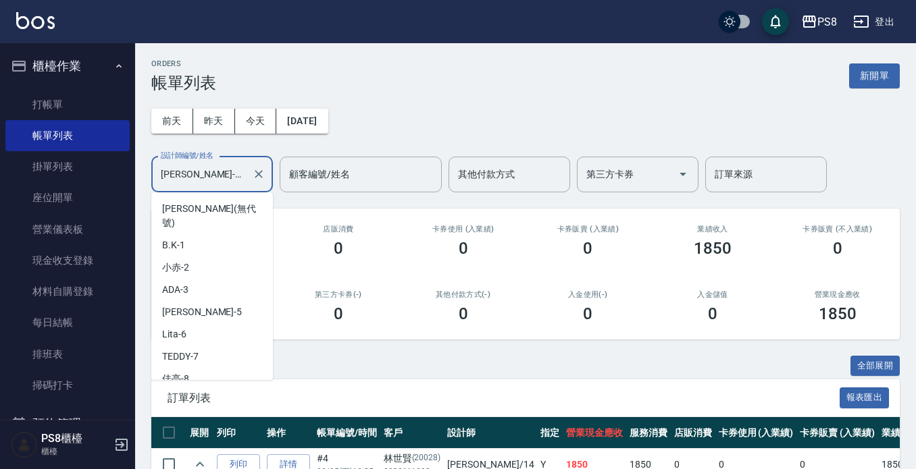
drag, startPoint x: 205, startPoint y: 178, endPoint x: 128, endPoint y: 178, distance: 77.0
click at [128, 178] on div "PS8 登出 櫃檯作業 打帳單 帳單列表 掛單列表 座位開單 營業儀表板 現金收支登錄 材料自購登錄 每日結帳 排班表 掃碼打卡 預約管理 預約管理 單日預約…" at bounding box center [458, 295] width 916 height 590
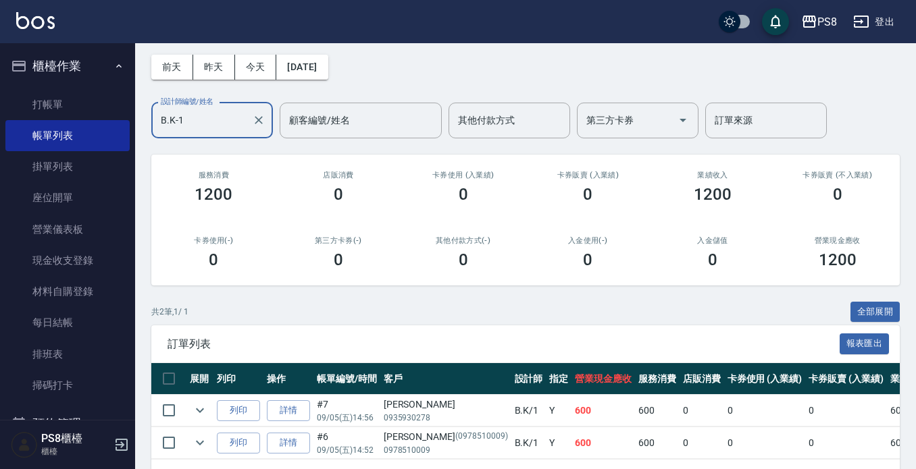
scroll to position [109, 0]
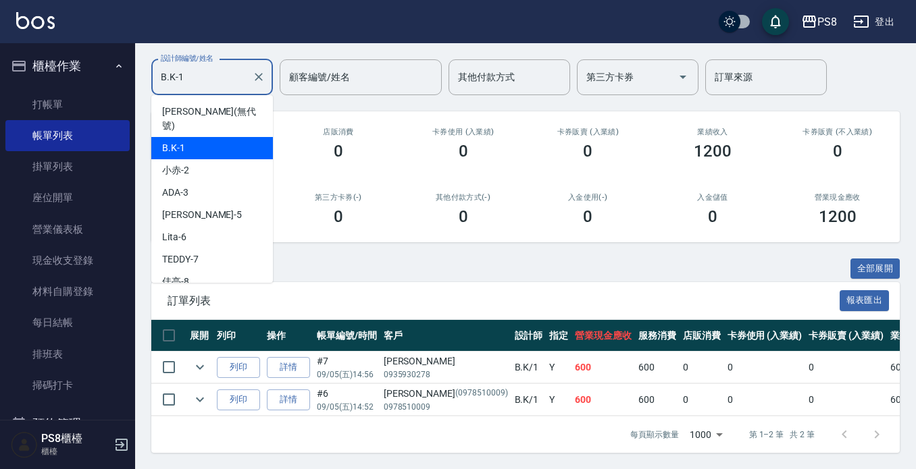
drag, startPoint x: 211, startPoint y: 62, endPoint x: 115, endPoint y: 69, distance: 96.1
click at [116, 66] on div "PS8 登出 櫃檯作業 打帳單 帳單列表 掛單列表 座位開單 營業儀表板 現金收支登錄 材料自購登錄 每日結帳 排班表 掃碼打卡 預約管理 預約管理 單日預約…" at bounding box center [458, 186] width 916 height 567
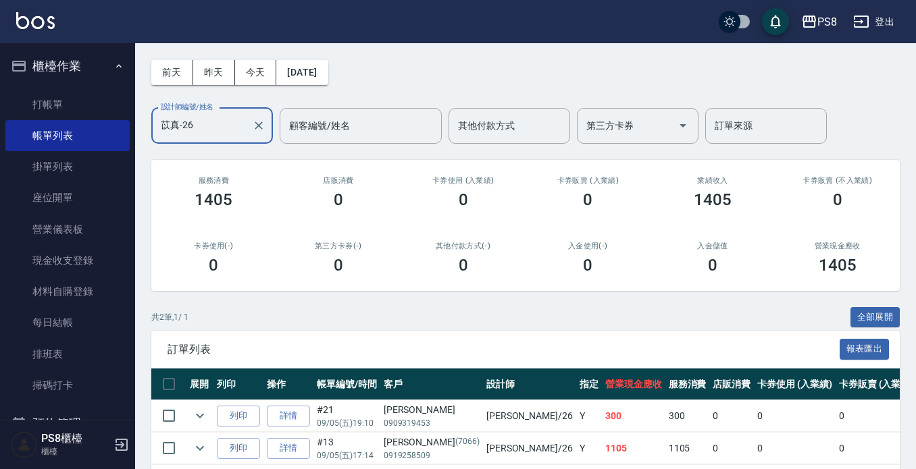
scroll to position [0, 0]
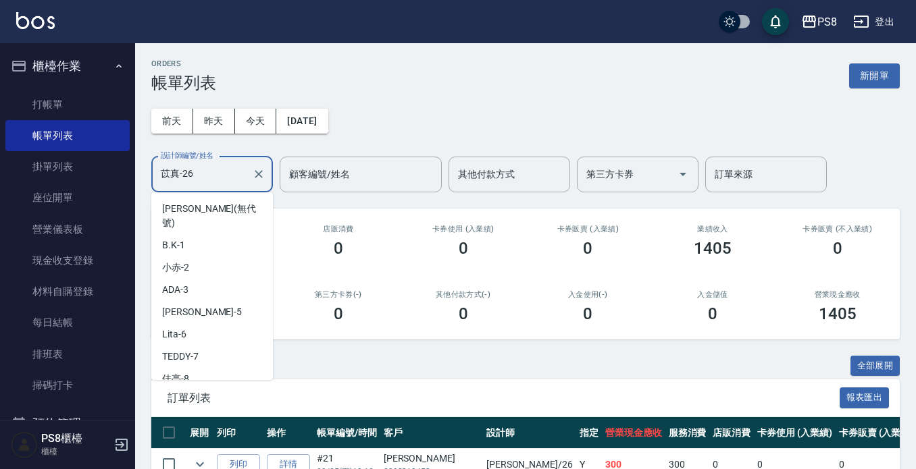
drag, startPoint x: 196, startPoint y: 175, endPoint x: 124, endPoint y: 175, distance: 72.3
click at [124, 175] on div "PS8 登出 櫃檯作業 打帳單 帳單列表 掛單列表 座位開單 營業儀表板 現金收支登錄 材料自購登錄 每日結帳 排班表 掃碼打卡 預約管理 預約管理 單日預約…" at bounding box center [458, 283] width 916 height 567
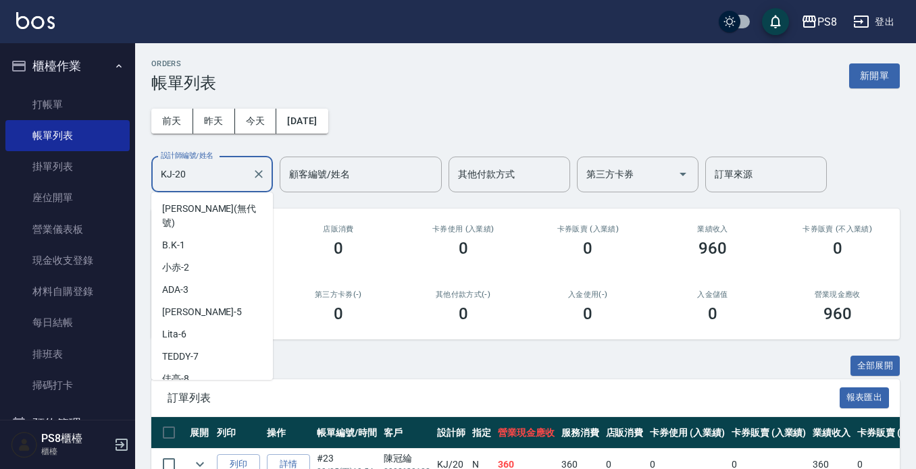
scroll to position [197, 0]
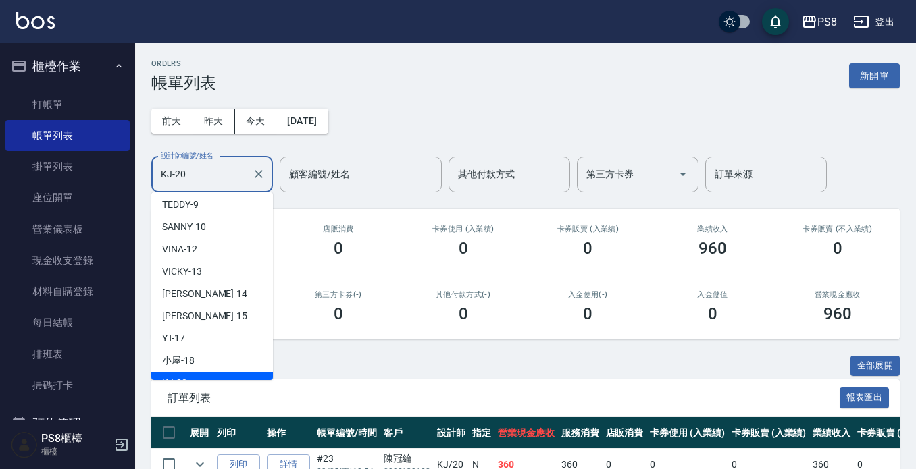
drag, startPoint x: 228, startPoint y: 184, endPoint x: 138, endPoint y: 184, distance: 90.5
click at [138, 184] on div "ORDERS 帳單列表 新開單 前天 昨天 今天 2025/09/05 設計師編號/姓名 KJ-20 設計師編號/姓名 顧客編號/姓名 顧客編號/姓名 其他付…" at bounding box center [525, 304] width 781 height 523
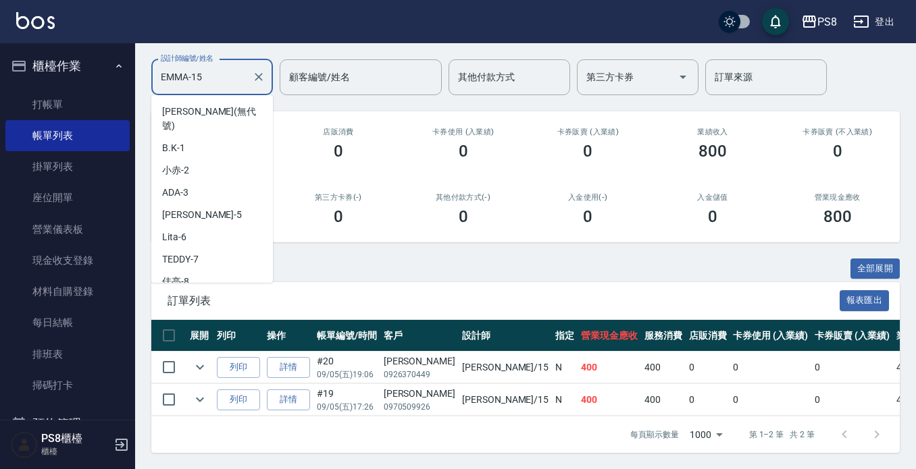
scroll to position [130, 0]
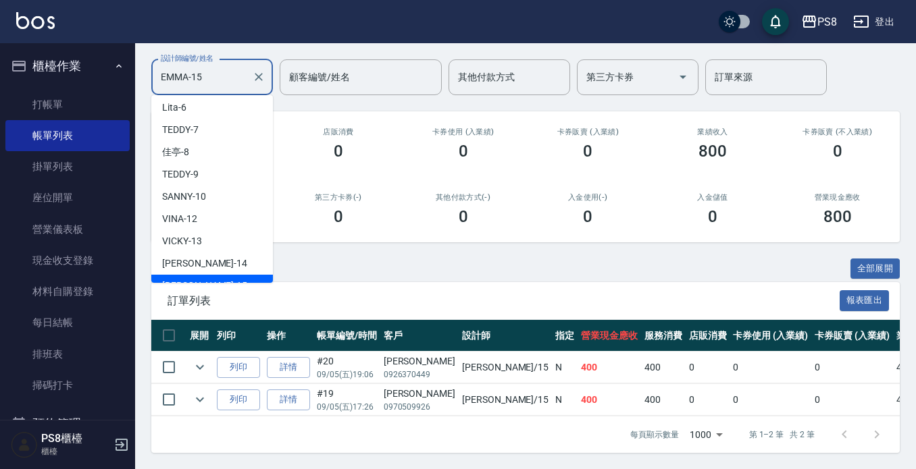
drag, startPoint x: 225, startPoint y: 66, endPoint x: 102, endPoint y: 33, distance: 127.1
click at [99, 46] on div "PS8 登出 櫃檯作業 打帳單 帳單列表 掛單列表 座位開單 營業儀表板 現金收支登錄 材料自購登錄 每日結帳 排班表 掃碼打卡 預約管理 預約管理 單日預約…" at bounding box center [458, 186] width 916 height 567
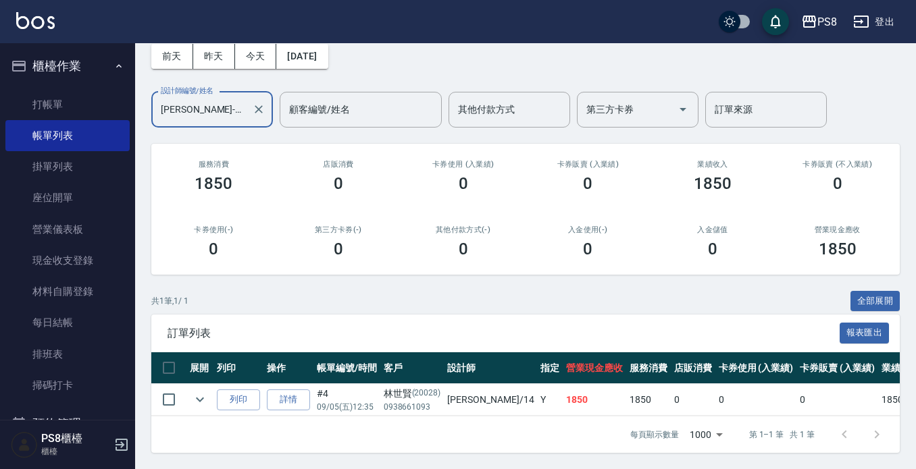
scroll to position [76, 0]
type input "Joan-14"
click at [313, 384] on td "詳情" at bounding box center [288, 400] width 50 height 32
click at [303, 390] on link "詳情" at bounding box center [288, 400] width 43 height 21
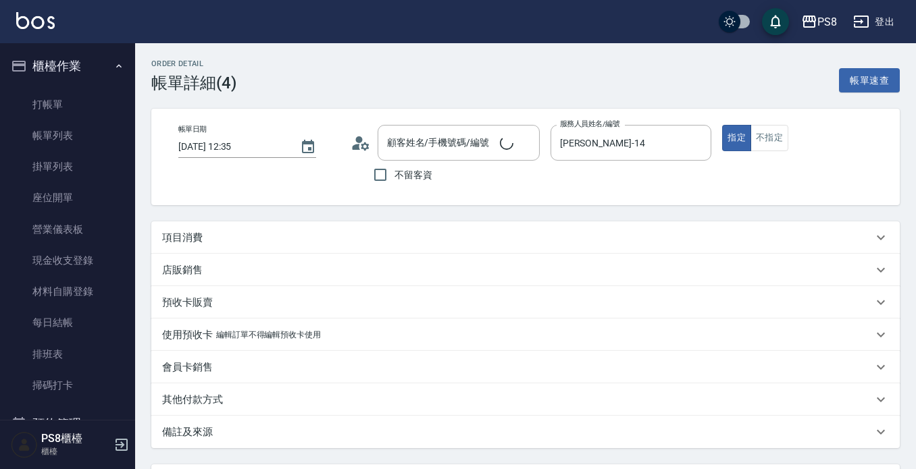
type input "2025/09/05 12:35"
type input "Joan-14"
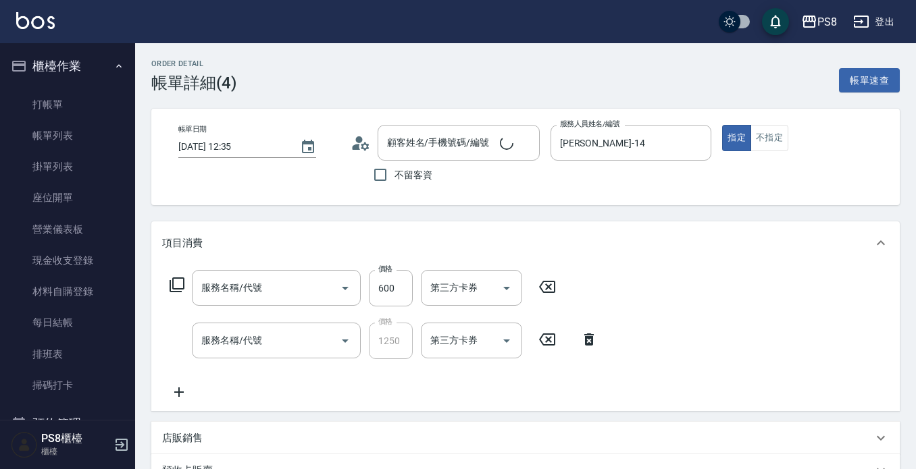
type input "林世賢/0938661093/20028"
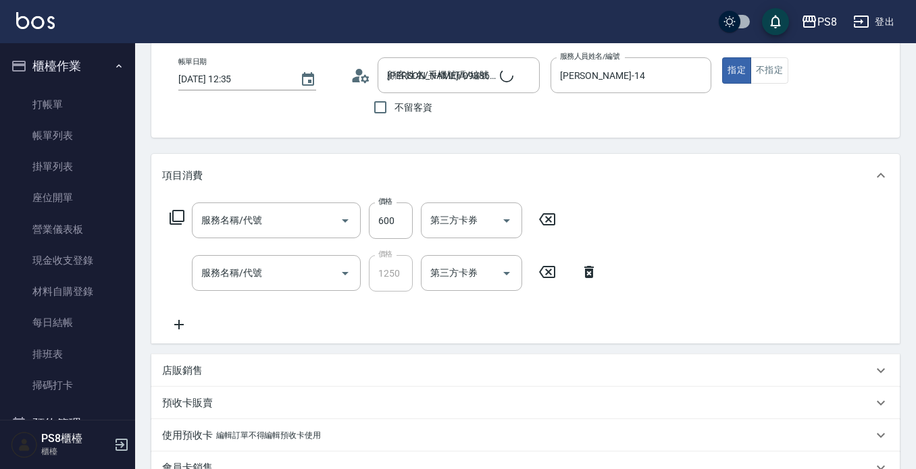
type input "B級洗剪500(103)"
type input "頭皮卡使用(2024)(1212)"
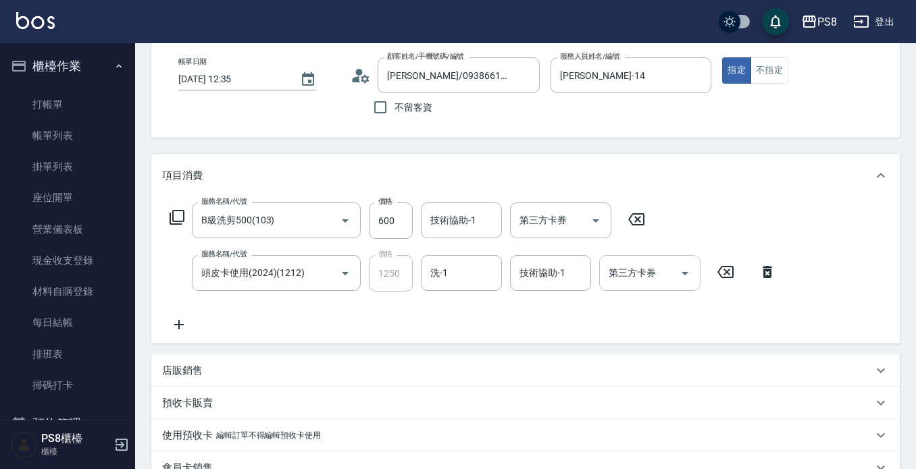
click at [673, 269] on input "第三方卡券" at bounding box center [639, 273] width 69 height 24
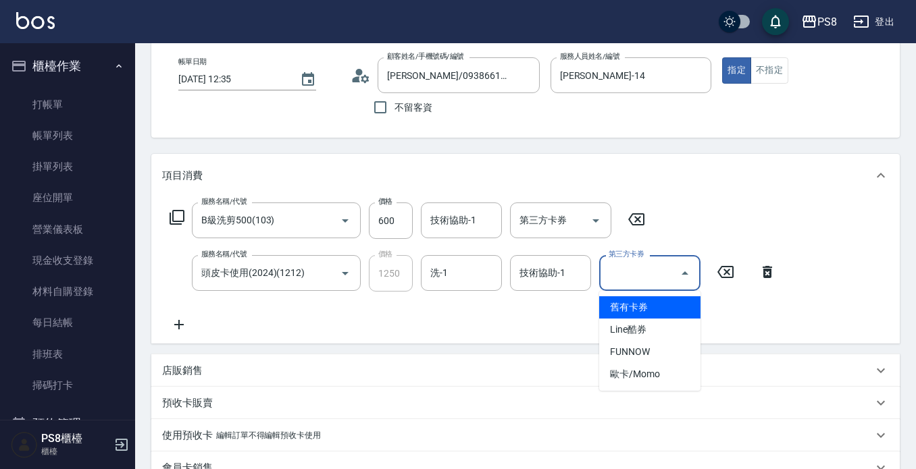
click at [671, 305] on span "舊有卡券" at bounding box center [649, 307] width 101 height 22
type input "舊有卡券"
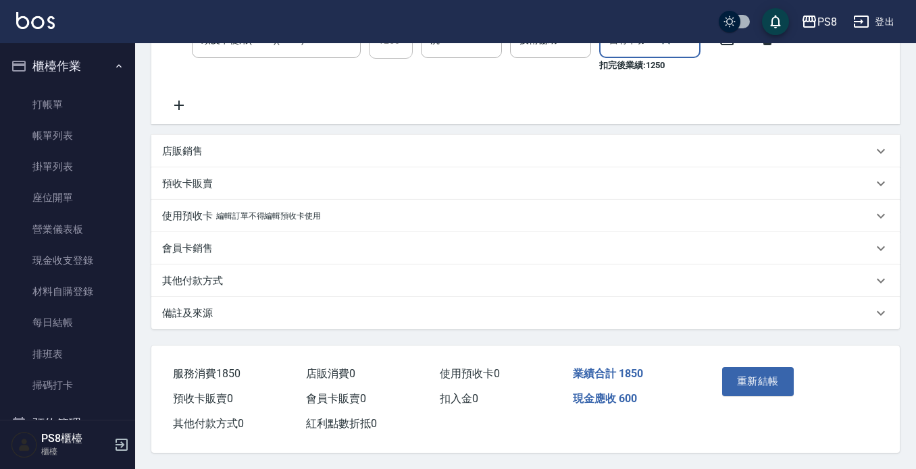
scroll to position [307, 0]
click at [750, 371] on button "重新結帳" at bounding box center [758, 381] width 72 height 28
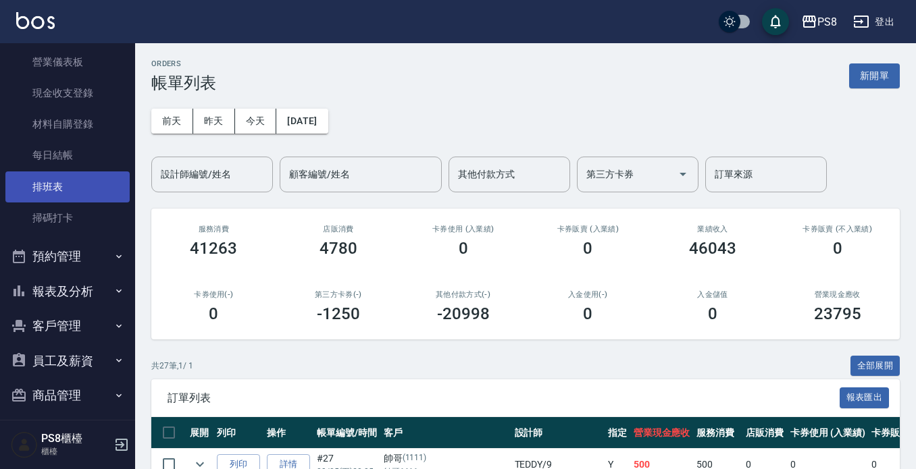
scroll to position [203, 0]
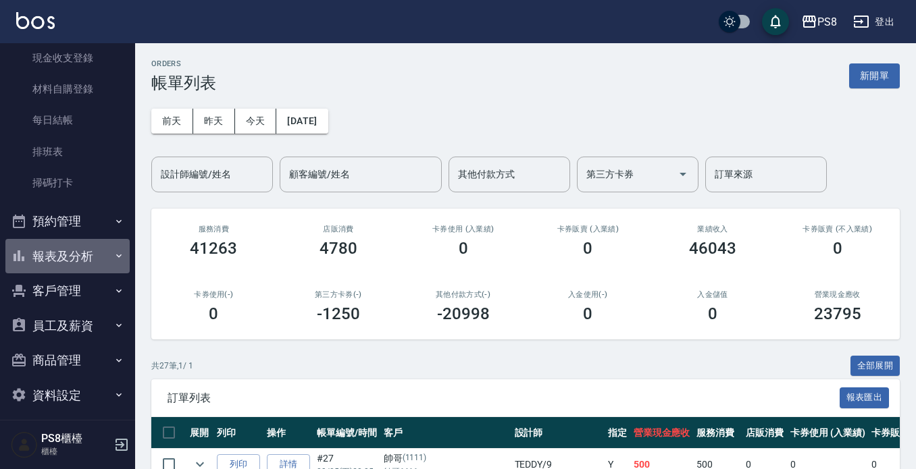
click at [80, 247] on button "報表及分析" at bounding box center [67, 256] width 124 height 35
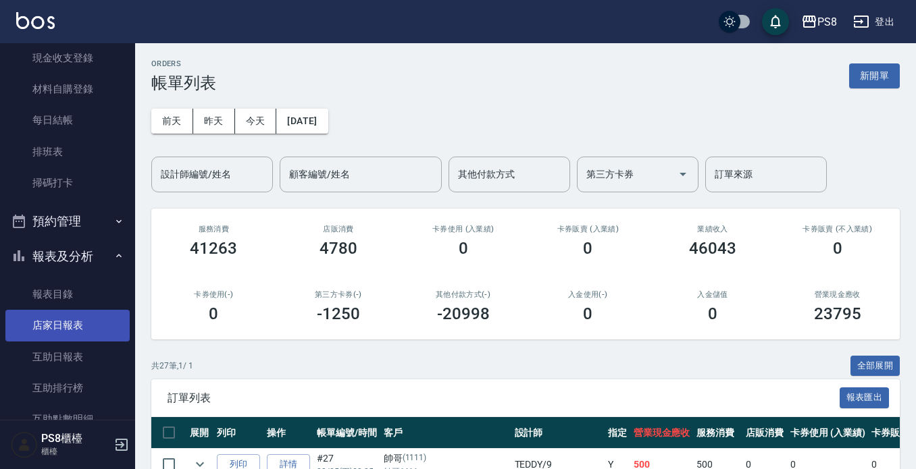
click at [81, 325] on link "店家日報表" at bounding box center [67, 325] width 124 height 31
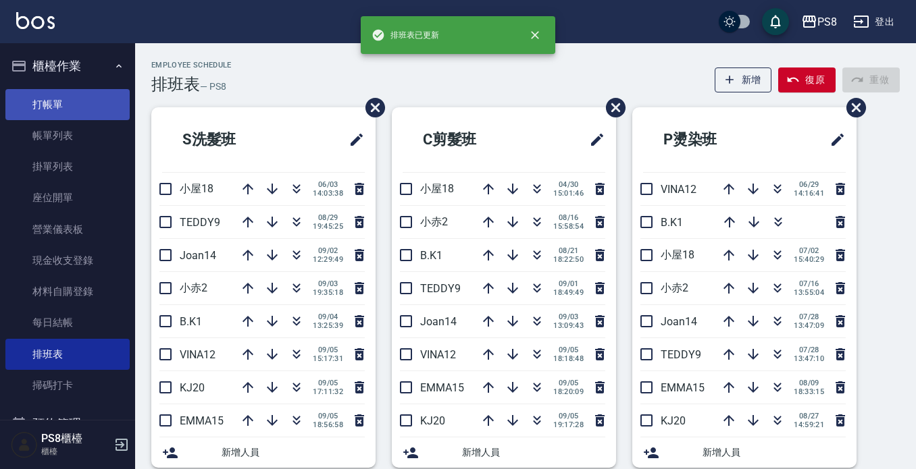
click at [97, 104] on link "打帳單" at bounding box center [67, 104] width 124 height 31
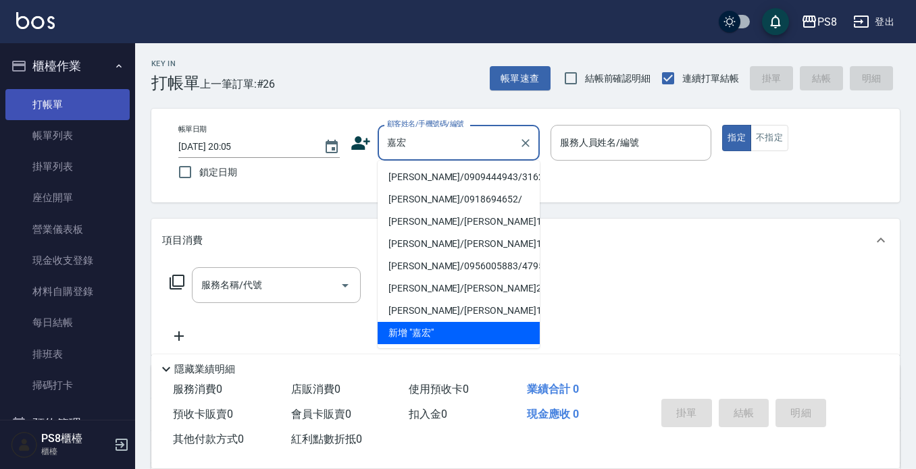
type input "嘉鴻"
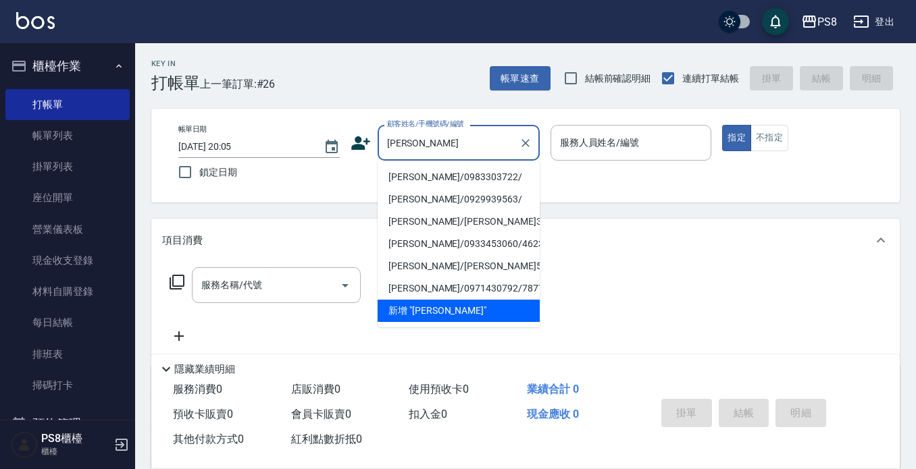
drag, startPoint x: 438, startPoint y: 140, endPoint x: 363, endPoint y: 144, distance: 74.4
click at [363, 144] on div "顧客姓名/手機號碼/編號 嘉鴻 顧客姓名/手機號碼/編號" at bounding box center [444, 143] width 189 height 36
click at [531, 142] on icon "Clear" at bounding box center [526, 143] width 14 height 14
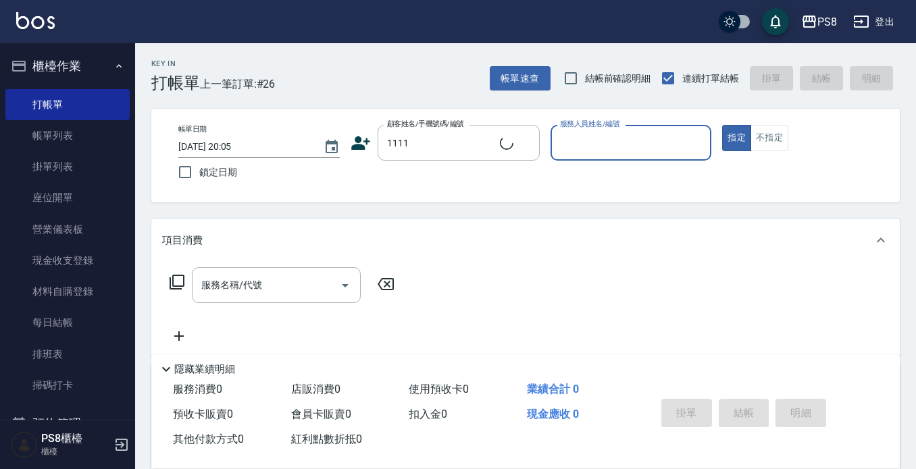
type input "帥哥/帥哥1111/1111"
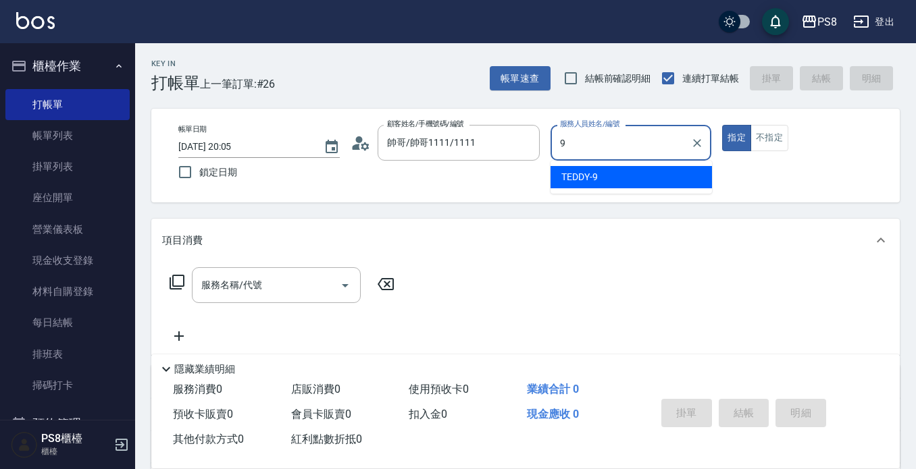
type input "TEDDY-9"
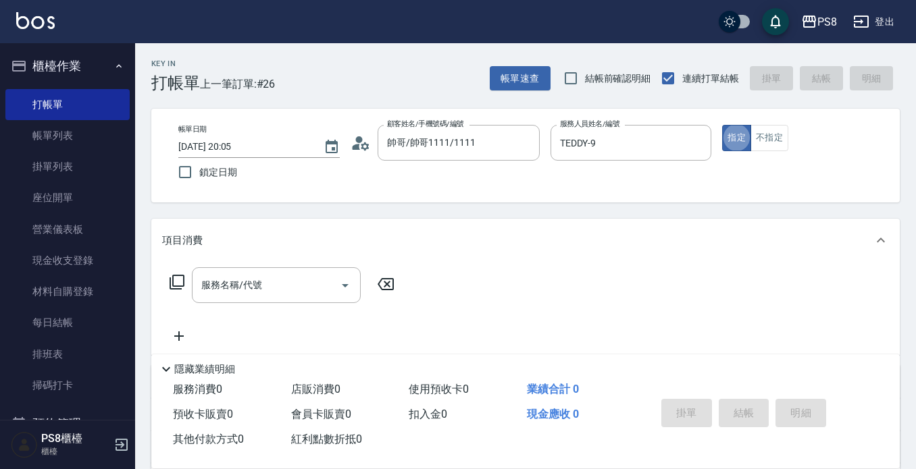
type button "true"
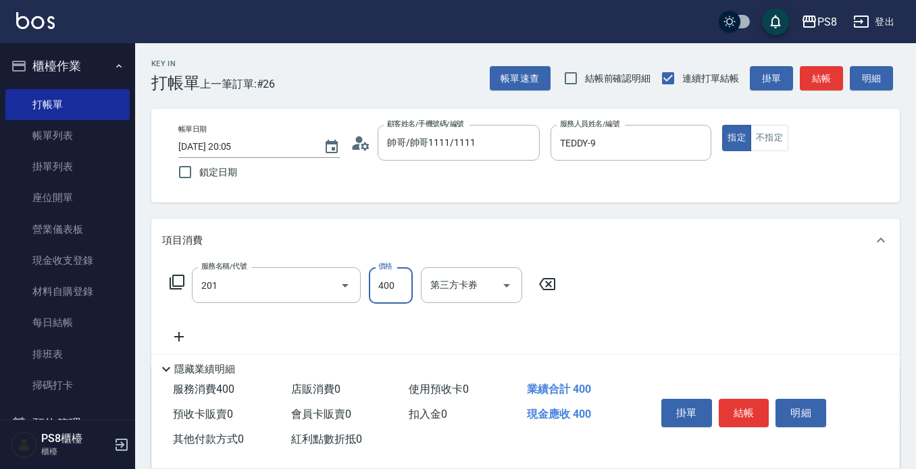
type input "洗剪400(201)"
type input "500"
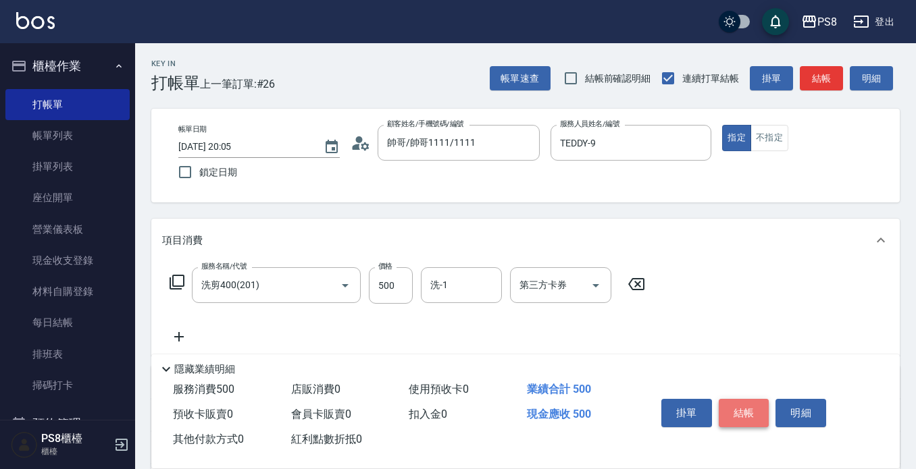
click at [741, 415] on button "結帳" at bounding box center [743, 413] width 51 height 28
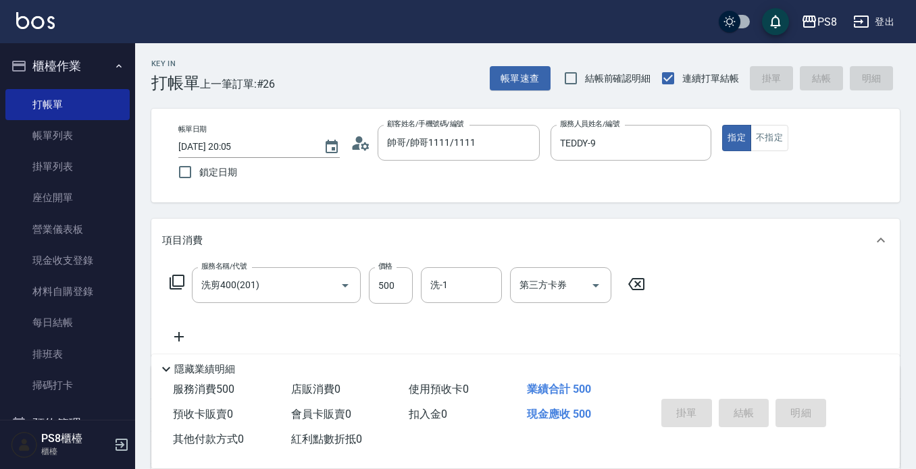
type input "[DATE] 20:11"
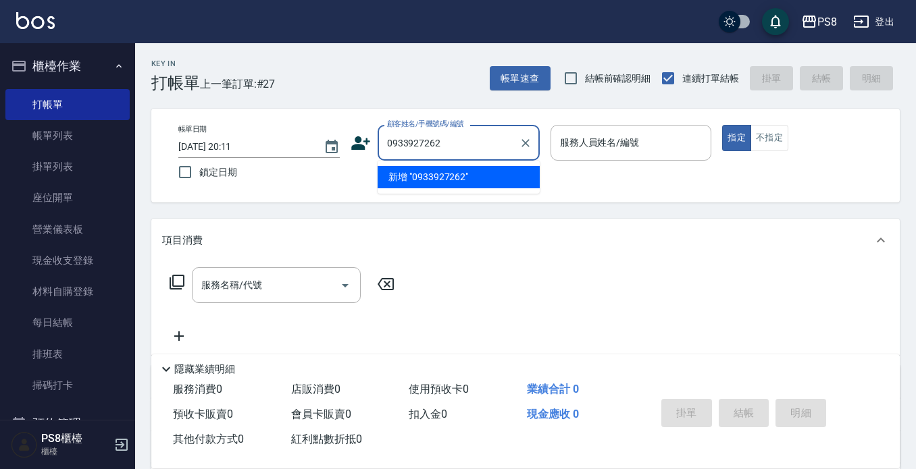
drag, startPoint x: 468, startPoint y: 136, endPoint x: 385, endPoint y: 142, distance: 83.3
click at [385, 142] on input "0933927262" at bounding box center [449, 143] width 130 height 24
type input "0933927262"
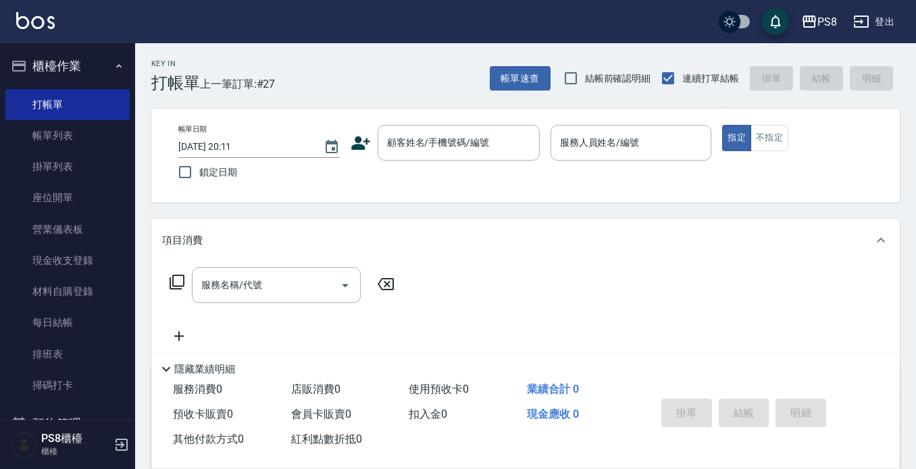
click at [361, 147] on icon at bounding box center [360, 143] width 19 height 14
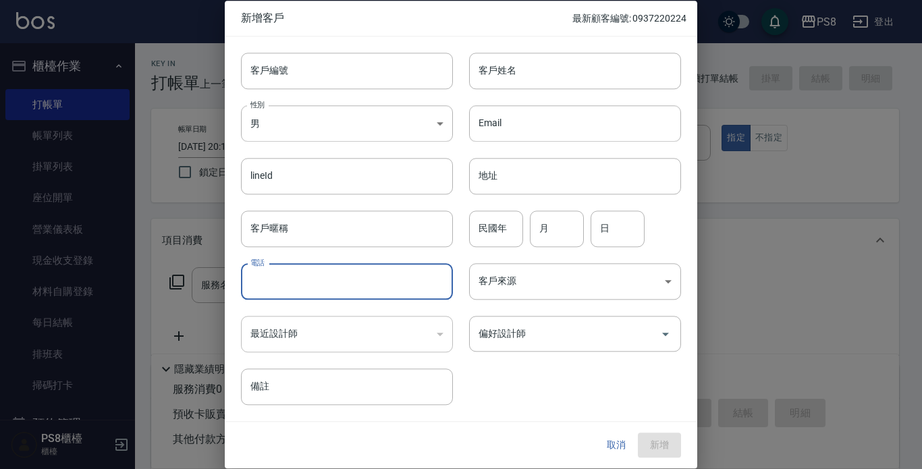
click at [319, 273] on input "電話" at bounding box center [347, 281] width 212 height 36
paste input "0933927262"
type input "0933927262"
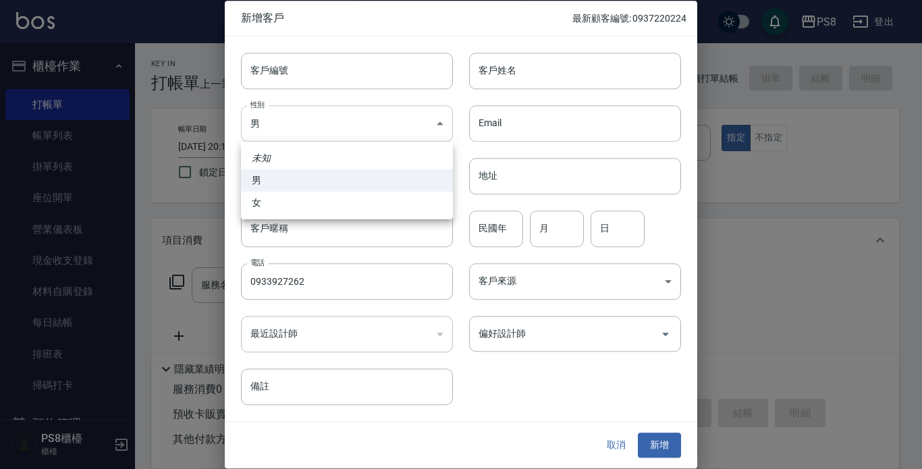
click at [307, 126] on body "PS8 登出 櫃檯作業 打帳單 帳單列表 掛單列表 座位開單 營業儀表板 現金收支登錄 材料自購登錄 每日結帳 排班表 掃碼打卡 預約管理 預約管理 單日預約…" at bounding box center [461, 329] width 922 height 658
click at [299, 208] on li "女" at bounding box center [347, 203] width 212 height 22
type input "FEMALE"
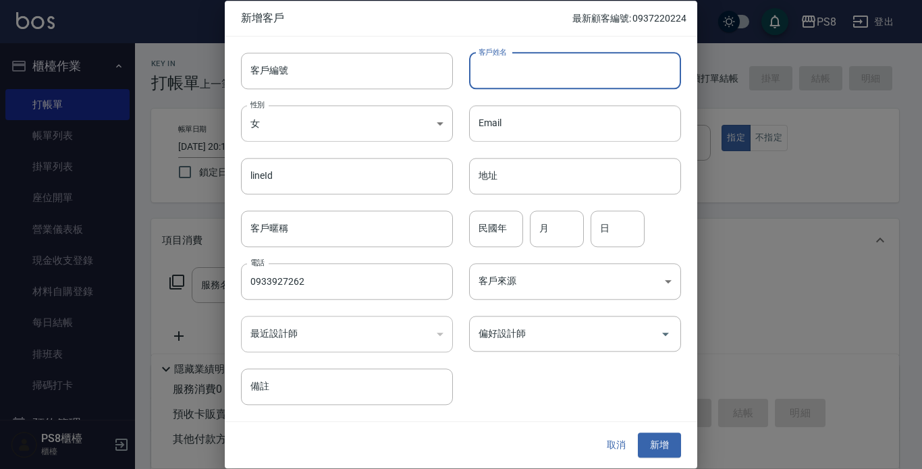
click at [515, 70] on input "客戶姓名" at bounding box center [575, 71] width 212 height 36
type input "羅苡蓁"
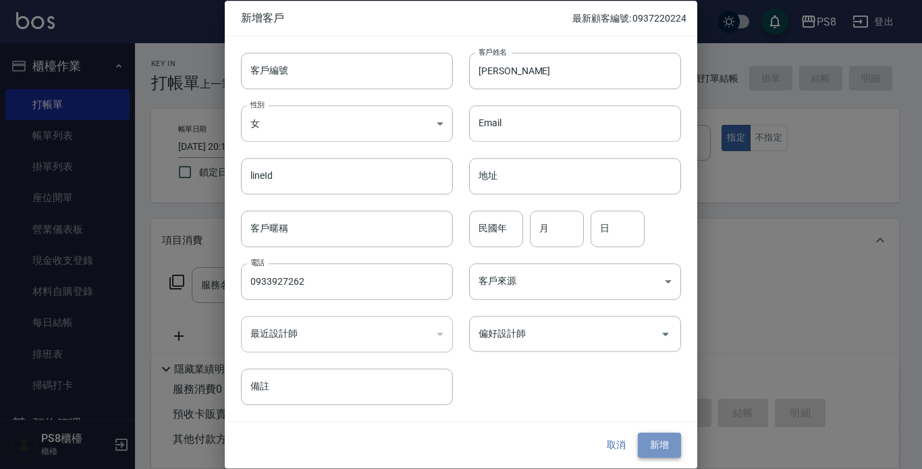
click at [669, 446] on button "新增" at bounding box center [659, 446] width 43 height 25
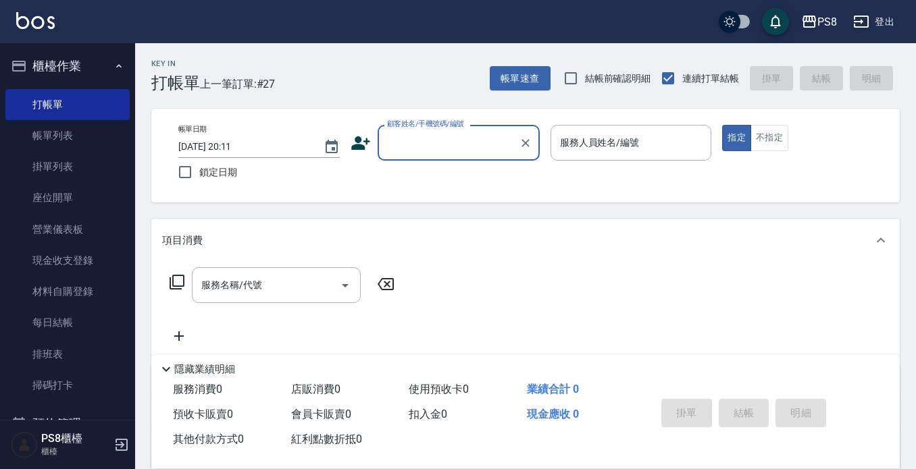
click at [469, 142] on input "顧客姓名/手機號碼/編號" at bounding box center [449, 143] width 130 height 24
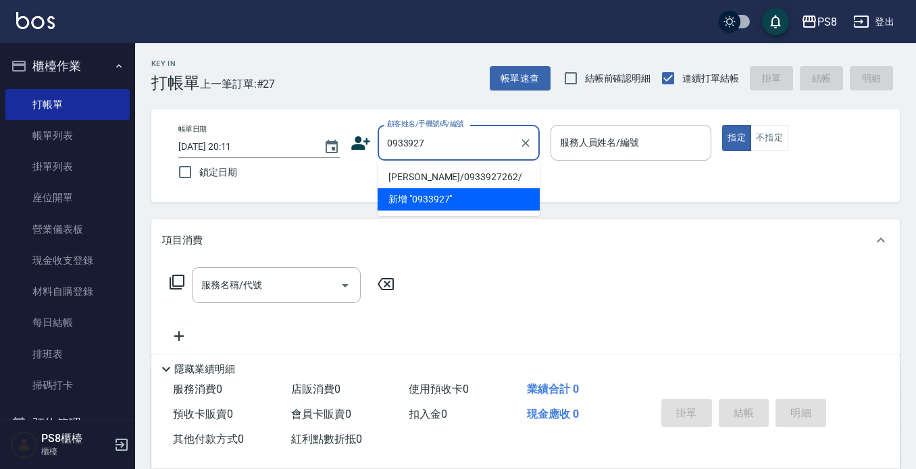
click at [439, 175] on li "羅苡蓁/0933927262/" at bounding box center [458, 177] width 162 height 22
type input "羅苡蓁/0933927262/"
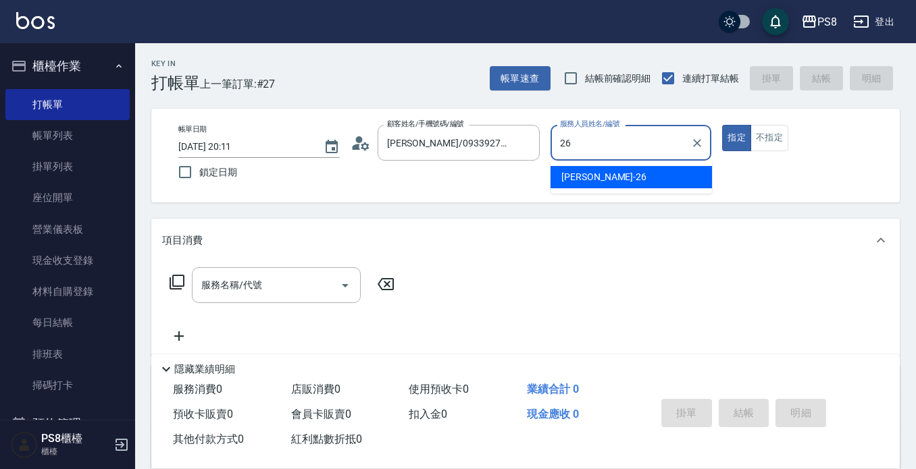
type input "苡真-26"
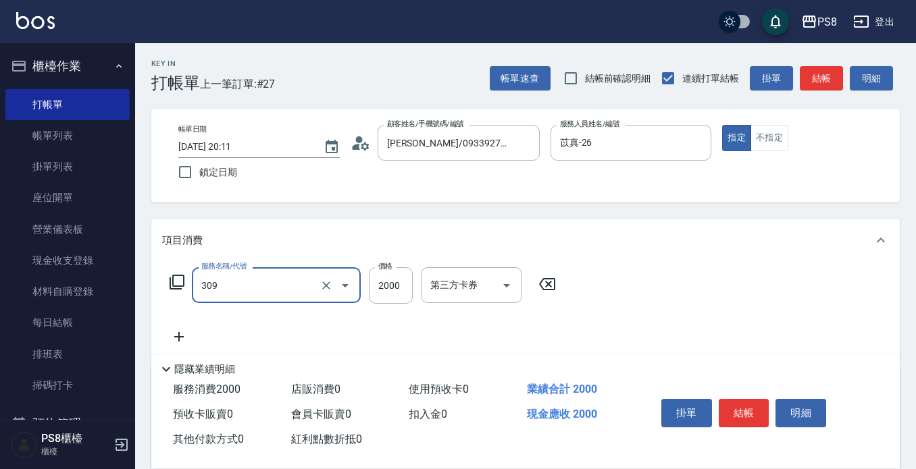
type input "嚴選溫塑(309)"
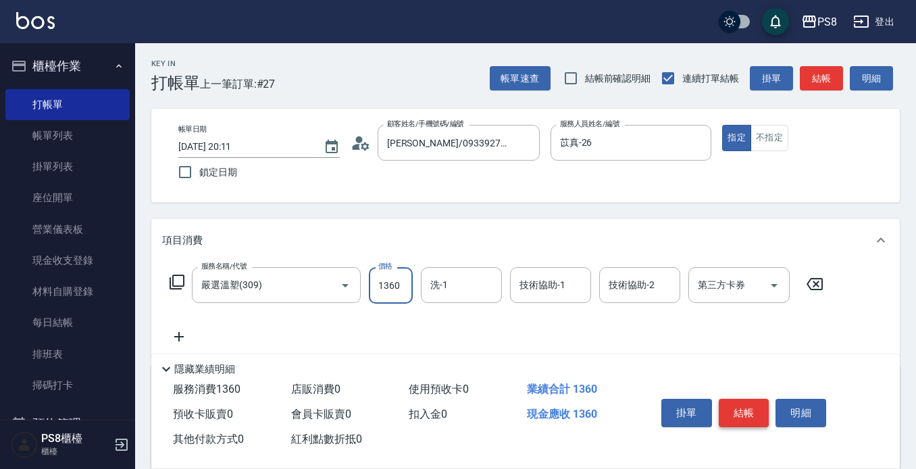
type input "1360"
click at [729, 404] on button "結帳" at bounding box center [743, 413] width 51 height 28
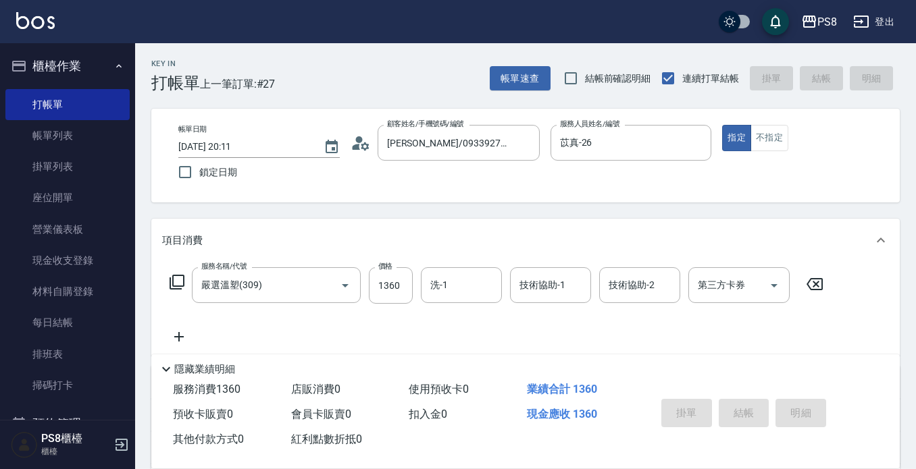
type input "2025/09/05 20:23"
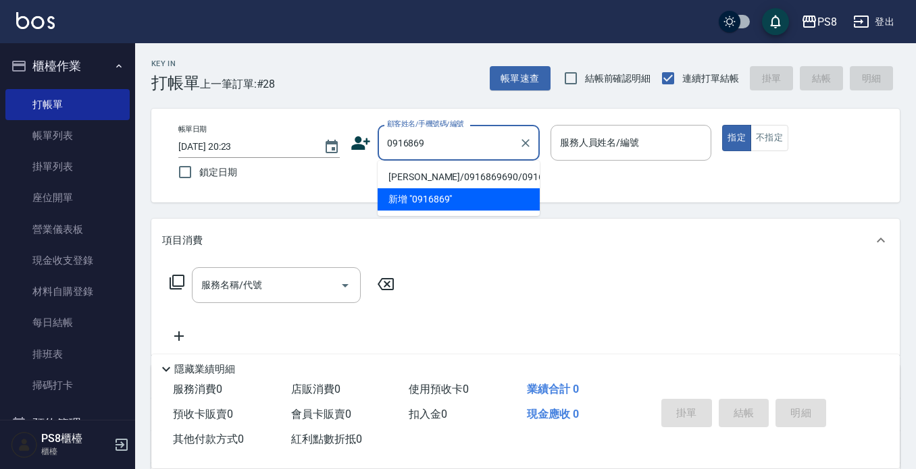
click at [462, 186] on li "陳揮諺/0916869690/0916869690" at bounding box center [458, 177] width 162 height 22
type input "陳揮諺/0916869690/0916869690"
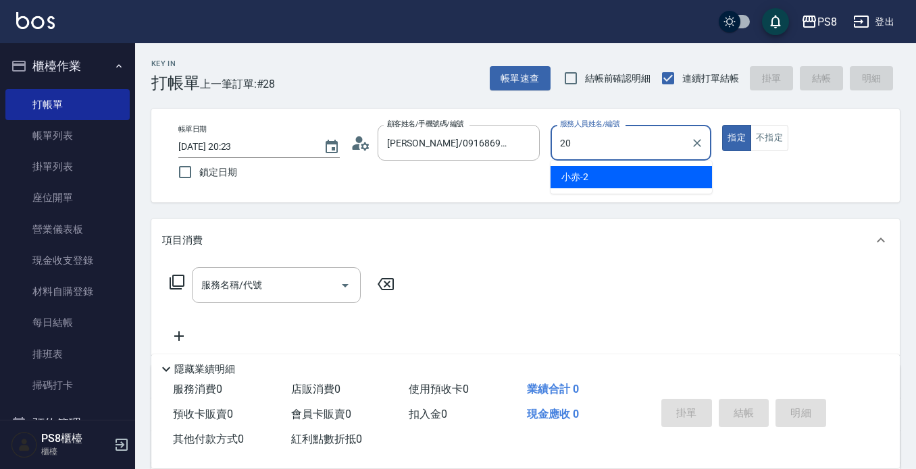
type input "KJ-20"
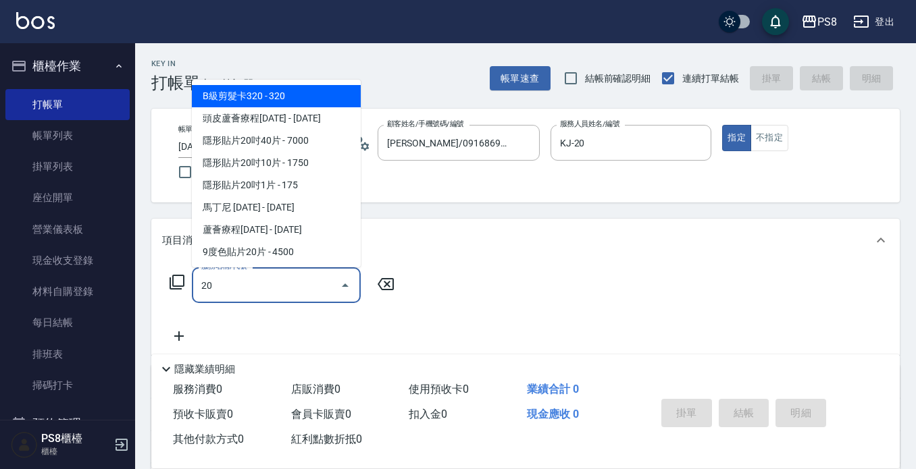
type input "2"
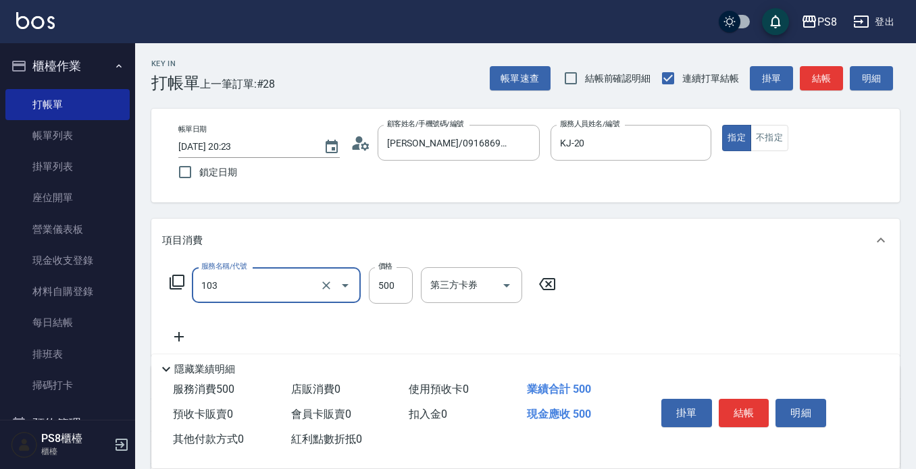
type input "B級洗剪500(103)"
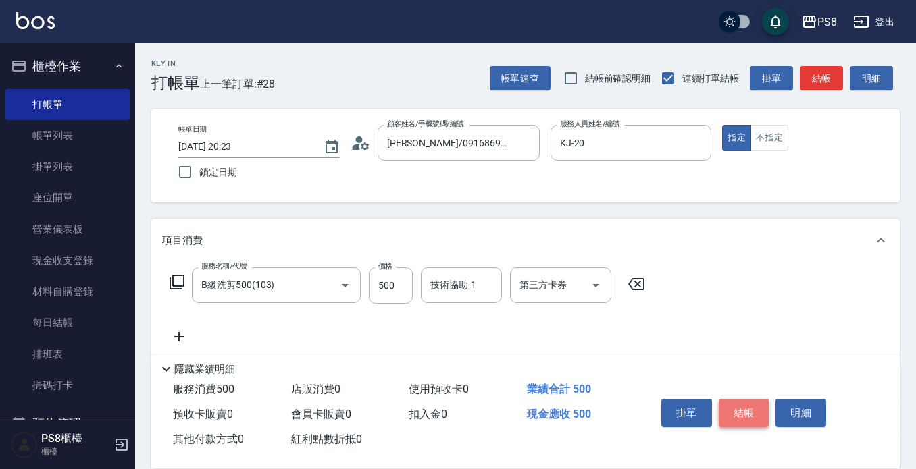
click at [758, 404] on button "結帳" at bounding box center [743, 413] width 51 height 28
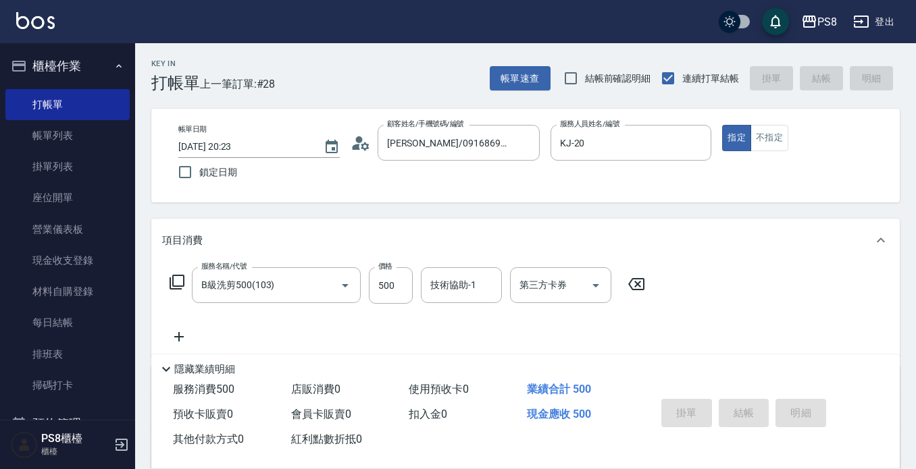
type input "2025/09/05 20:24"
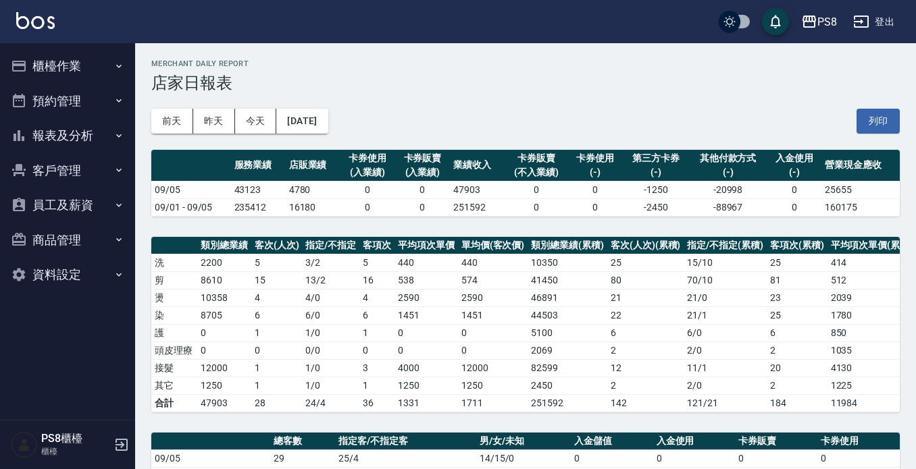
click at [102, 136] on button "報表及分析" at bounding box center [67, 135] width 124 height 35
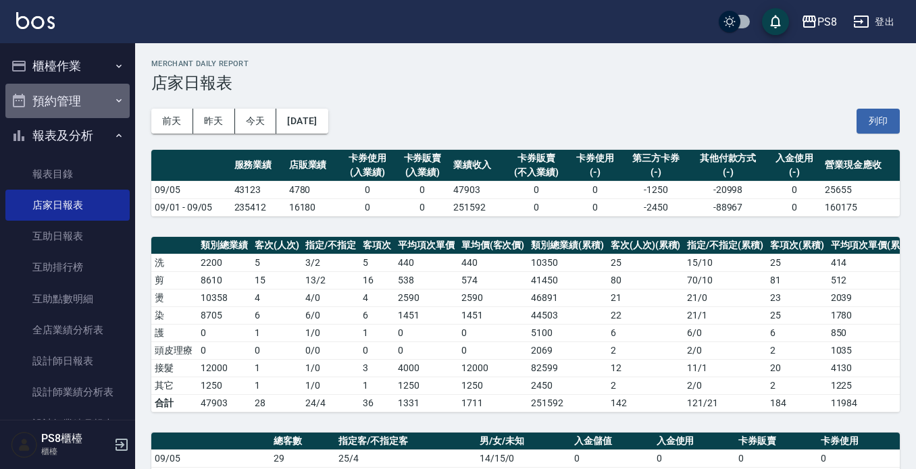
click at [109, 85] on button "預約管理" at bounding box center [67, 101] width 124 height 35
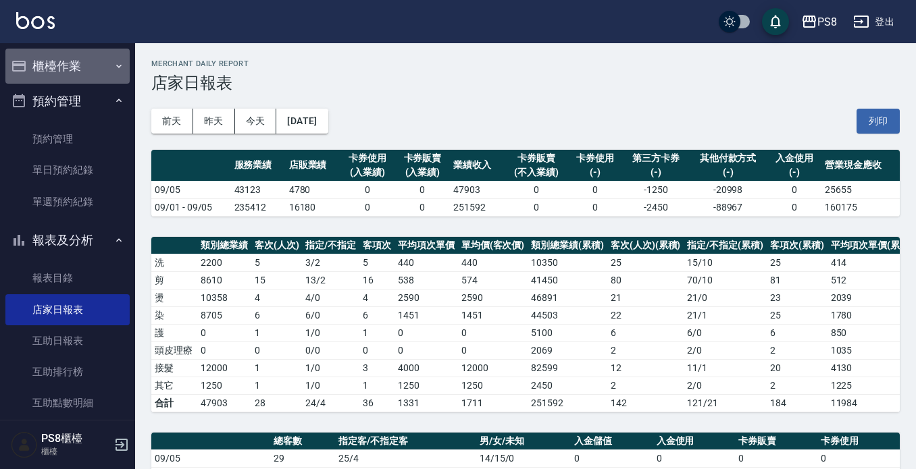
click at [109, 76] on button "櫃檯作業" at bounding box center [67, 66] width 124 height 35
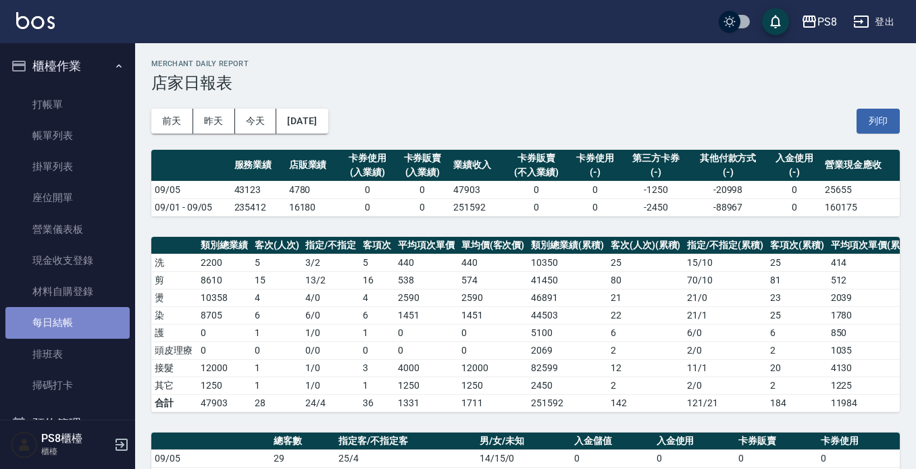
click at [93, 325] on link "每日結帳" at bounding box center [67, 322] width 124 height 31
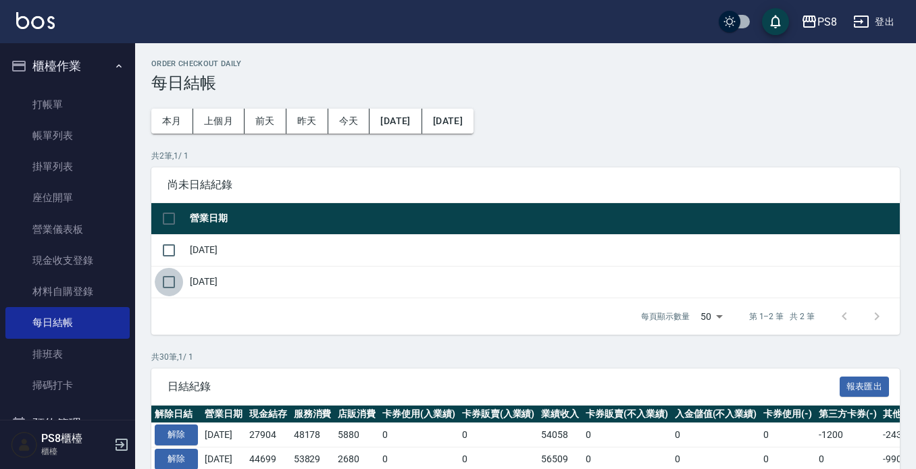
click at [166, 283] on input "checkbox" at bounding box center [169, 282] width 28 height 28
checkbox input "true"
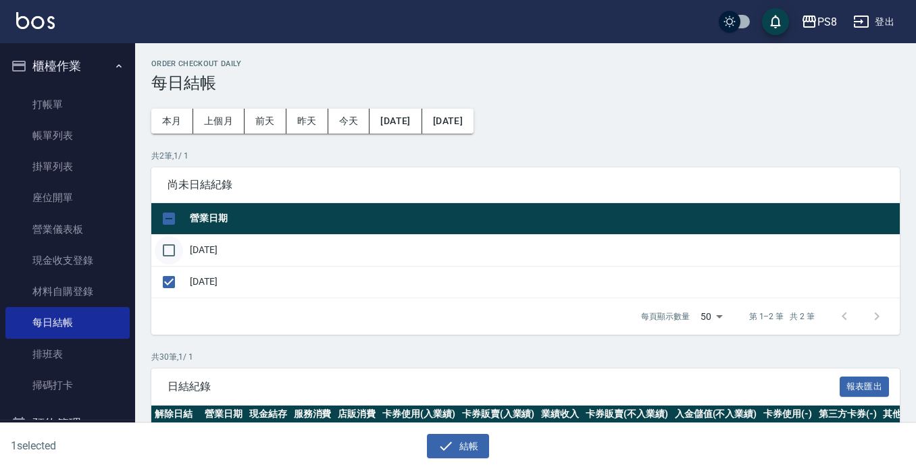
click at [171, 257] on input "checkbox" at bounding box center [169, 250] width 28 height 28
checkbox input "true"
click at [440, 447] on icon "button" at bounding box center [446, 446] width 12 height 9
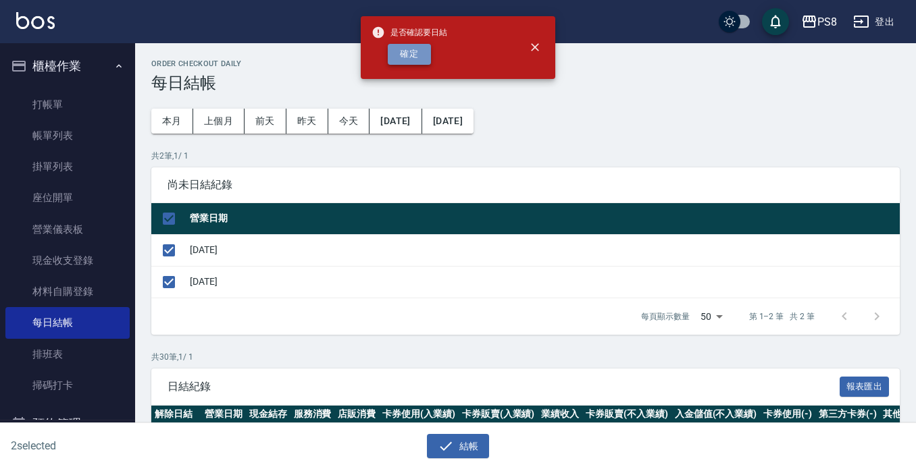
click at [407, 47] on button "確定" at bounding box center [409, 54] width 43 height 21
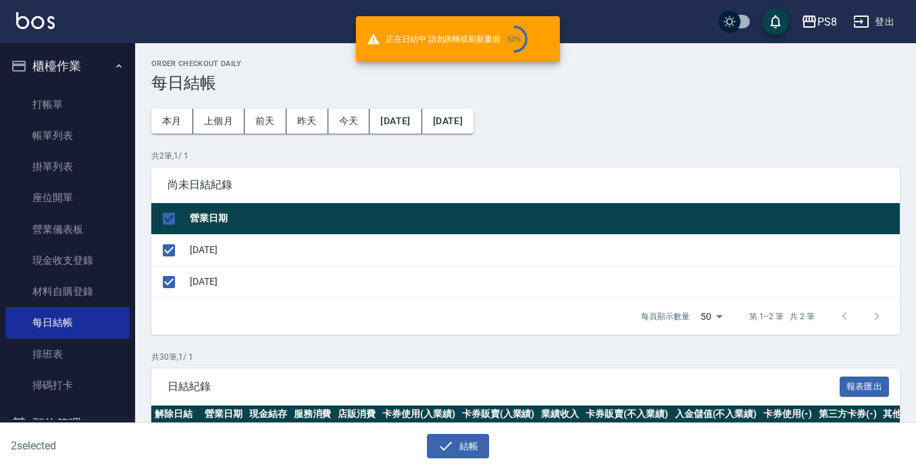
checkbox input "false"
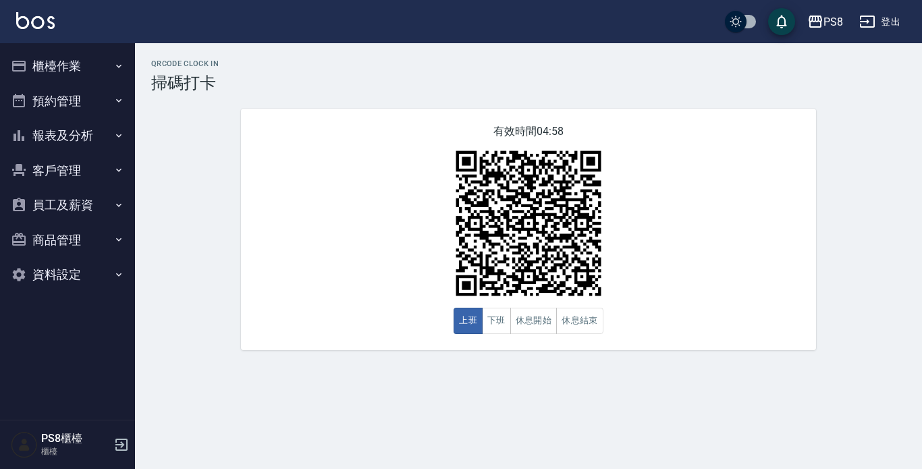
click at [88, 134] on button "報表及分析" at bounding box center [67, 135] width 124 height 35
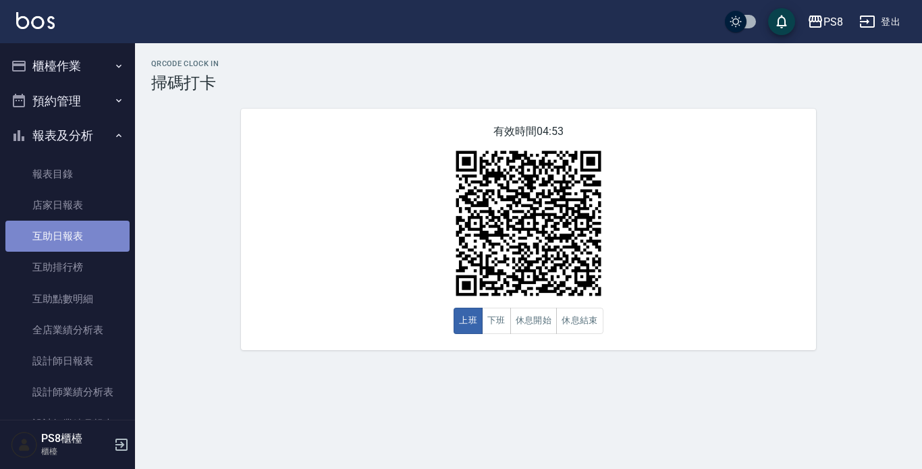
click at [90, 236] on link "互助日報表" at bounding box center [67, 236] width 124 height 31
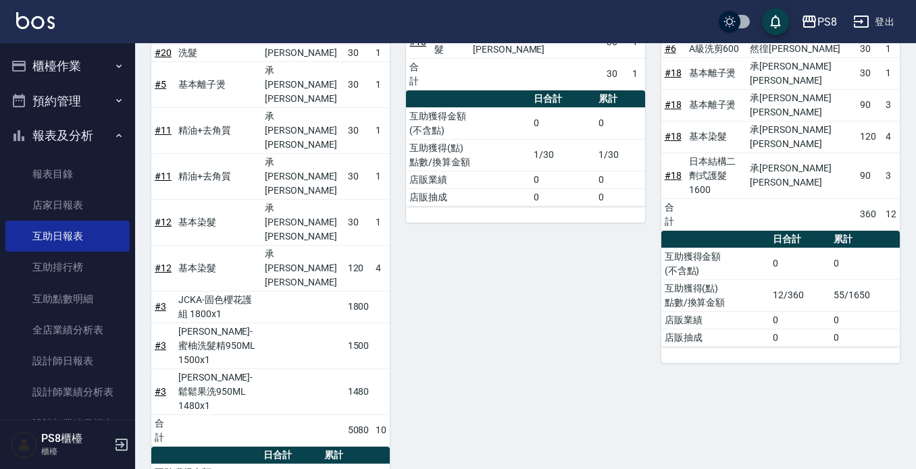
scroll to position [190, 0]
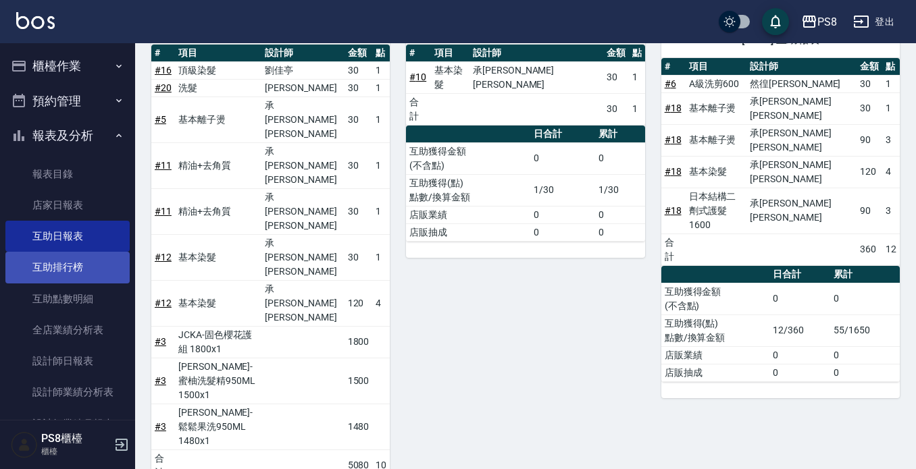
click at [111, 259] on link "互助排行榜" at bounding box center [67, 267] width 124 height 31
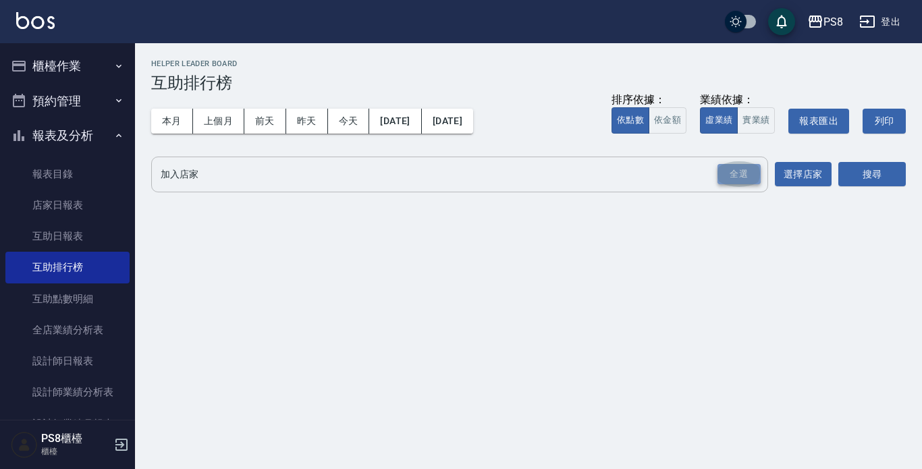
click at [730, 166] on div "全選" at bounding box center [739, 174] width 43 height 21
click at [202, 180] on div "PS8" at bounding box center [182, 176] width 46 height 22
click at [176, 180] on span "PS8" at bounding box center [175, 175] width 32 height 14
click at [205, 172] on div "PS8" at bounding box center [182, 176] width 46 height 22
click at [233, 167] on input "加入店家" at bounding box center [465, 175] width 517 height 24
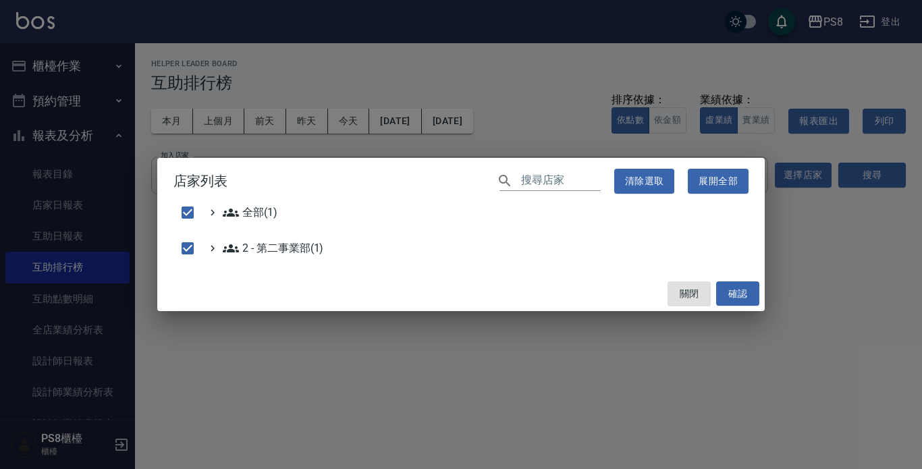
drag, startPoint x: 230, startPoint y: 180, endPoint x: 278, endPoint y: 161, distance: 50.9
click at [229, 178] on h2 "店家列表 ​ 清除選取 展開全部" at bounding box center [461, 181] width 608 height 47
click at [739, 282] on button "確認" at bounding box center [737, 294] width 43 height 25
checkbox input "false"
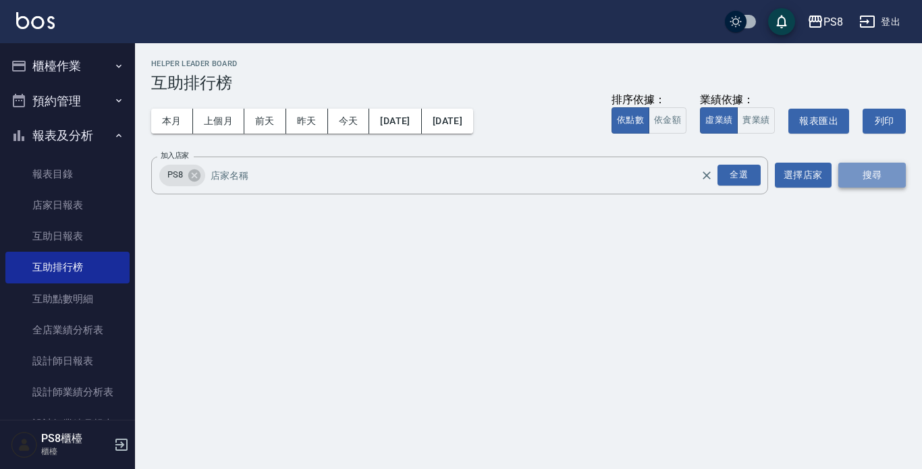
click at [854, 183] on button "搜尋" at bounding box center [873, 175] width 68 height 25
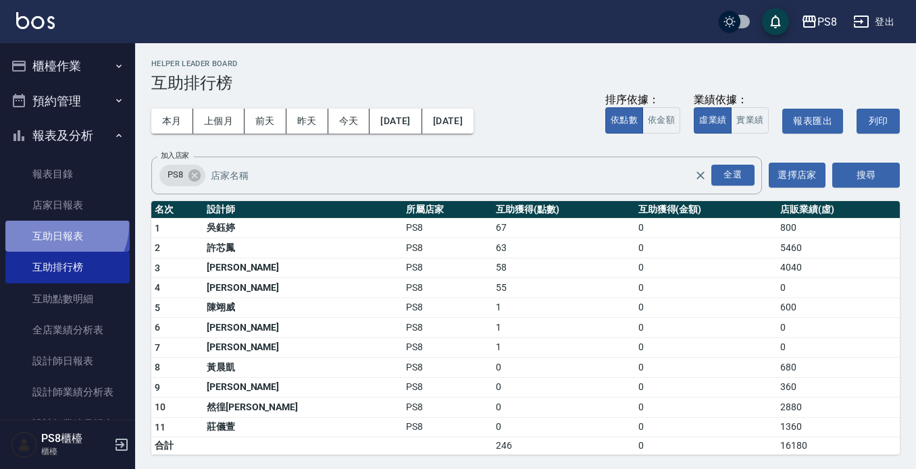
click at [63, 226] on link "互助日報表" at bounding box center [67, 236] width 124 height 31
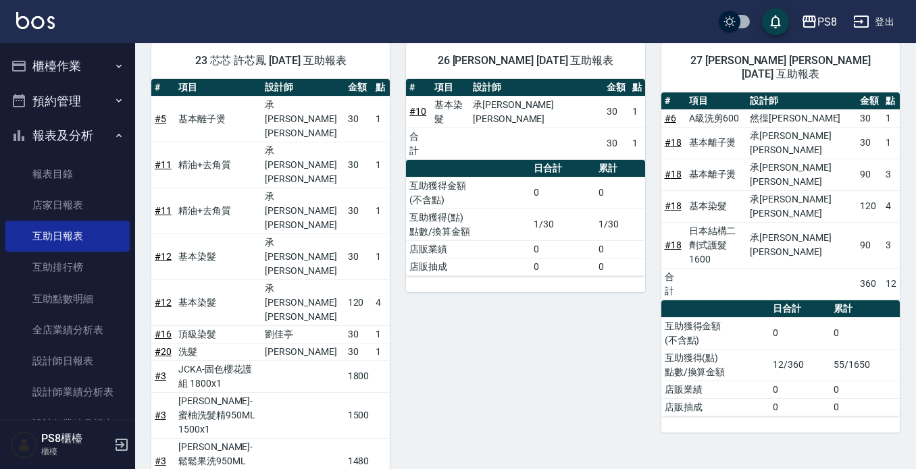
scroll to position [55, 0]
